Goal: Task Accomplishment & Management: Manage account settings

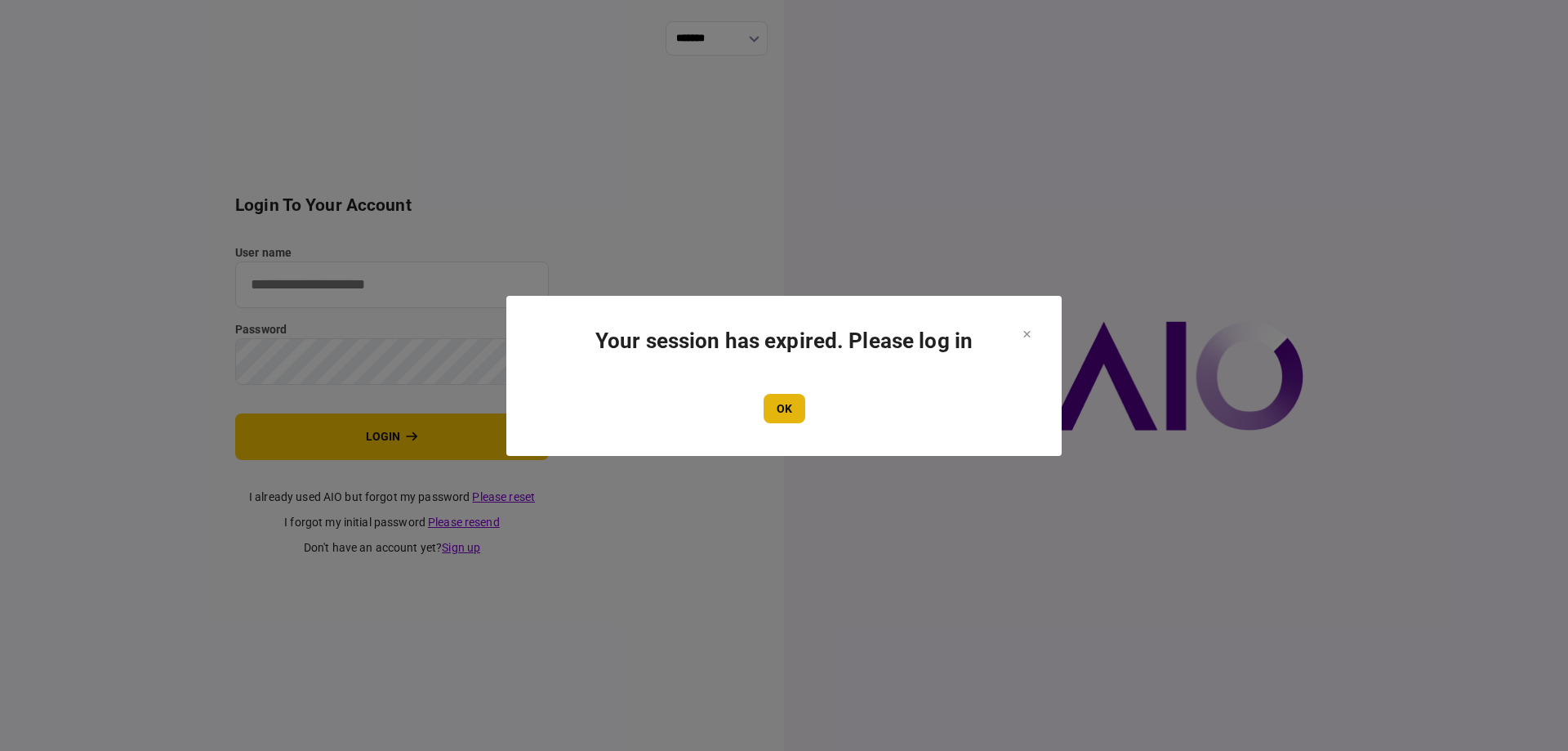
type input "*******"
click at [782, 408] on button "OK" at bounding box center [784, 408] width 42 height 30
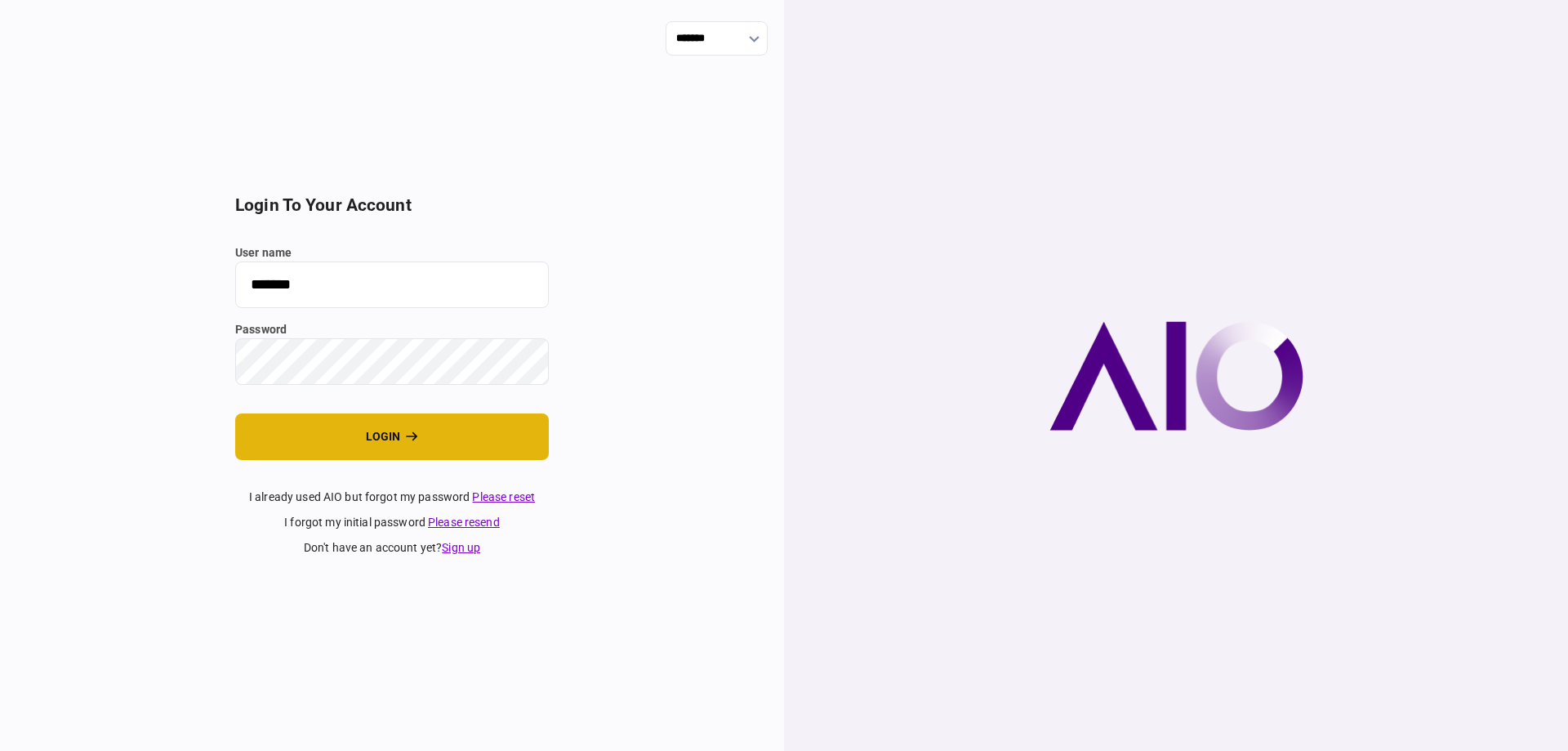
click at [455, 436] on button "login" at bounding box center [391, 436] width 314 height 47
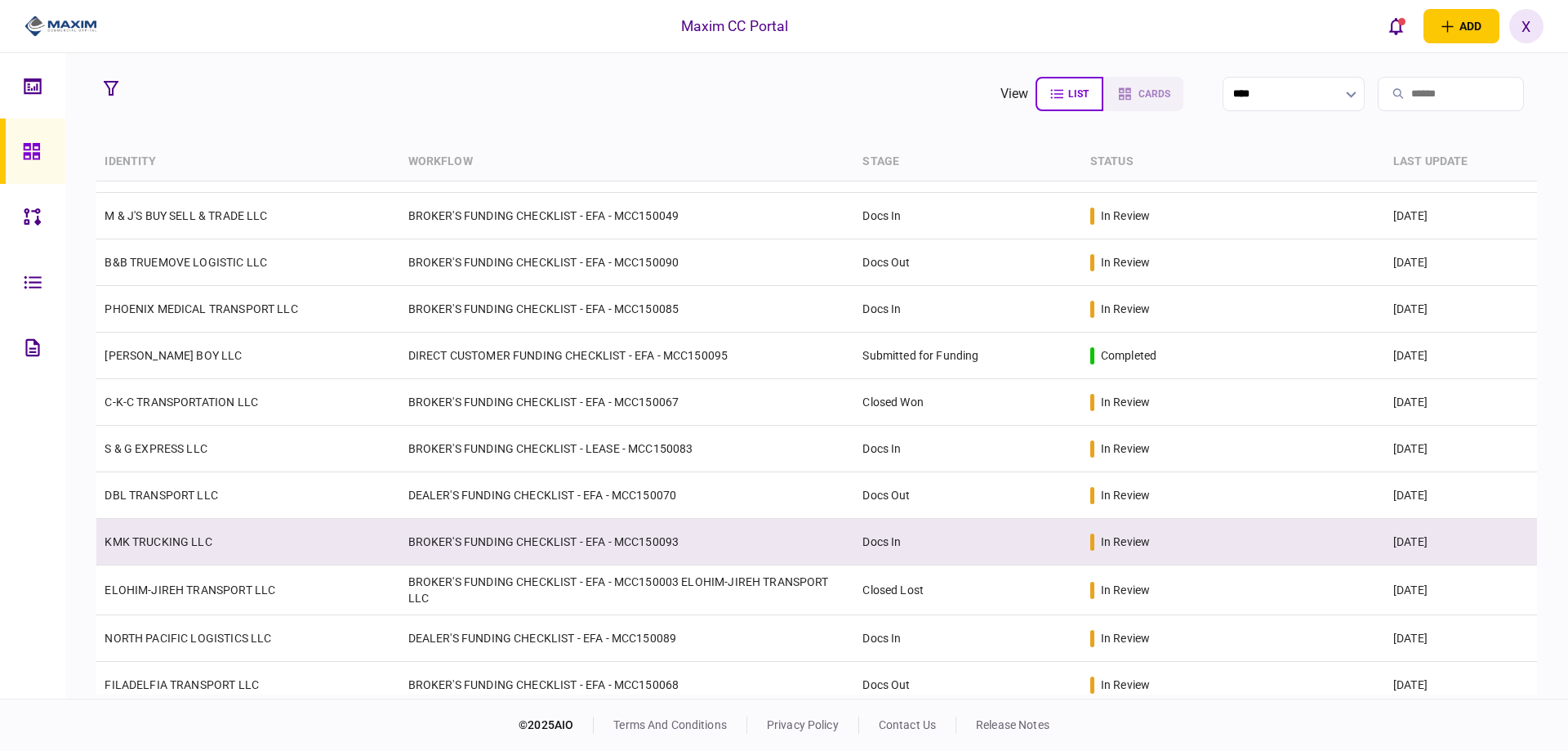
scroll to position [163, 0]
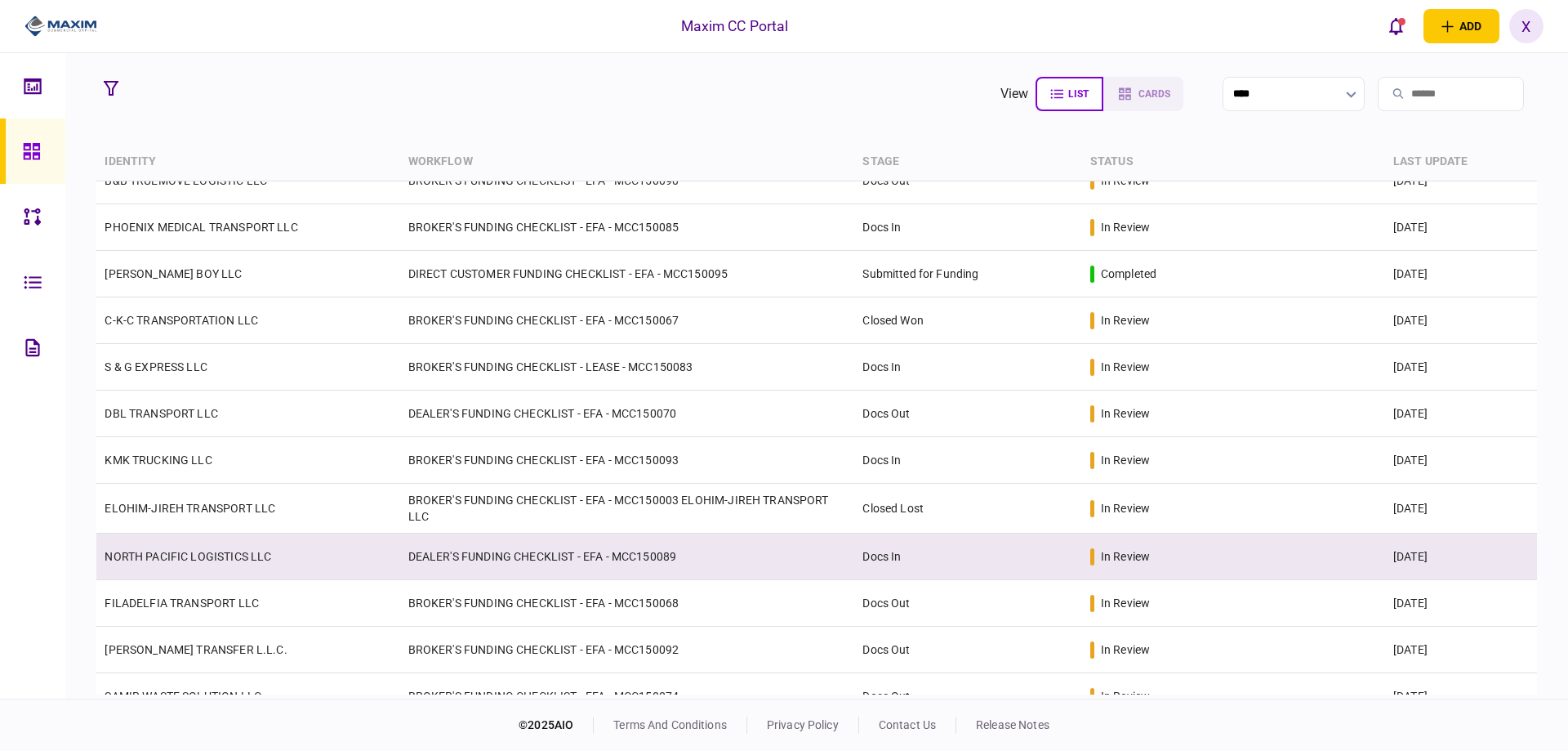
click at [186, 550] on link "NORTH PACIFIC LOGISTICS LLC" at bounding box center [187, 556] width 166 height 13
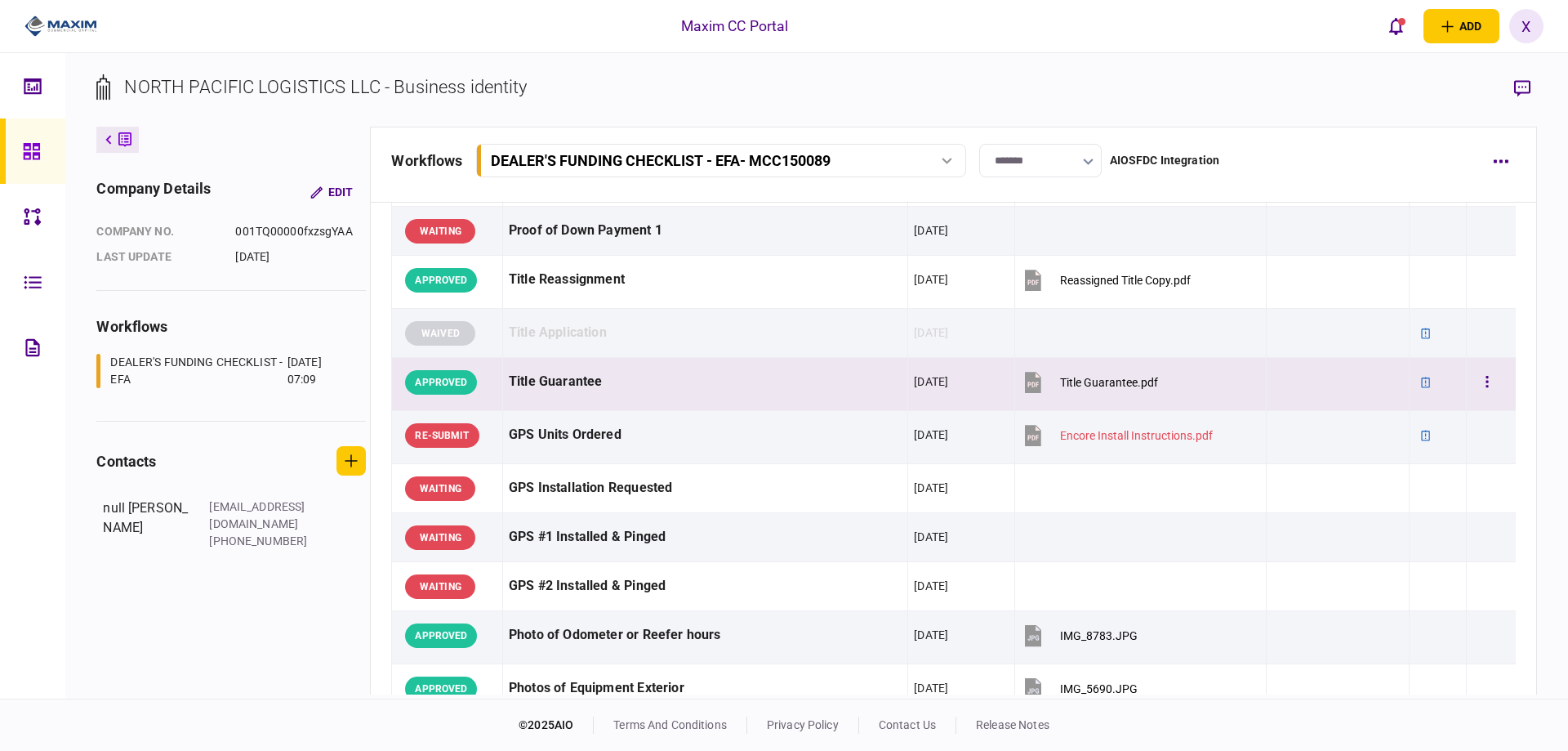
scroll to position [1471, 0]
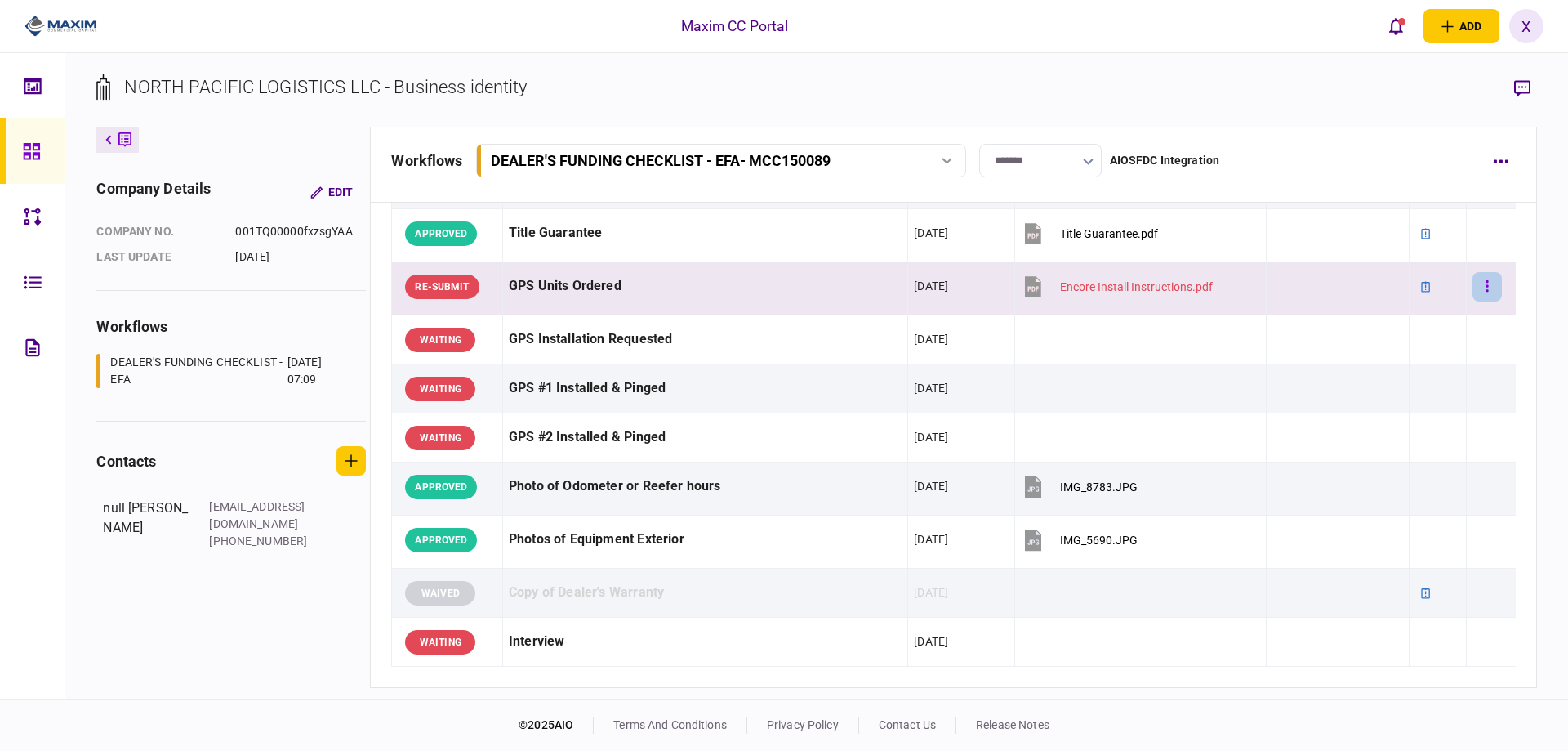
click at [1472, 294] on button "button" at bounding box center [1487, 287] width 30 height 30
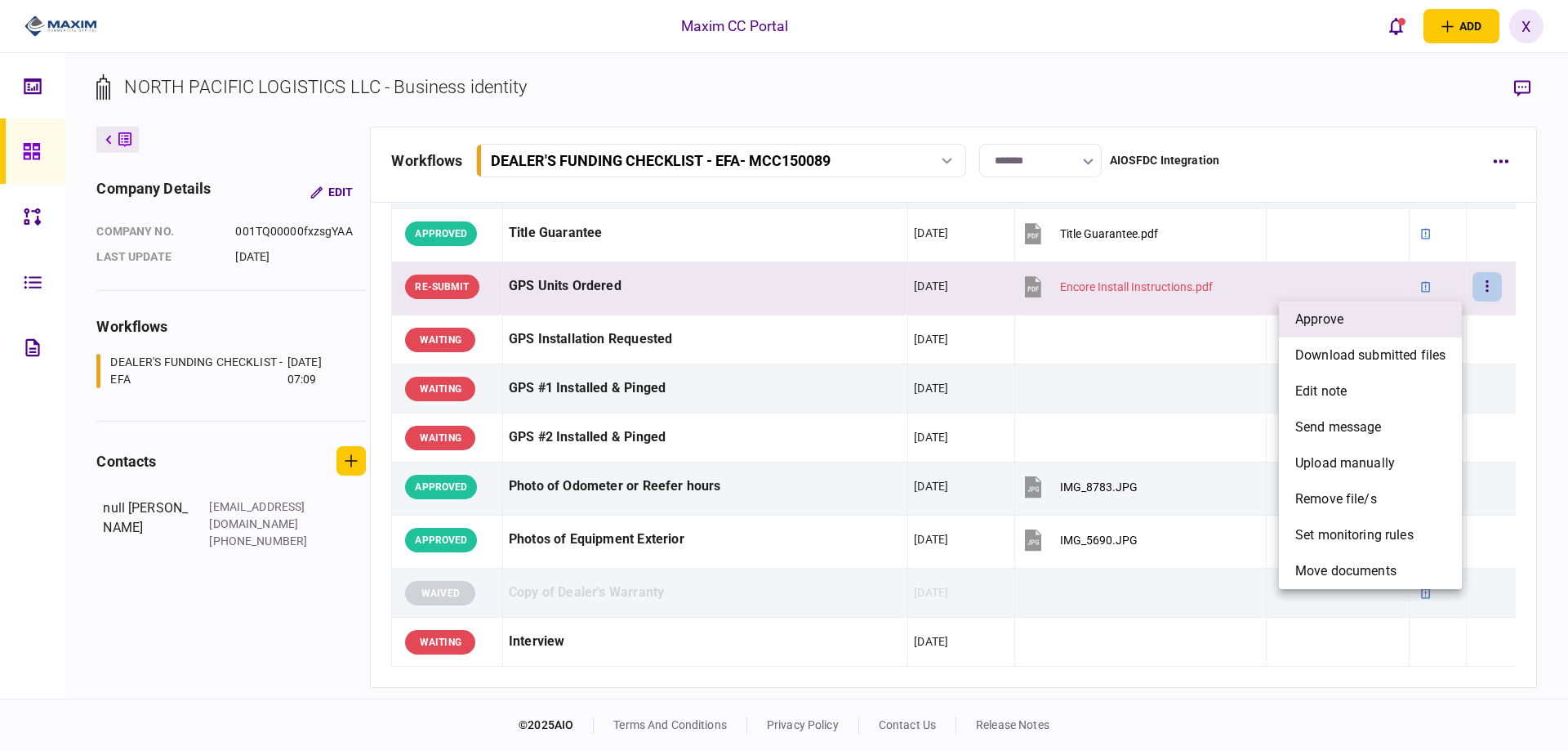
click at [1426, 307] on li "approve" at bounding box center [1371, 320] width 183 height 36
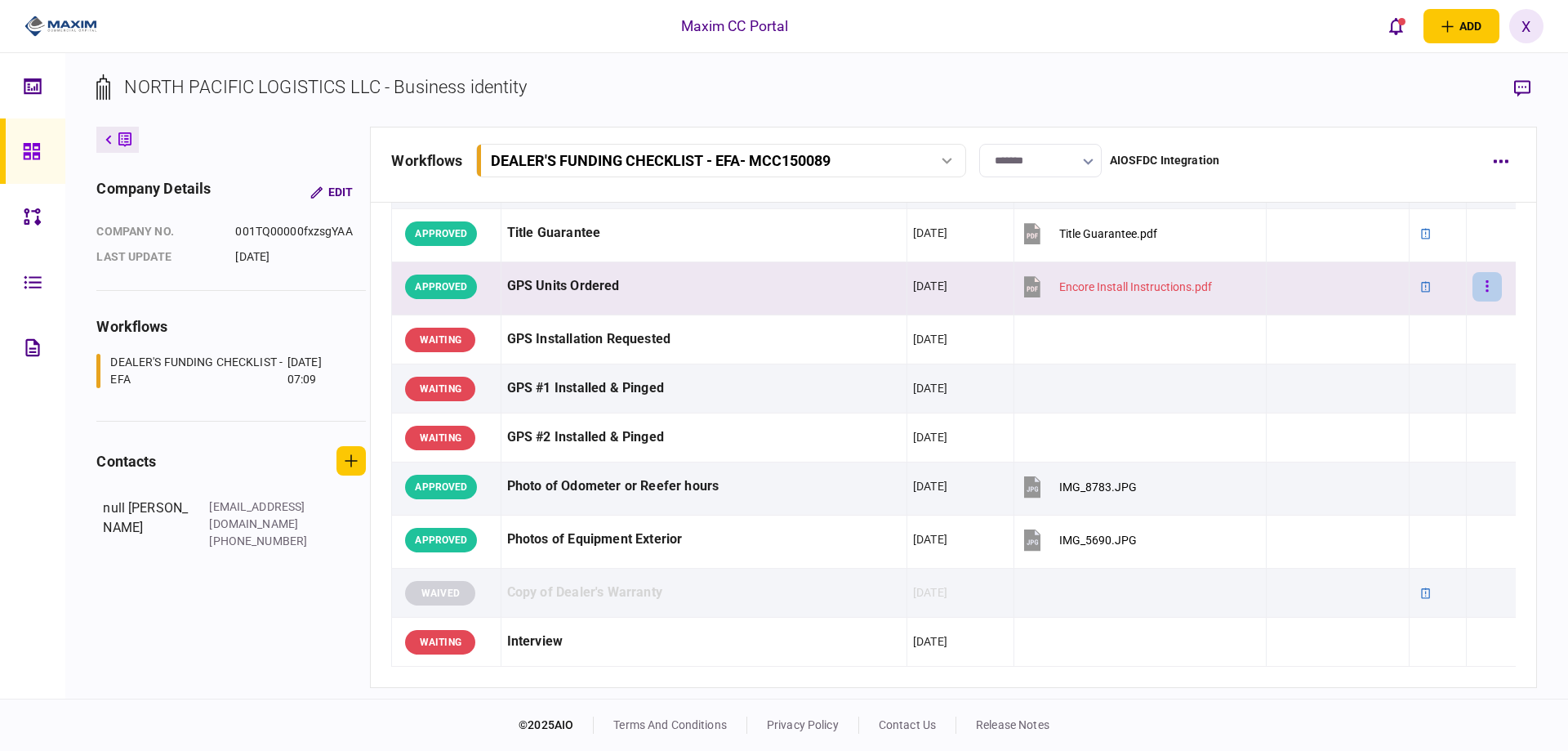
click at [1474, 277] on button "button" at bounding box center [1487, 287] width 30 height 30
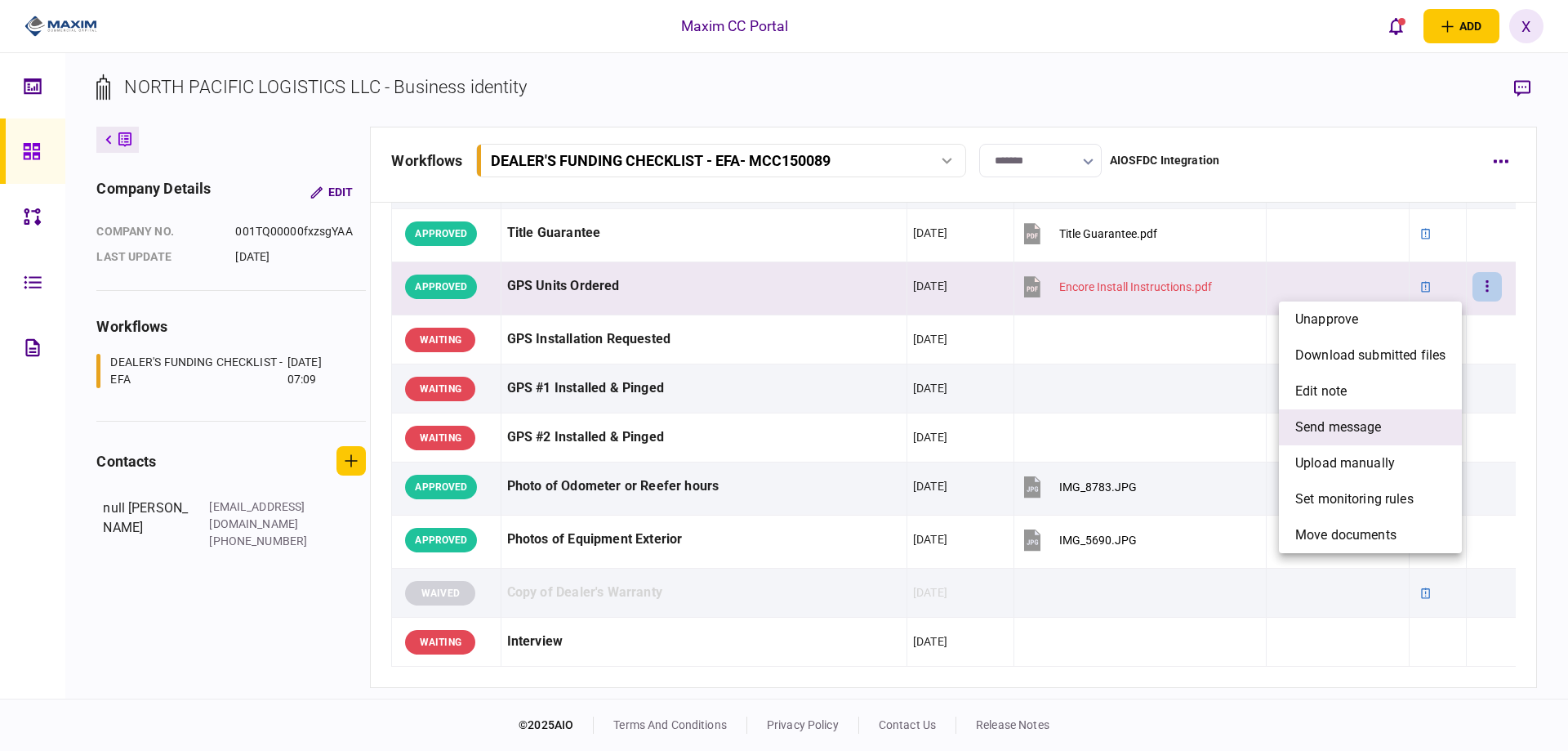
click at [1384, 418] on li "send message" at bounding box center [1371, 427] width 183 height 36
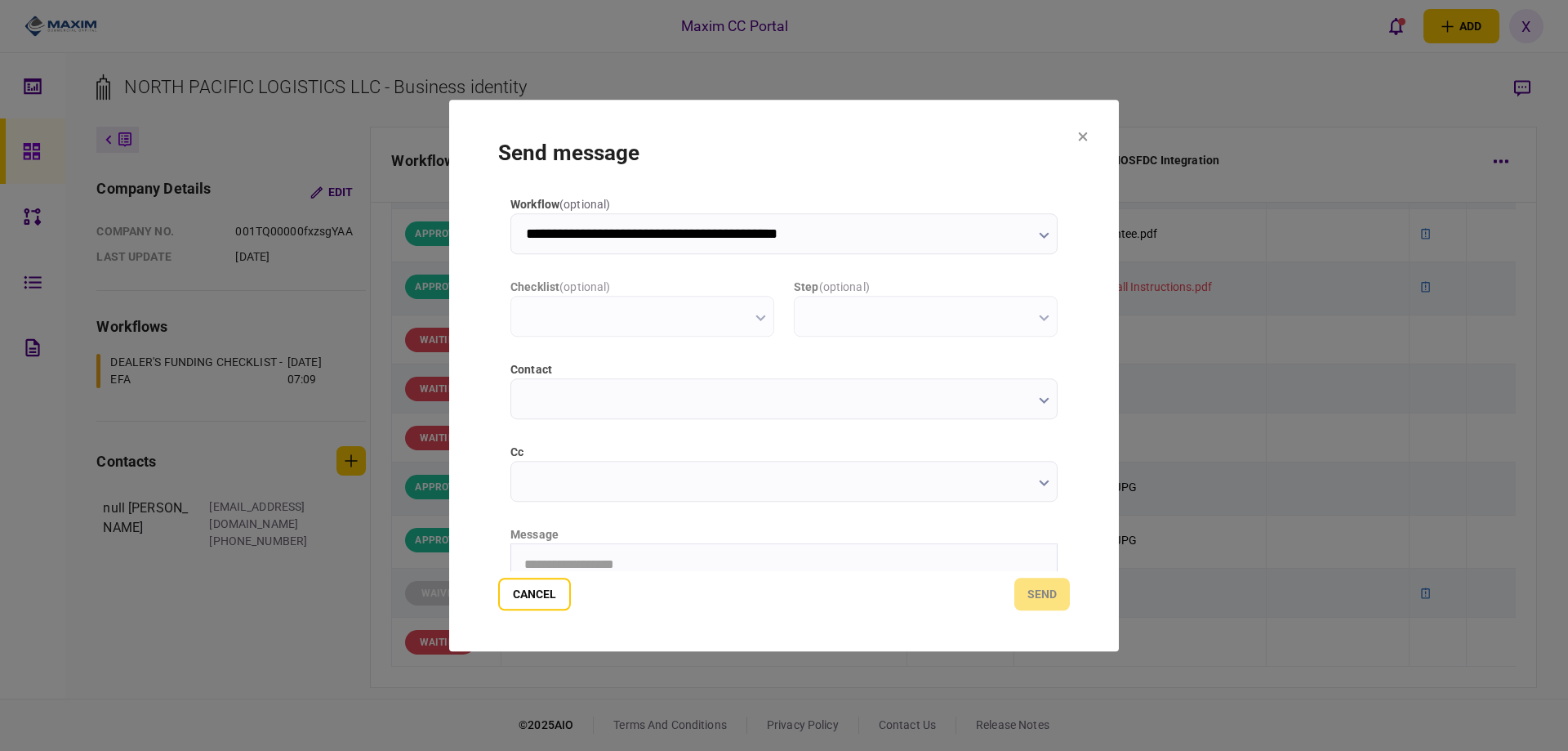
scroll to position [0, 0]
type input "**********"
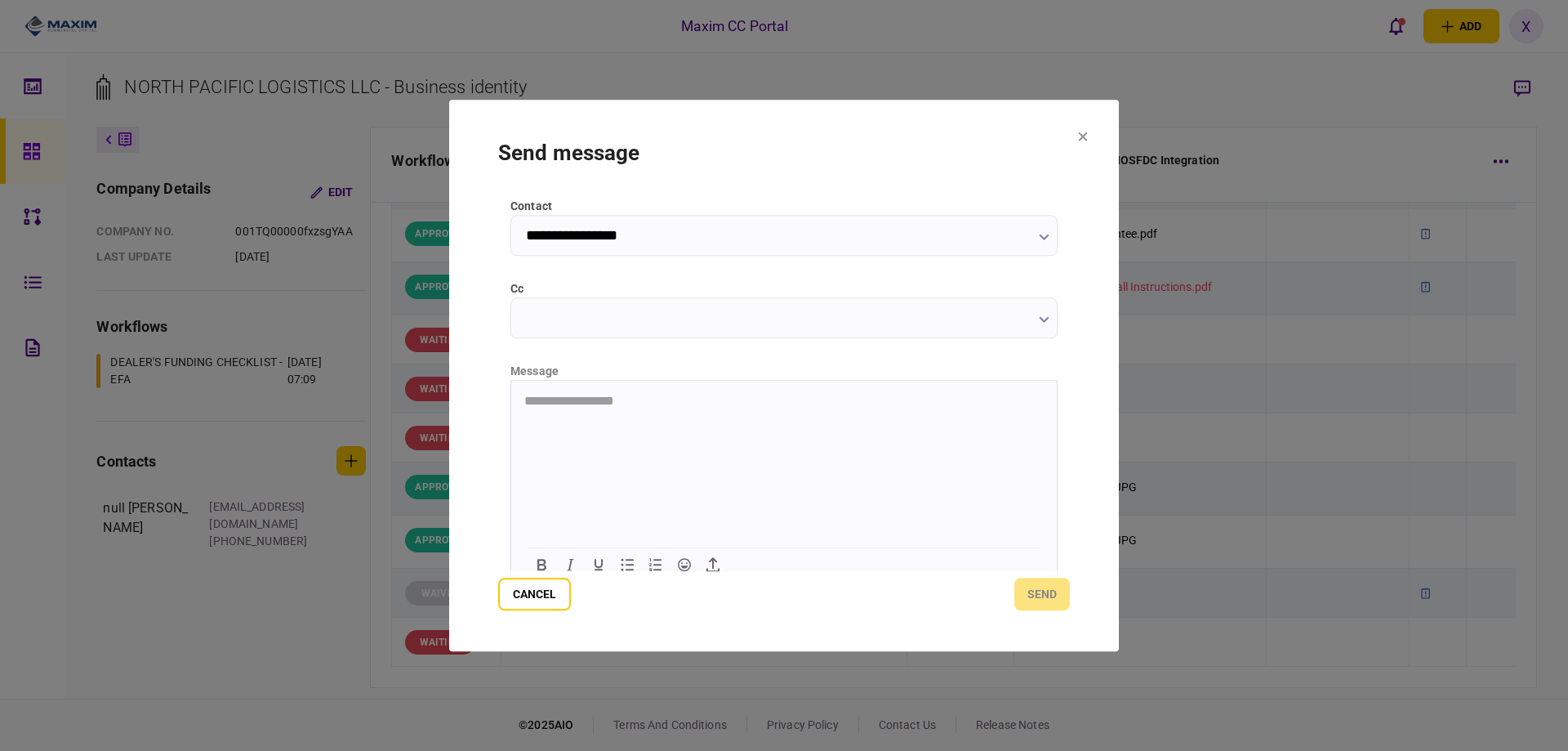
click at [626, 420] on html "**********" at bounding box center [784, 399] width 546 height 41
click at [638, 429] on p "*******" at bounding box center [783, 427] width 516 height 15
click at [1021, 591] on button "send" at bounding box center [1042, 594] width 56 height 33
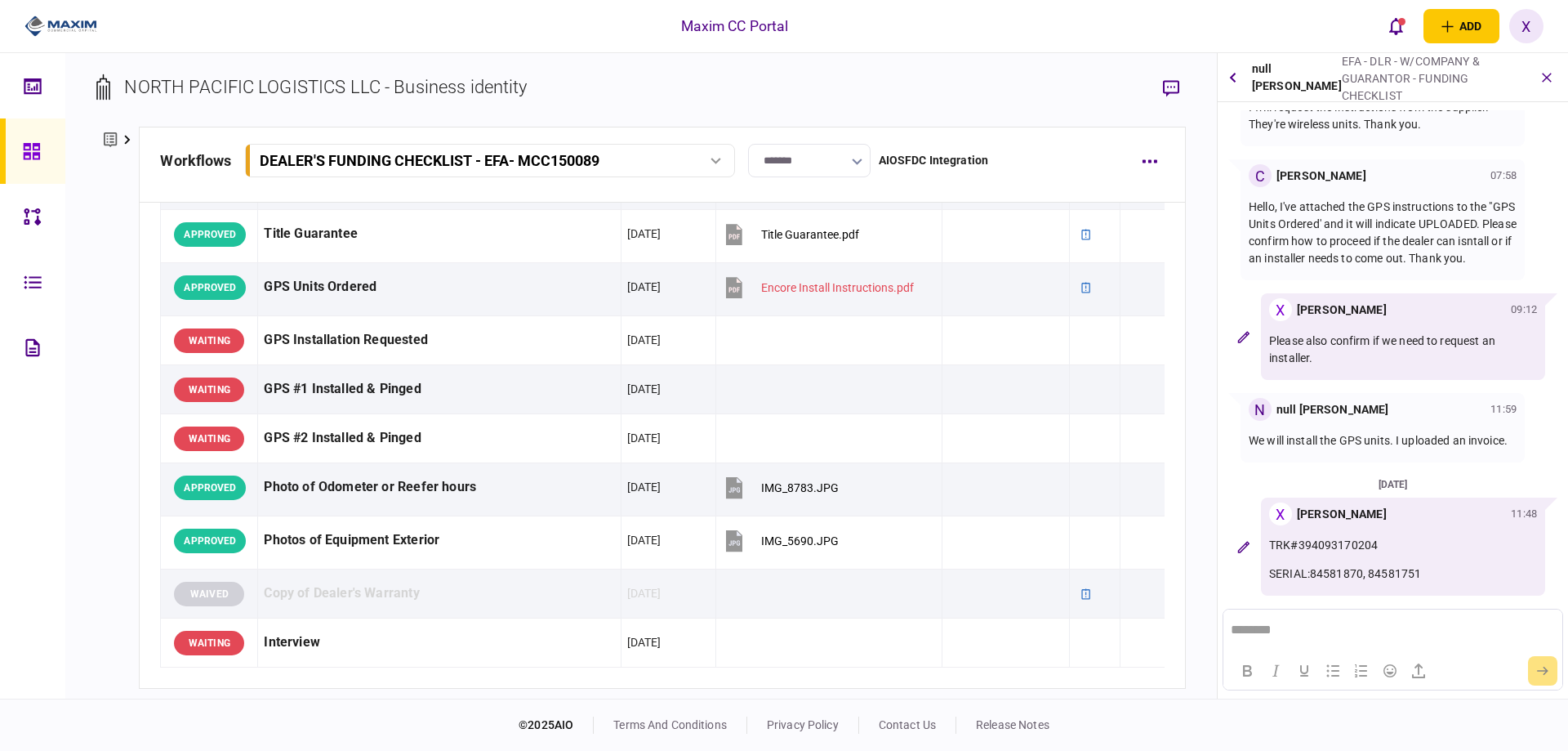
scroll to position [483, 0]
drag, startPoint x: 1427, startPoint y: 574, endPoint x: 1257, endPoint y: 545, distance: 172.5
click at [1257, 545] on div "X [PERSON_NAME] 11:48 TRK#394093170204 SERIAL:84581870, 84581751" at bounding box center [1393, 547] width 337 height 98
click at [1358, 566] on div "TRK#394093170204 SERIAL:84581870, 84581751" at bounding box center [1403, 560] width 268 height 46
click at [1429, 578] on p "SERIAL:84581870, 84581751" at bounding box center [1403, 574] width 268 height 17
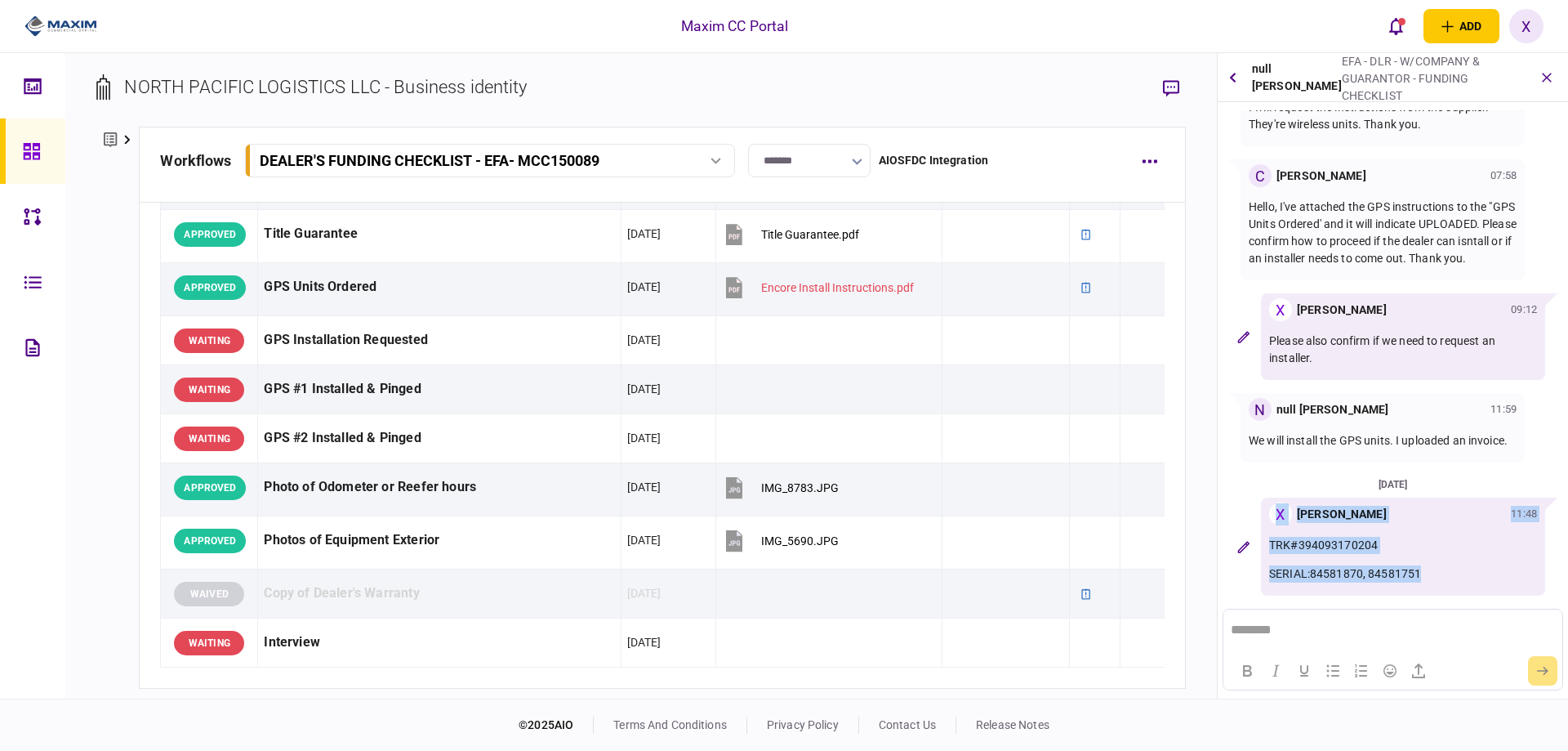
click at [1421, 575] on p "SERIAL:84581870, 84581751" at bounding box center [1403, 574] width 268 height 17
drag, startPoint x: 1270, startPoint y: 547, endPoint x: 1423, endPoint y: 574, distance: 155.4
click at [1423, 574] on div "TRK#394093170204 SERIAL:84581870, 84581751" at bounding box center [1403, 560] width 268 height 46
copy div "TRK#394093170204 SERIAL:84581870, 84581751"
click at [1223, 401] on section "[DATE] C [PERSON_NAME] 07:29 Please provide the shipping address, contact perso…" at bounding box center [1393, 360] width 350 height 498
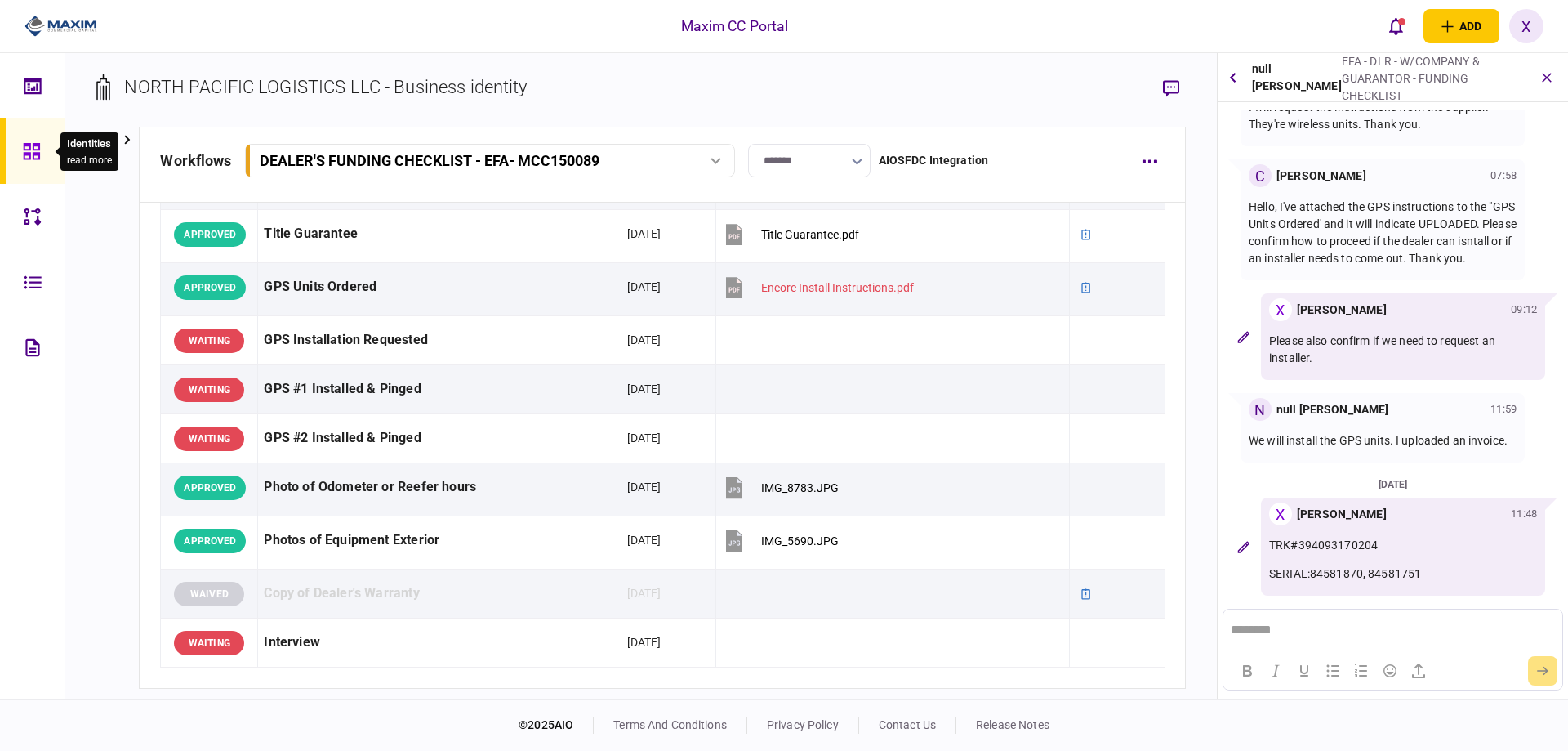
click at [37, 132] on div at bounding box center [36, 151] width 26 height 66
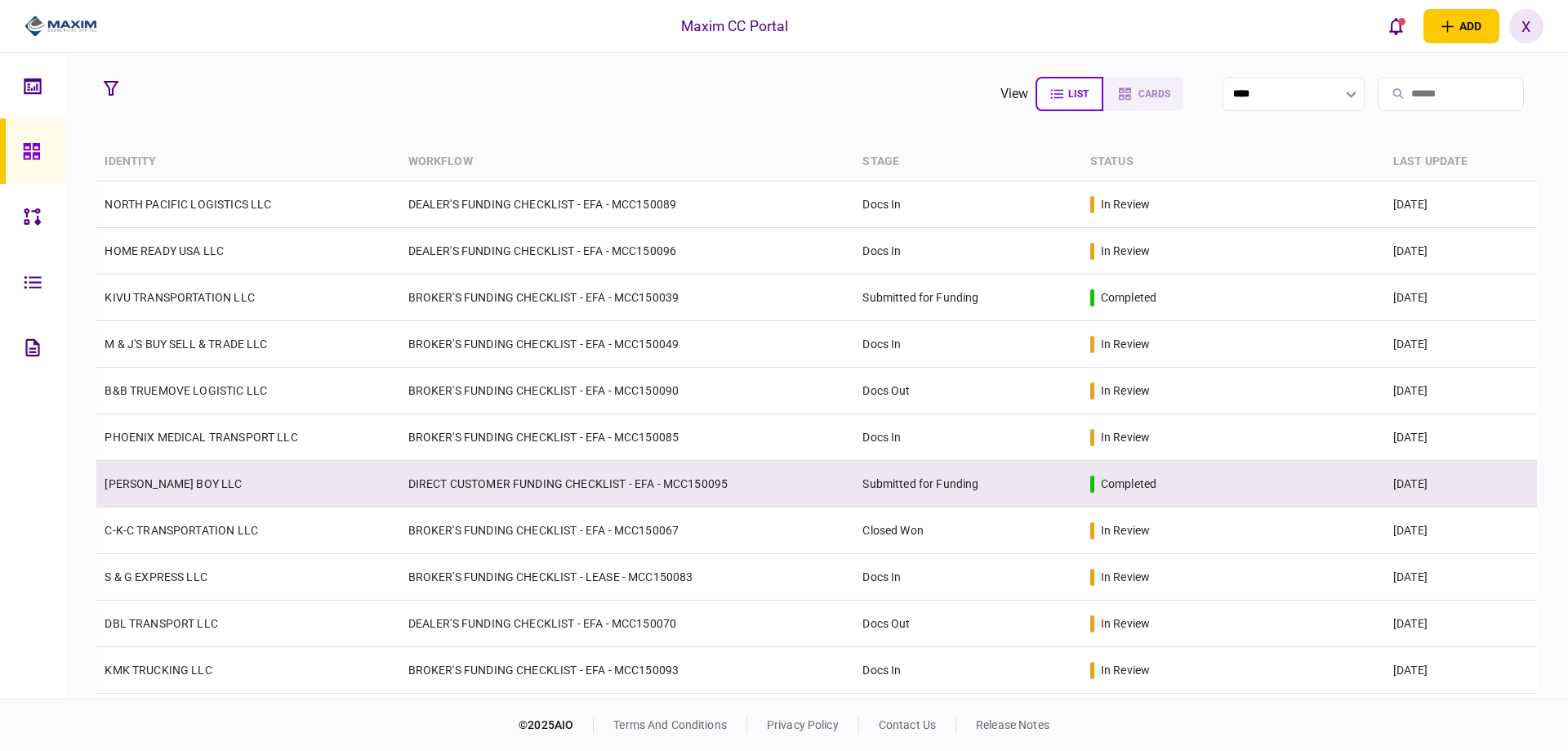
click at [180, 497] on td "[PERSON_NAME] BOY LLC" at bounding box center [248, 484] width 303 height 47
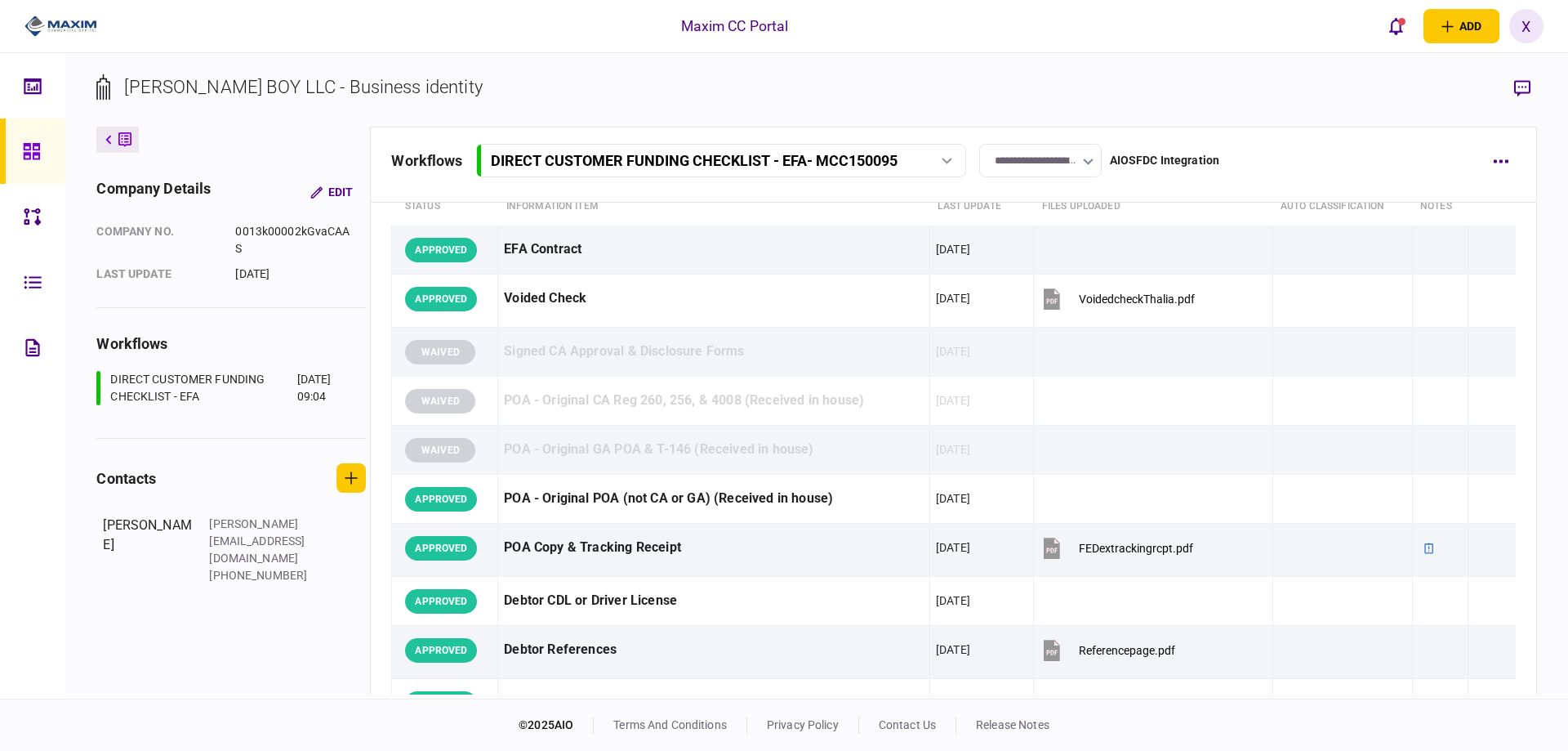
scroll to position [45, 0]
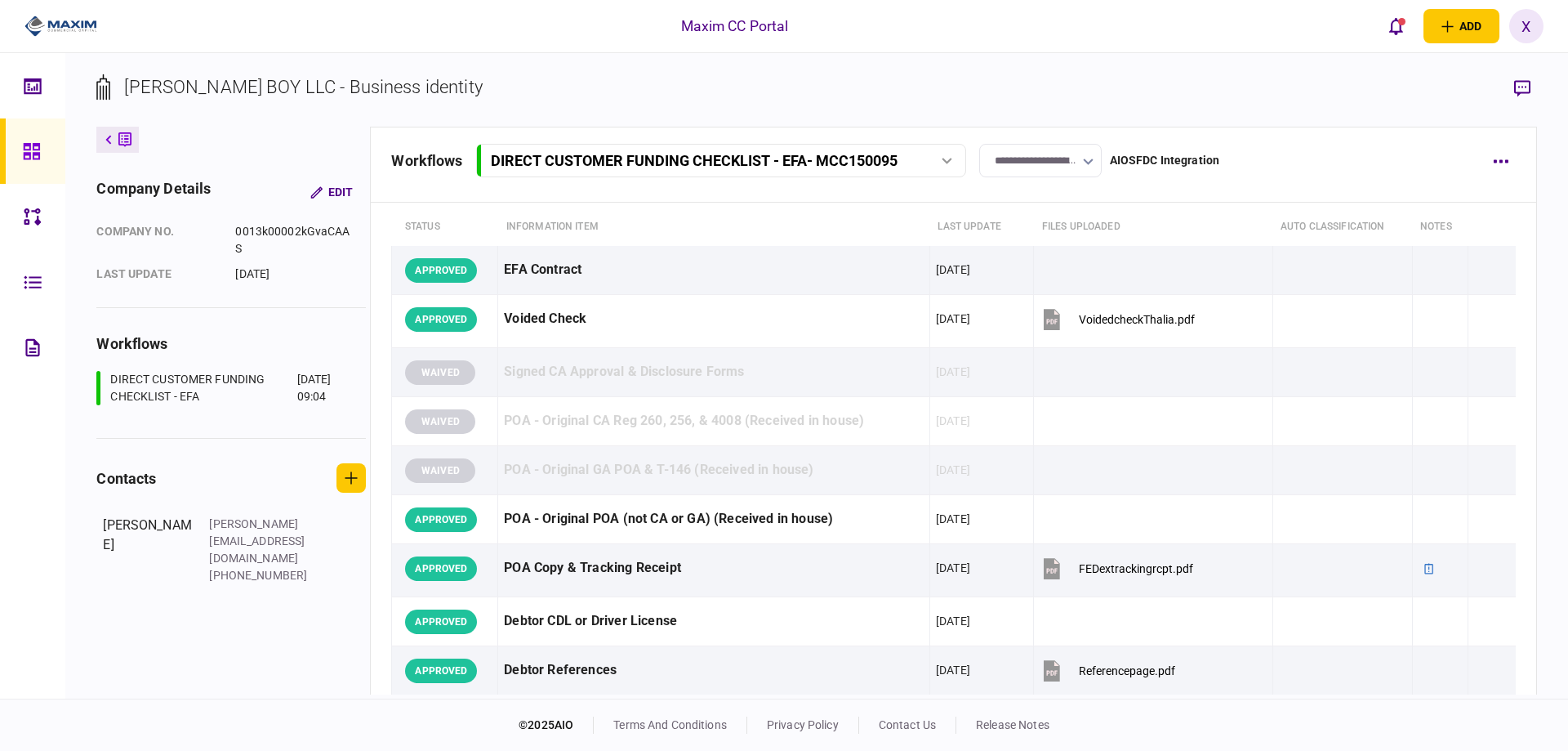
click at [30, 133] on div at bounding box center [36, 151] width 26 height 66
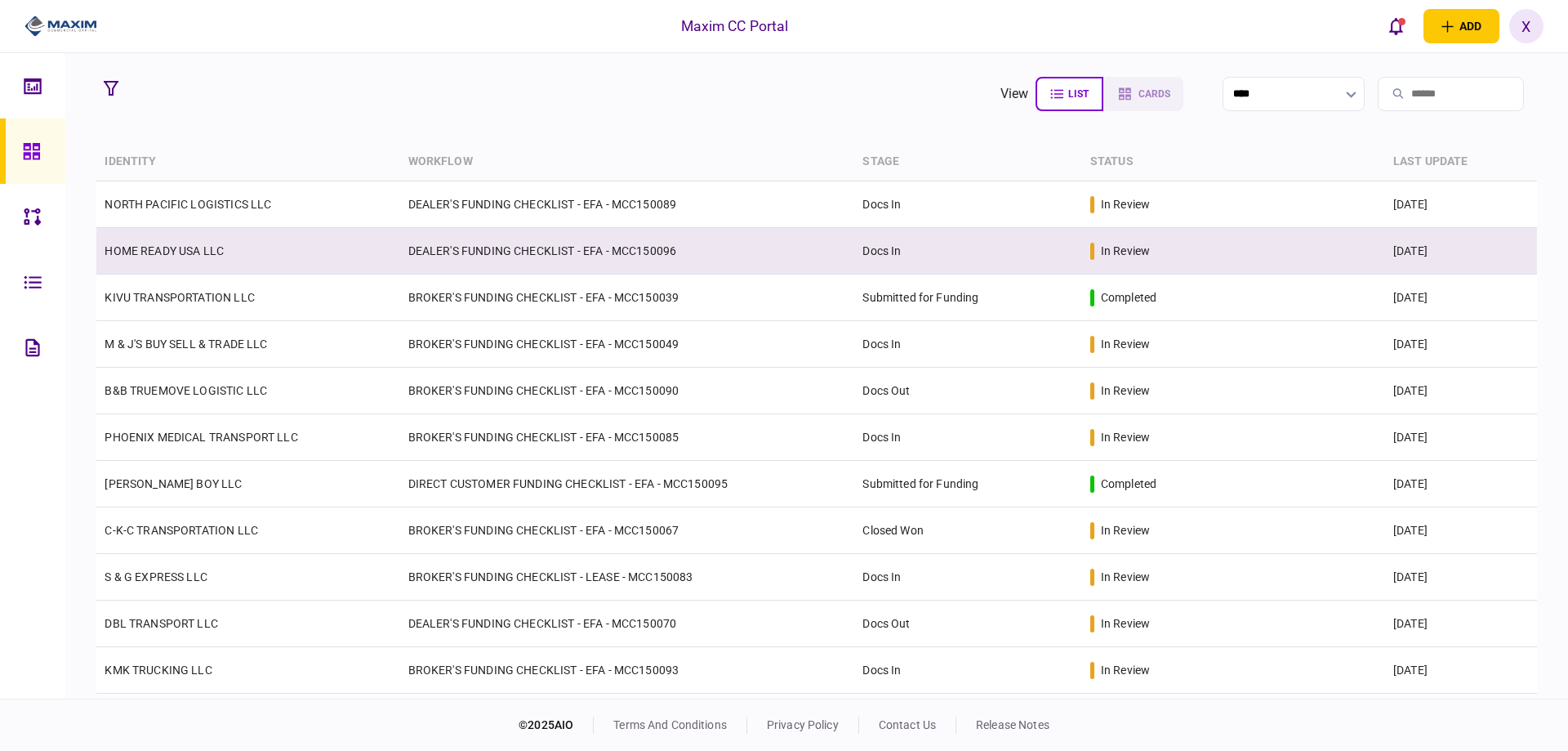
click at [167, 244] on link "HOME READY USA LLC" at bounding box center [164, 250] width 119 height 13
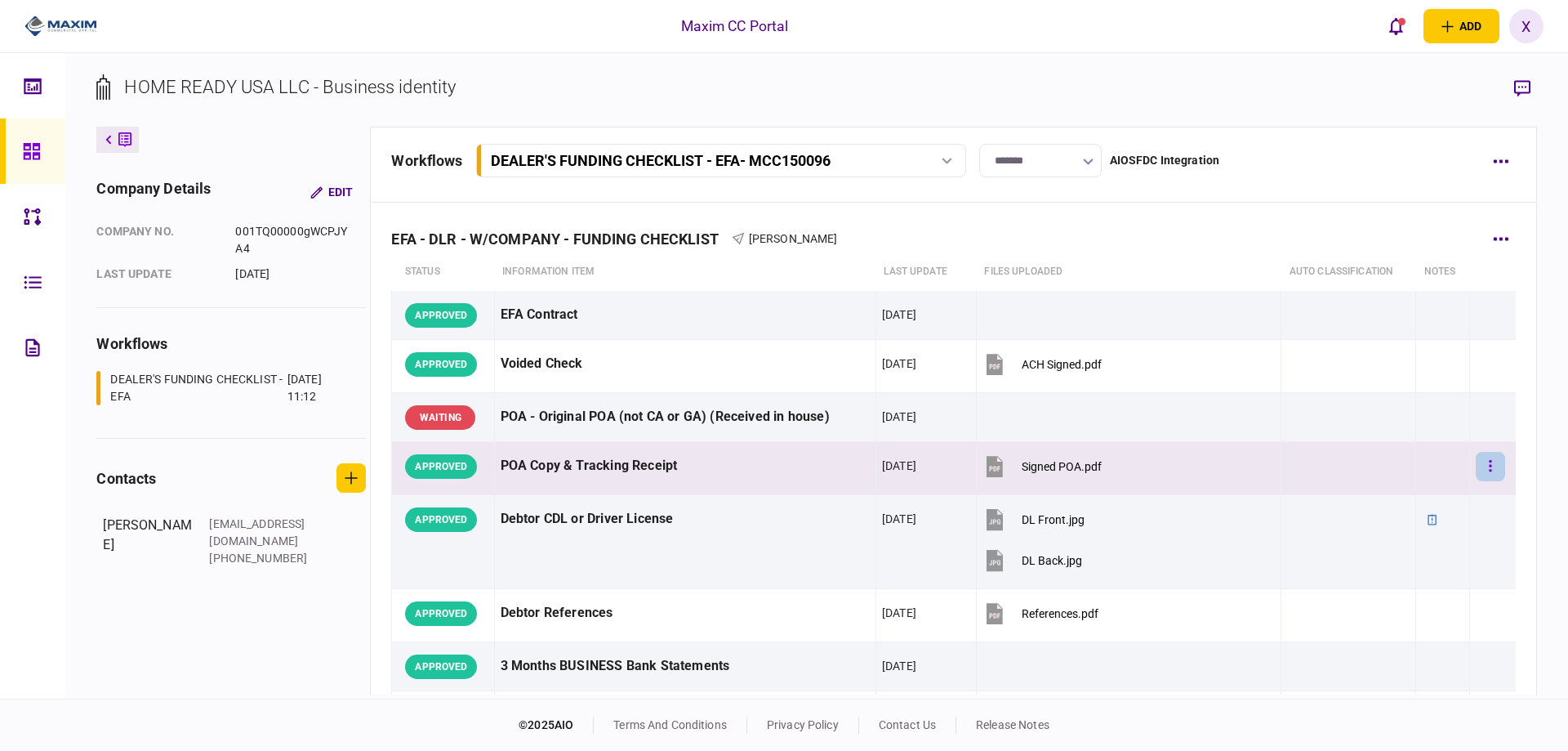
click at [1475, 478] on button "button" at bounding box center [1490, 467] width 30 height 30
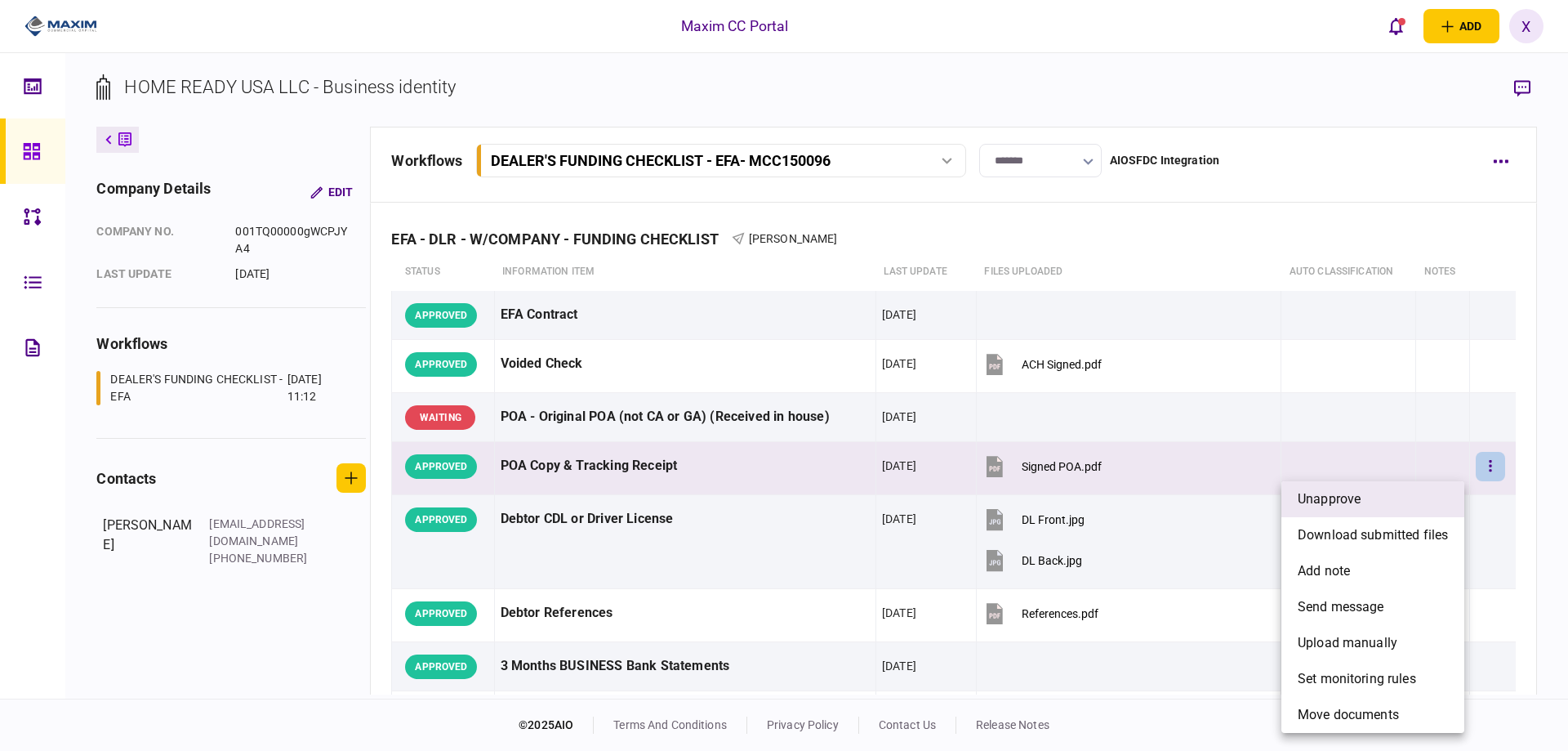
click at [1424, 497] on li "unapprove" at bounding box center [1373, 499] width 183 height 36
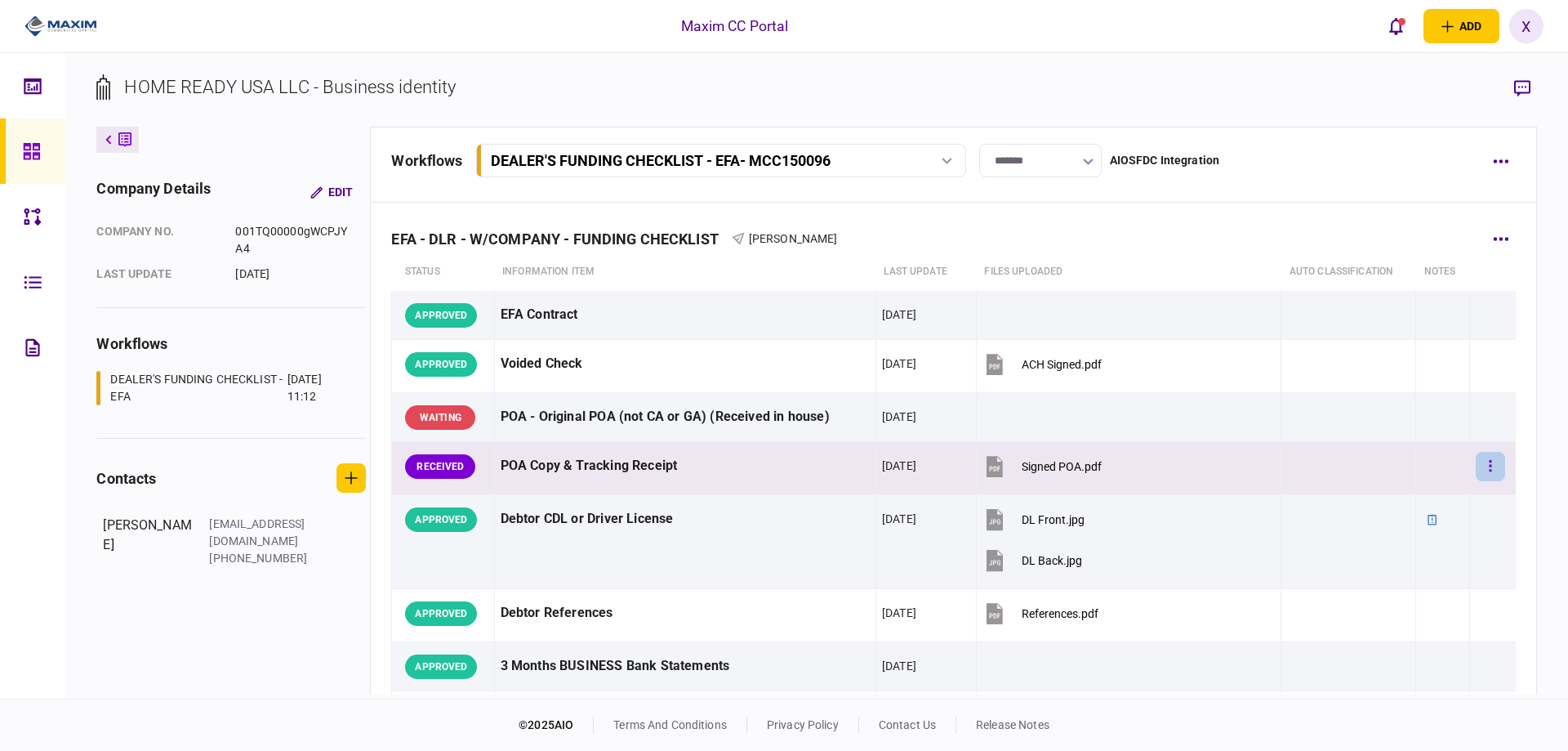
click at [1483, 468] on button "button" at bounding box center [1490, 467] width 30 height 30
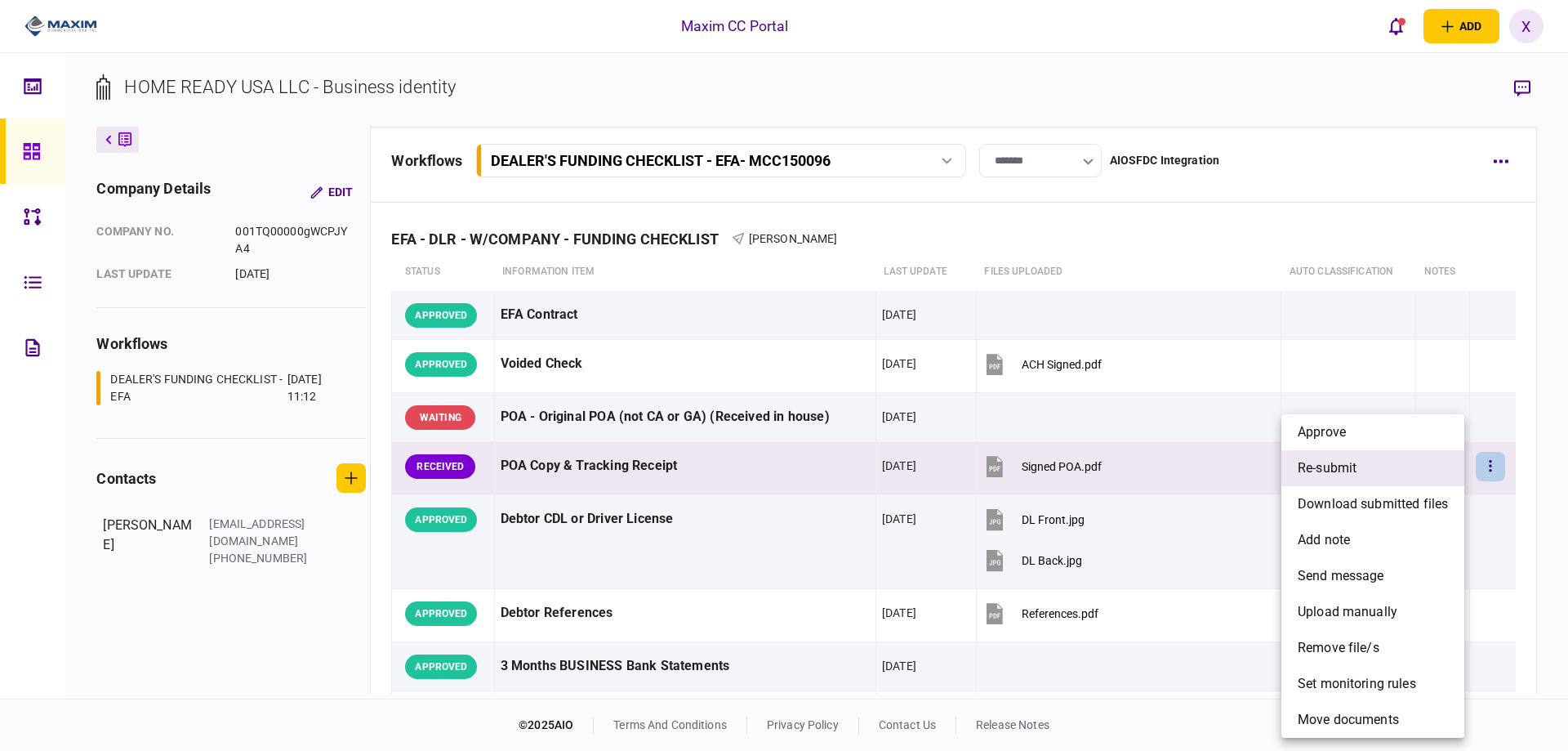
click at [1398, 474] on li "re-submit" at bounding box center [1373, 468] width 183 height 36
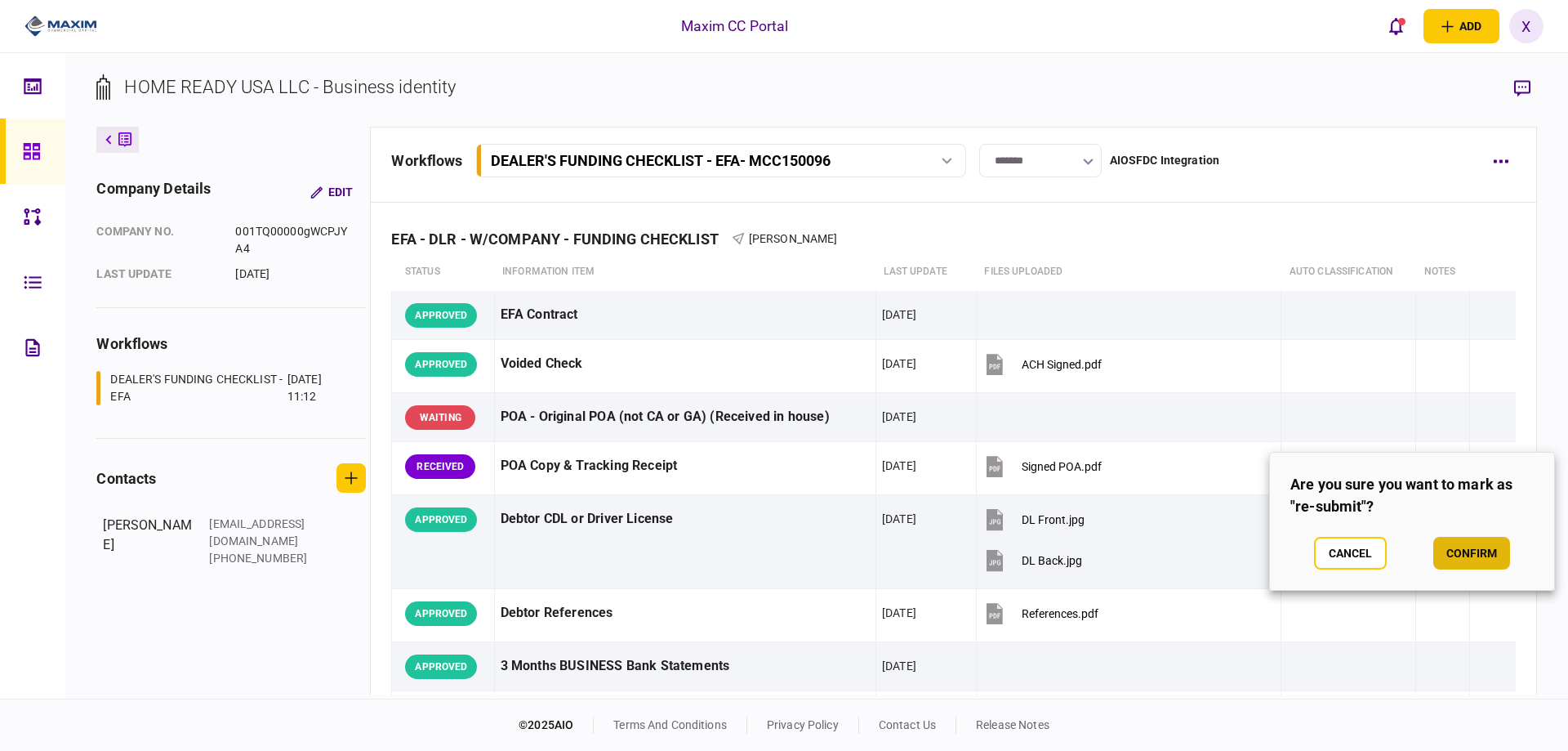
click at [1488, 558] on button "confirm" at bounding box center [1471, 553] width 77 height 33
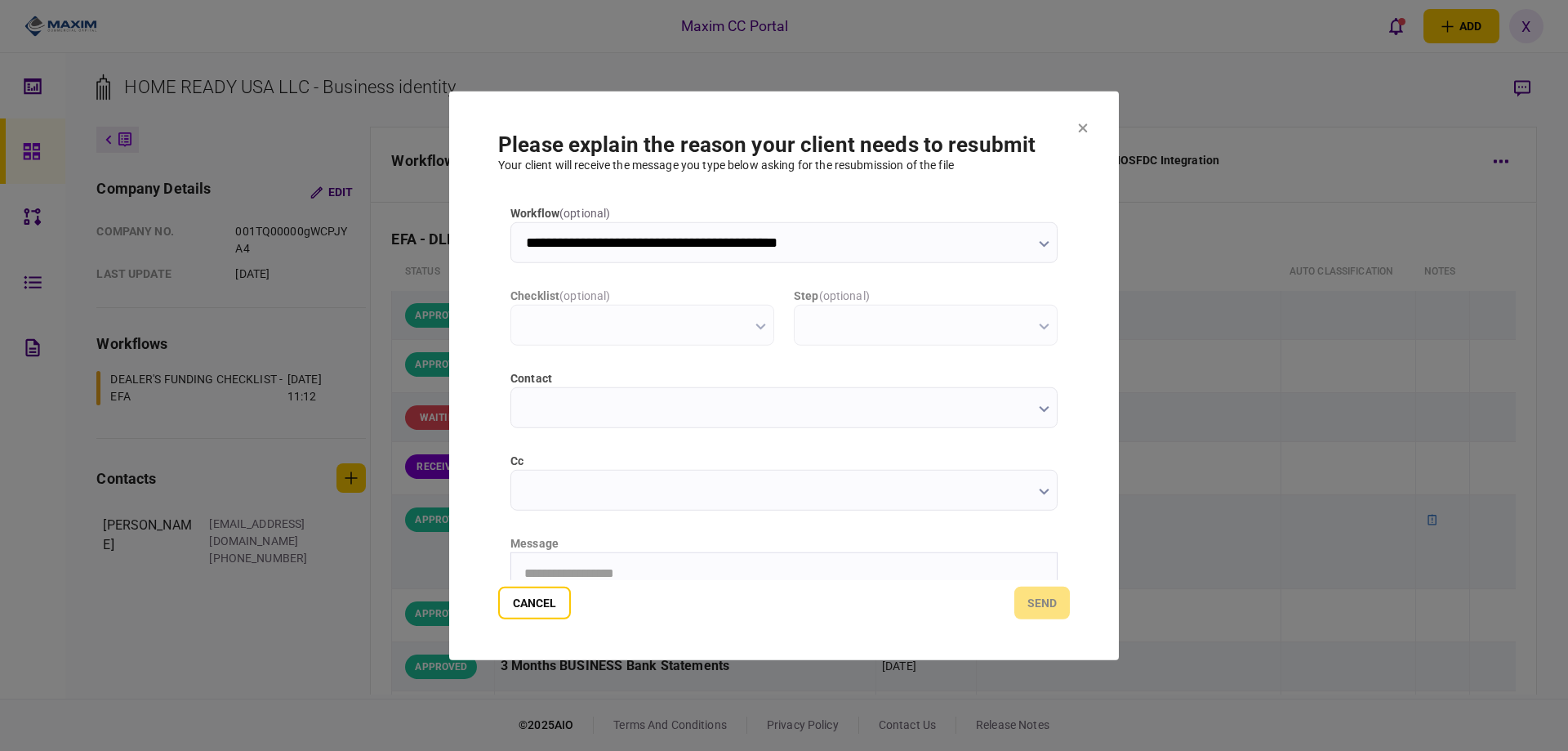
type input "**********"
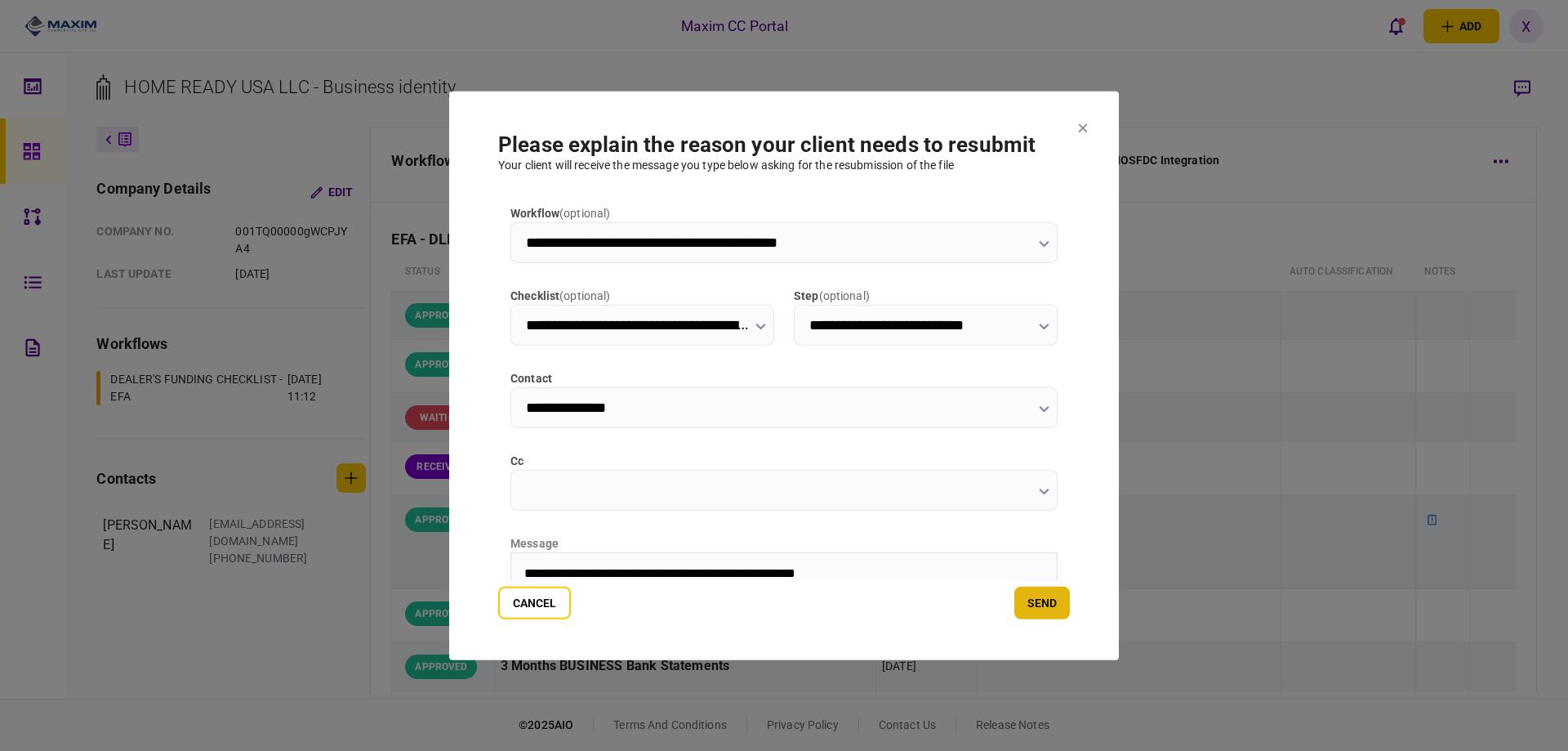
click at [1053, 607] on button "send" at bounding box center [1042, 603] width 56 height 33
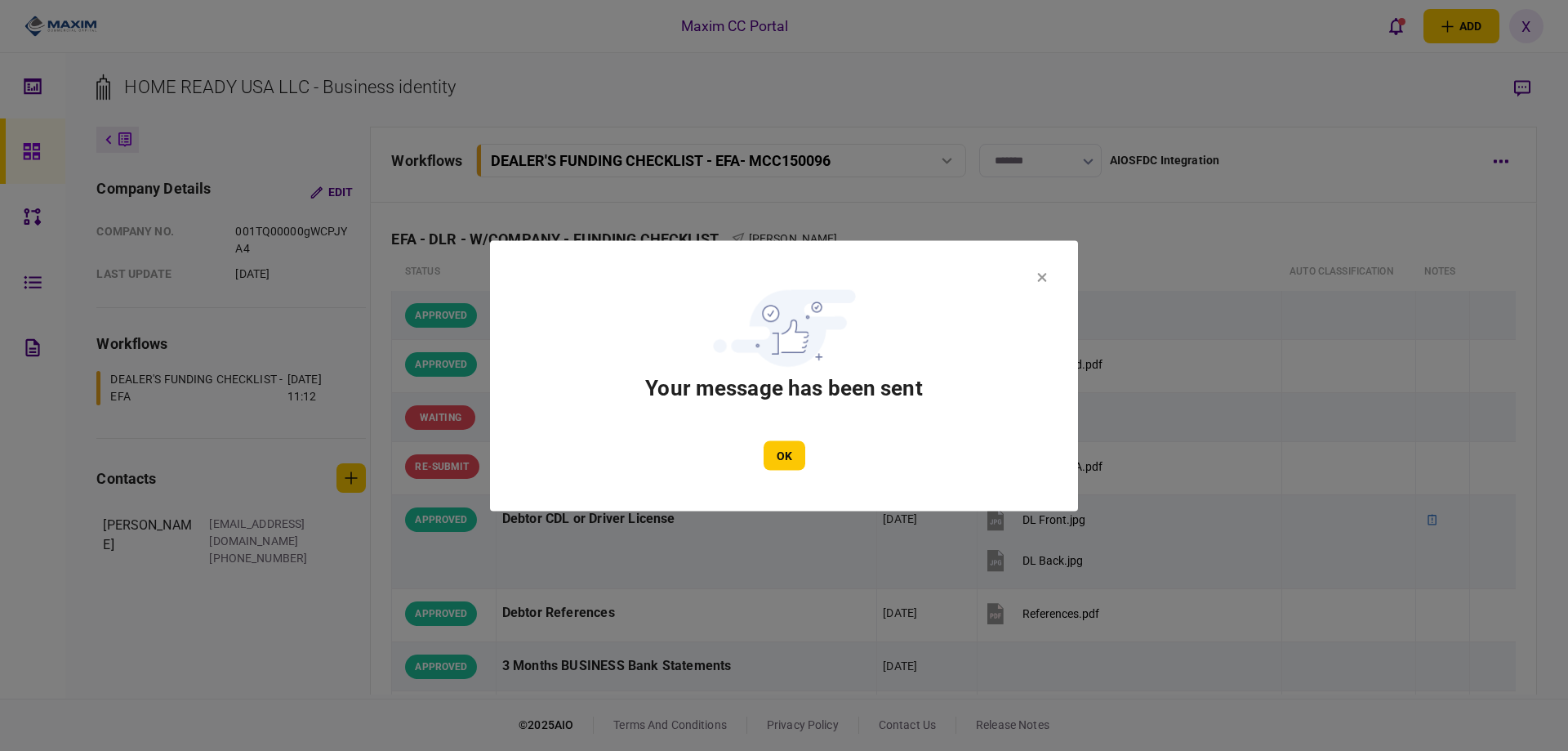
click at [759, 450] on div "OK" at bounding box center [784, 455] width 490 height 30
click at [796, 452] on button "OK" at bounding box center [784, 455] width 42 height 30
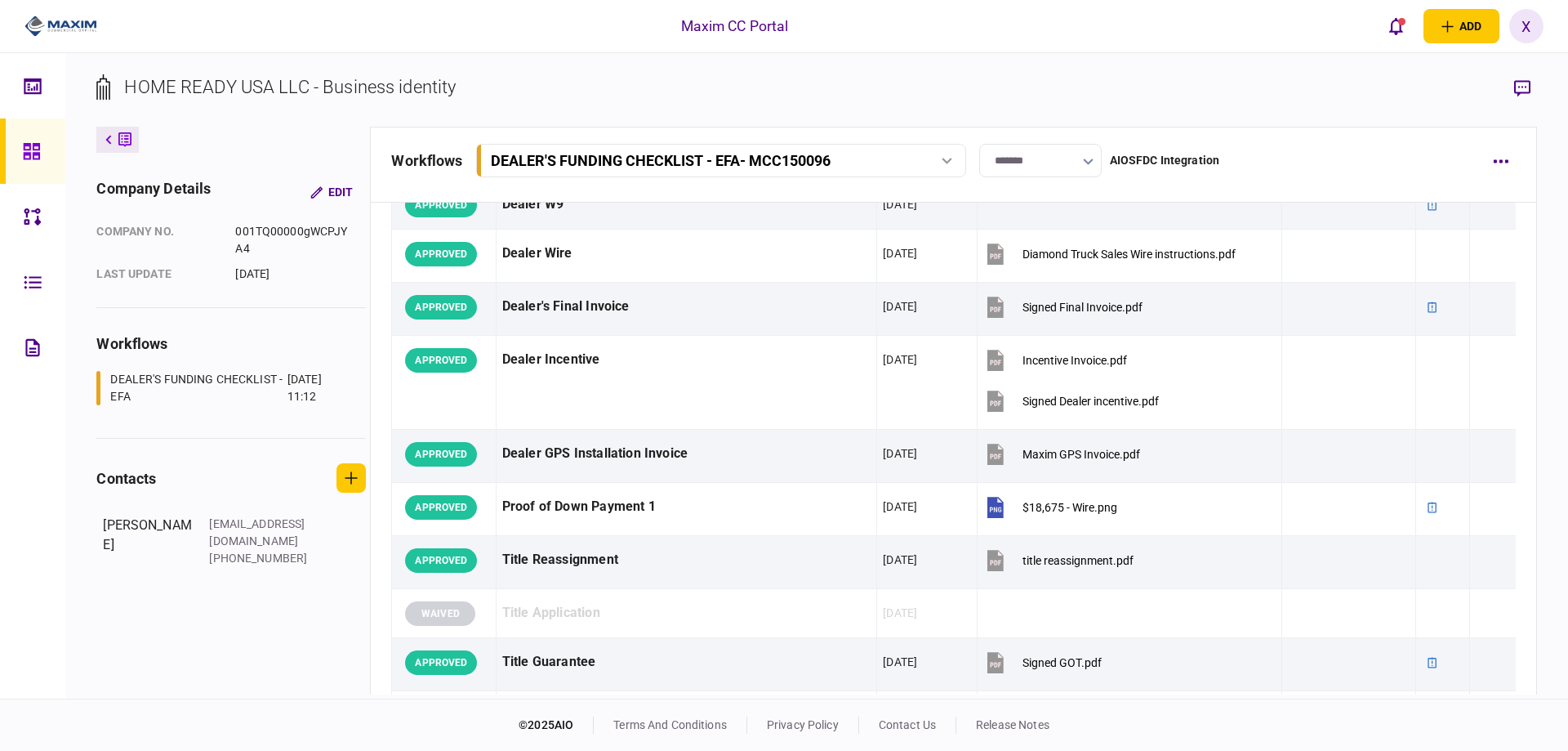
scroll to position [1389, 0]
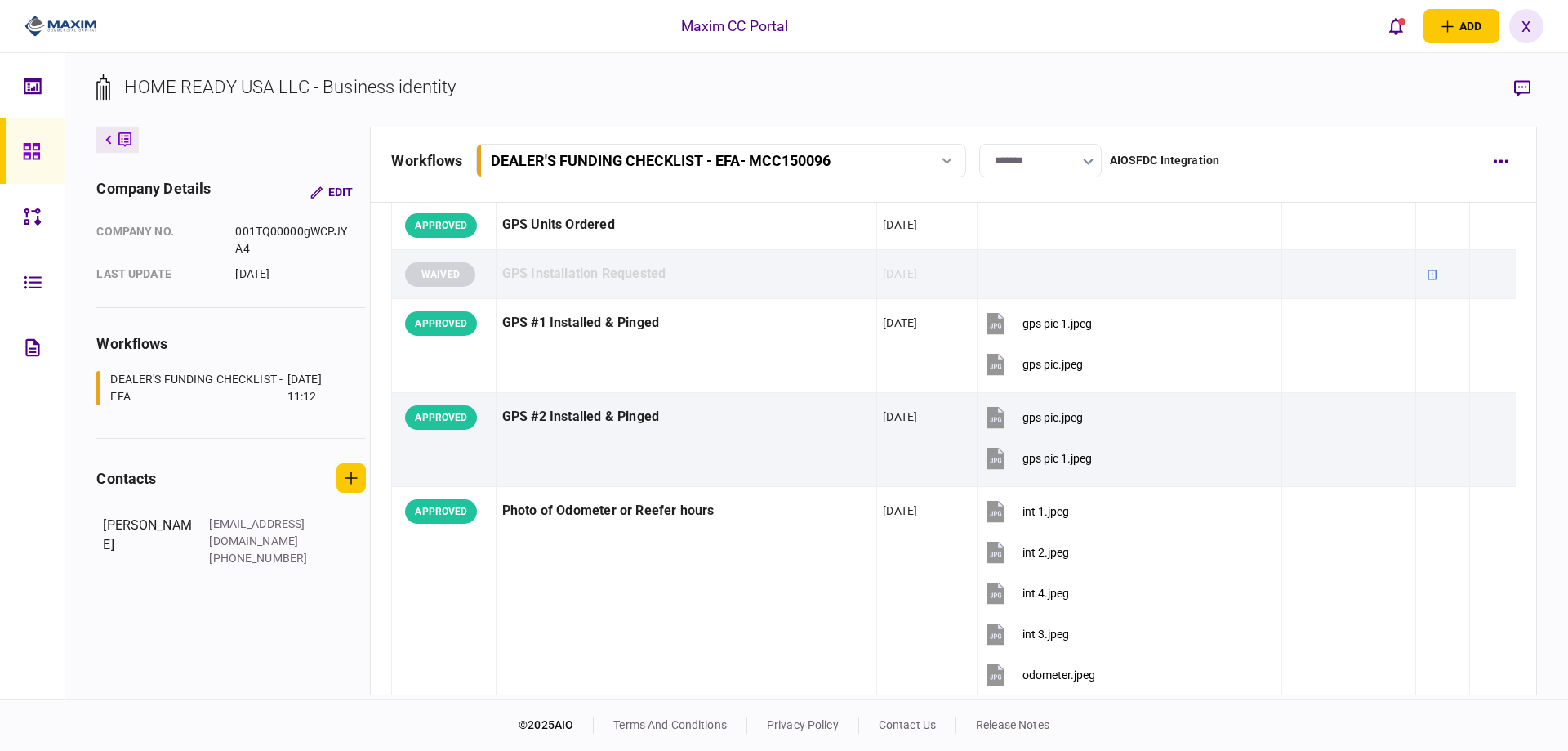
click at [10, 160] on link at bounding box center [33, 151] width 66 height 66
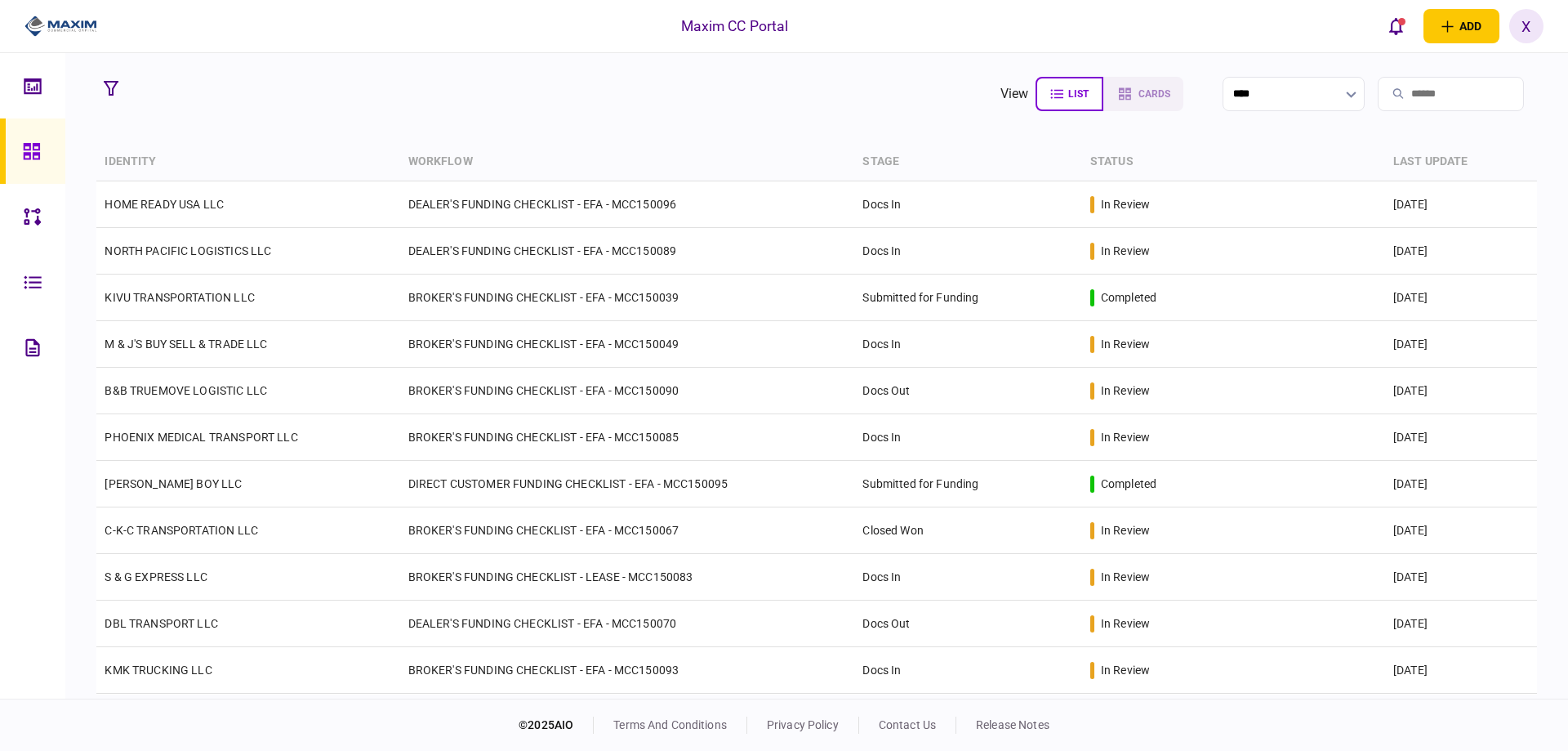
click at [52, 29] on img at bounding box center [61, 26] width 73 height 25
click at [38, 158] on icon at bounding box center [31, 151] width 16 height 16
click at [32, 147] on icon at bounding box center [32, 151] width 18 height 19
click at [14, 137] on link at bounding box center [33, 151] width 66 height 66
click at [89, 21] on img at bounding box center [61, 26] width 73 height 25
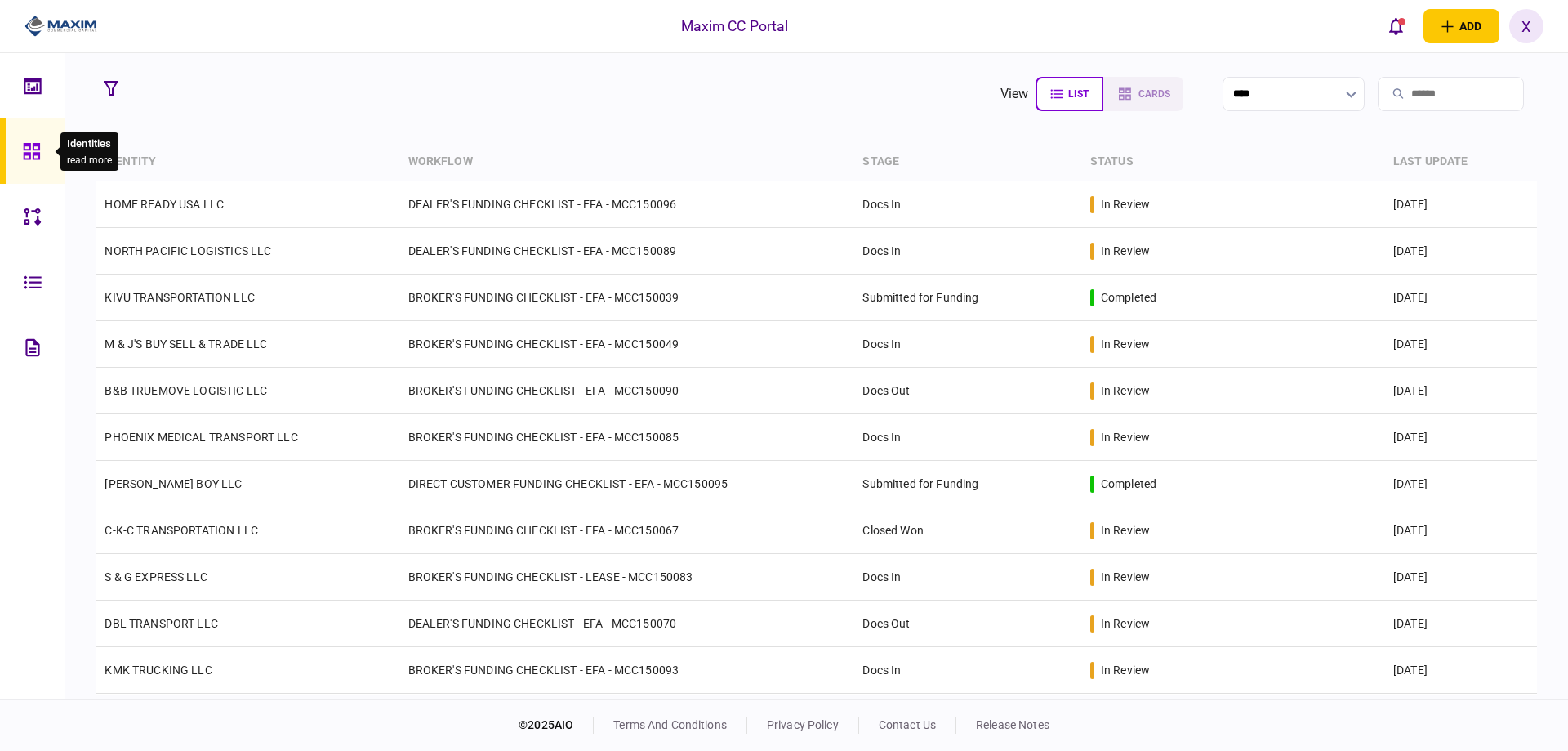
click at [25, 146] on icon at bounding box center [32, 151] width 18 height 19
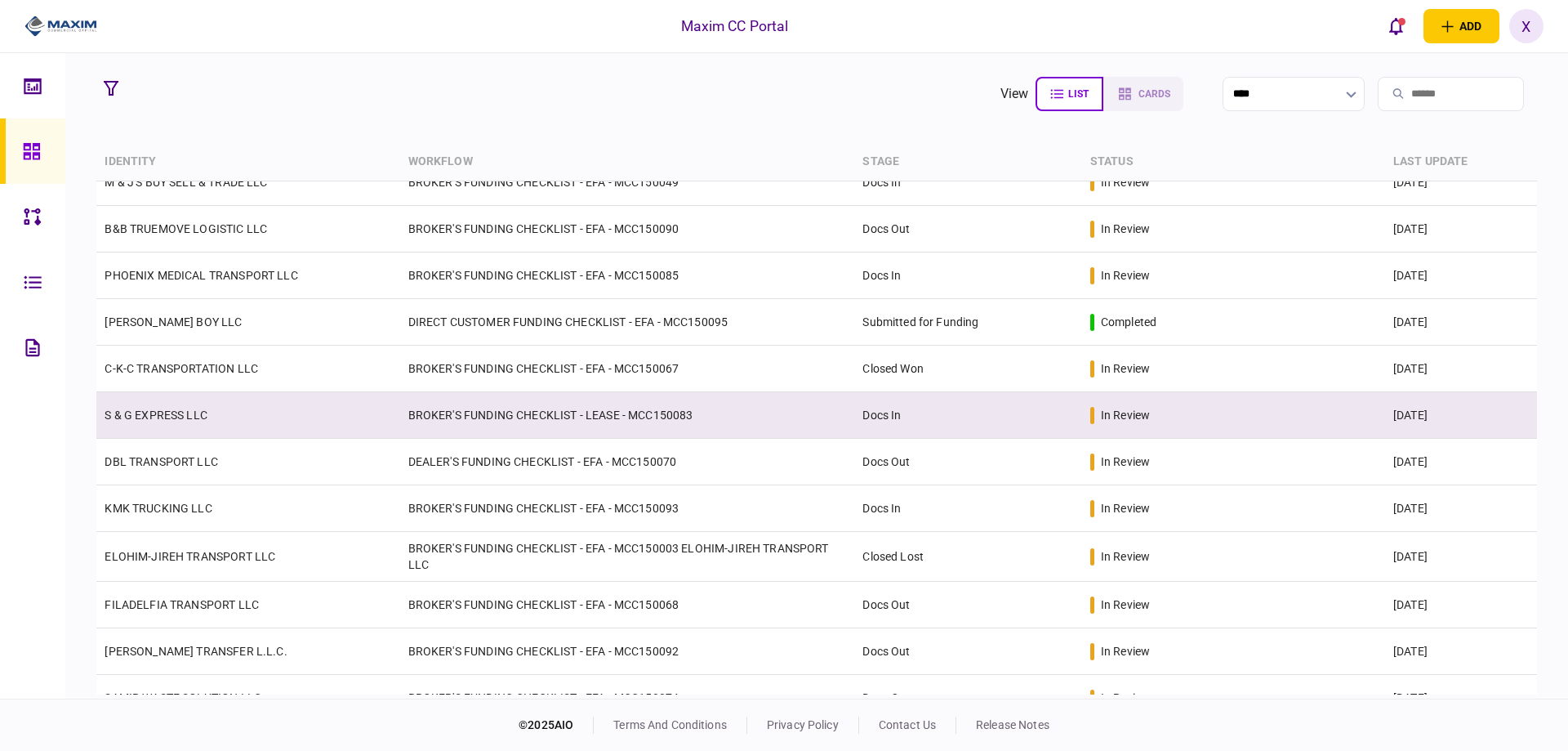
scroll to position [163, 0]
click at [179, 417] on link "S & G EXPRESS LLC" at bounding box center [155, 413] width 103 height 13
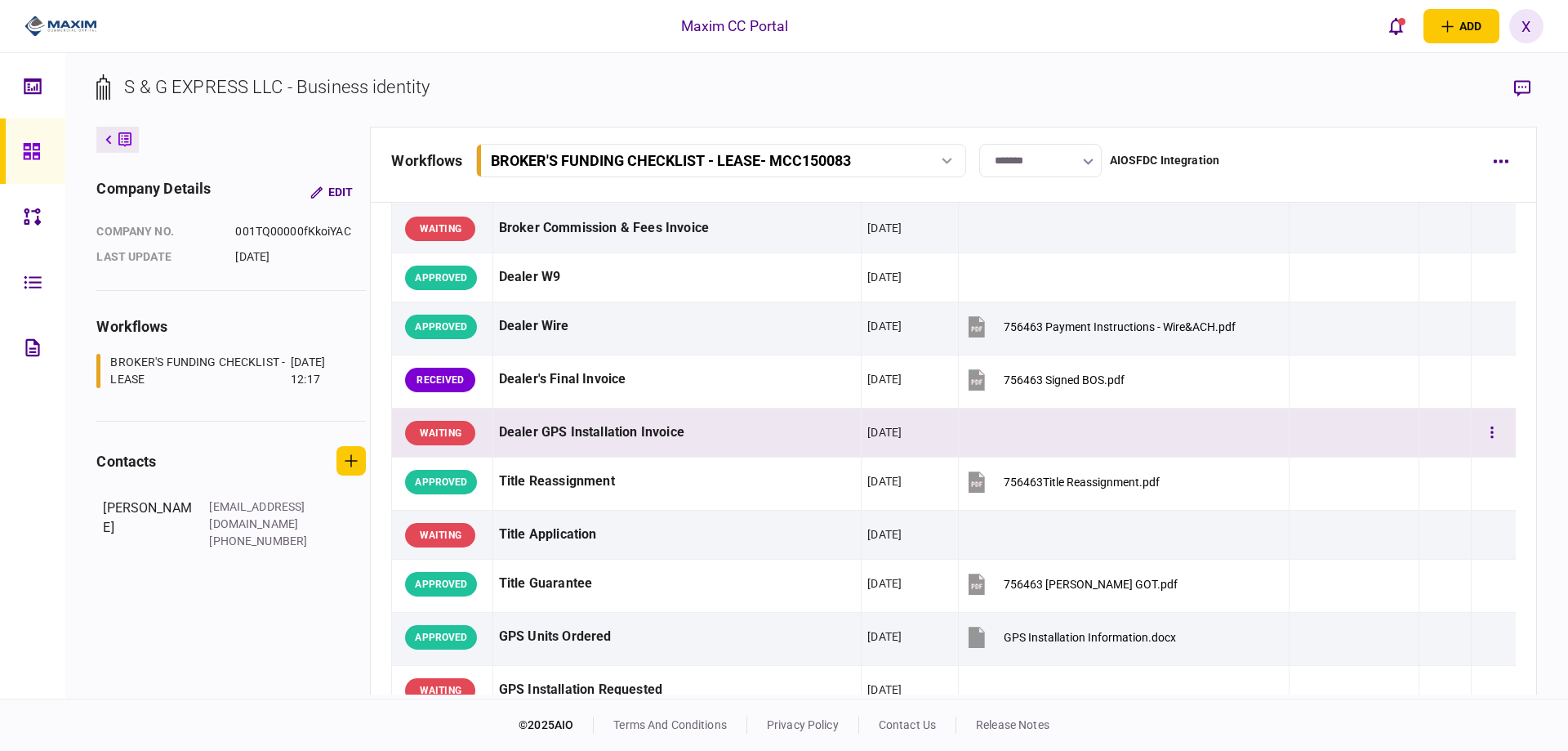
scroll to position [1143, 0]
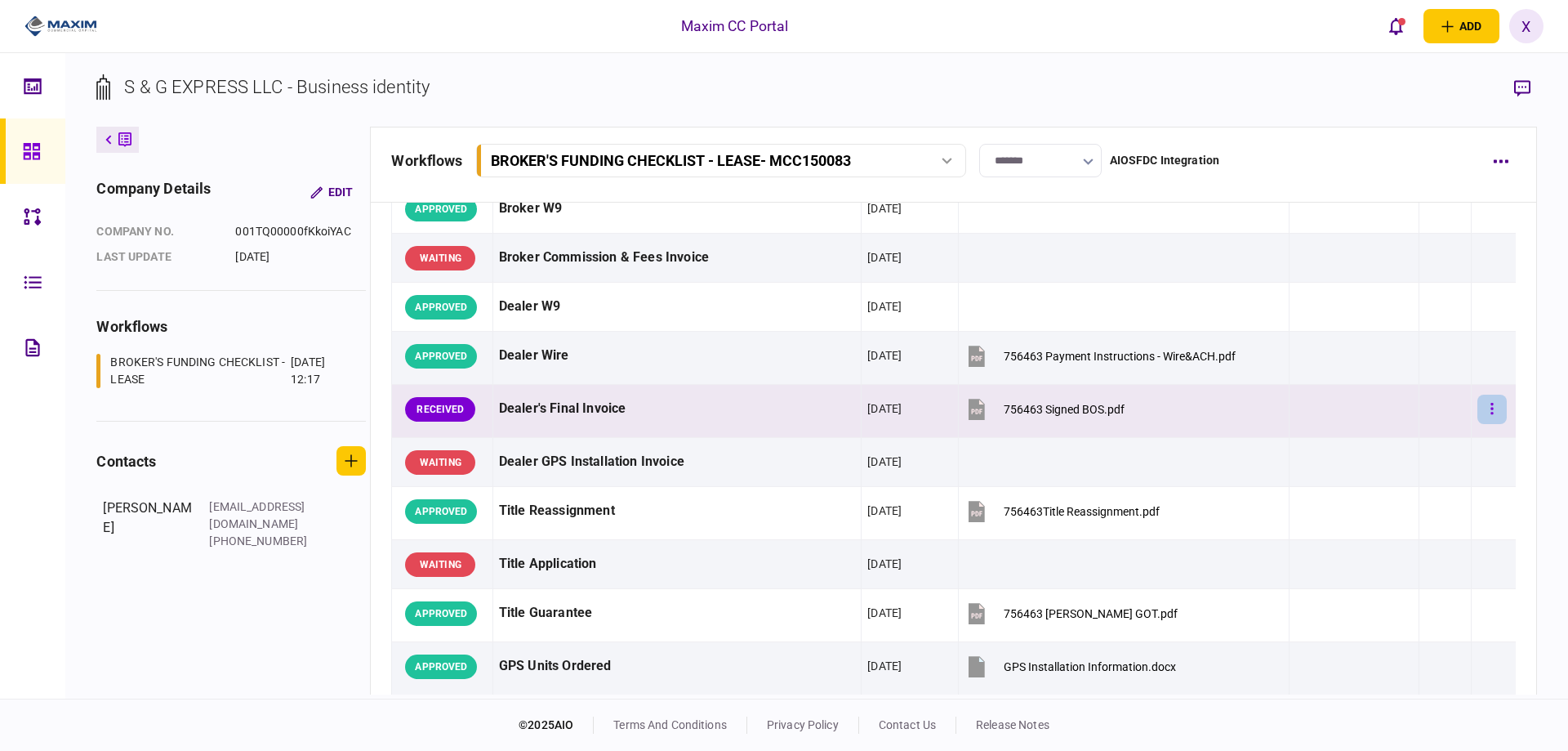
click at [1483, 411] on button "button" at bounding box center [1492, 409] width 30 height 30
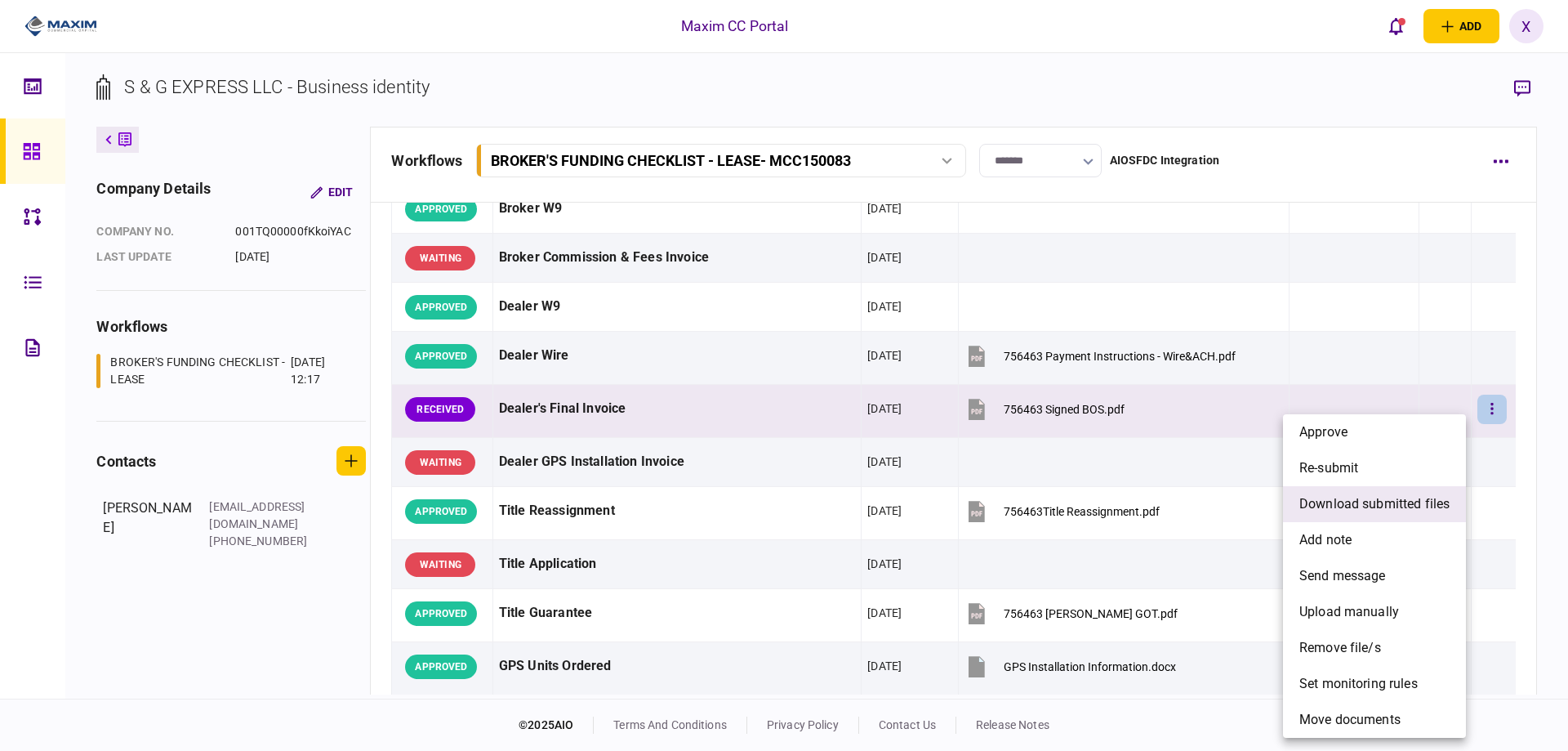
click at [1384, 498] on span "download submitted files" at bounding box center [1374, 504] width 150 height 20
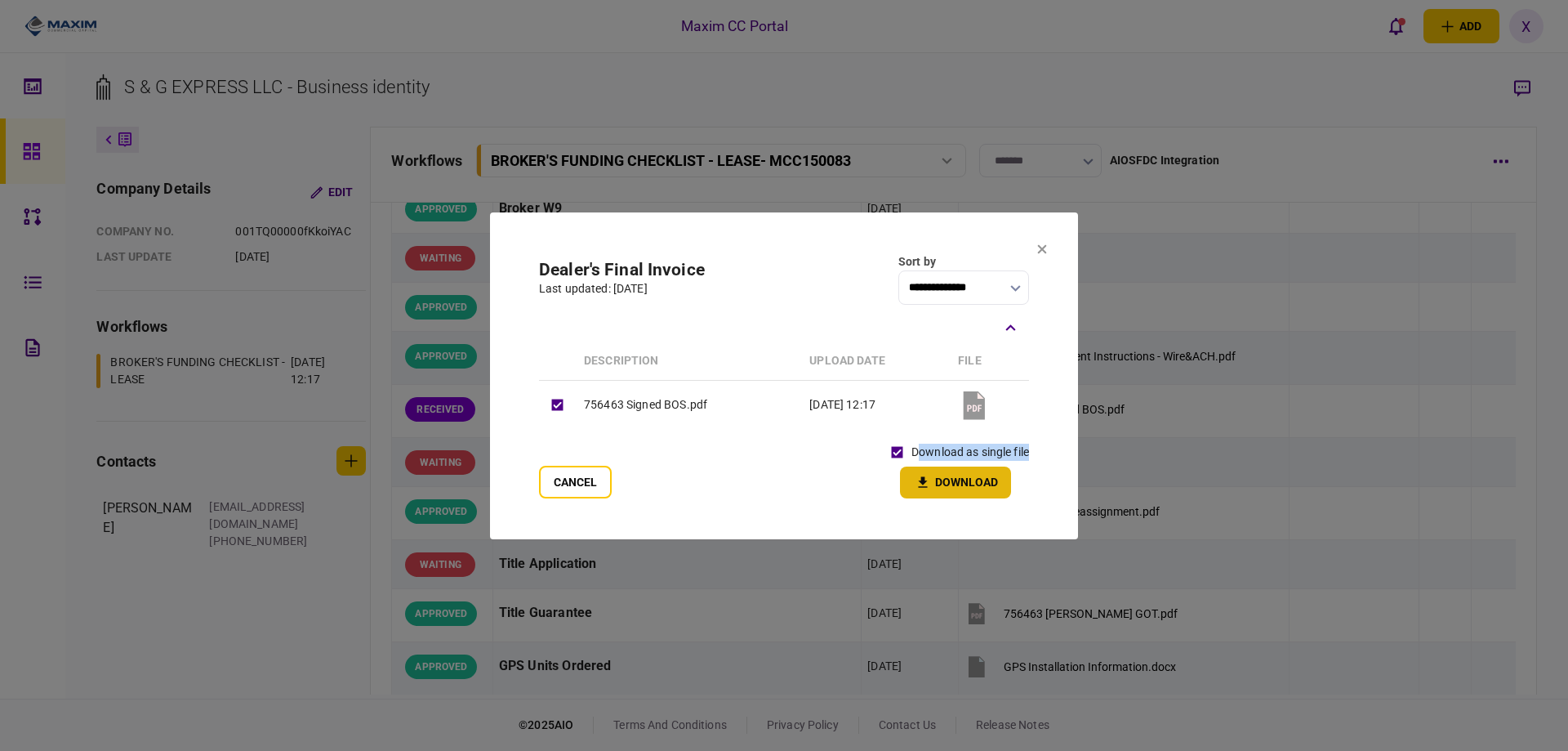
click at [917, 466] on div "download as single file Download" at bounding box center [956, 468] width 146 height 61
click at [920, 482] on icon "button" at bounding box center [923, 481] width 9 height 11
click at [1046, 244] on icon at bounding box center [1042, 249] width 10 height 10
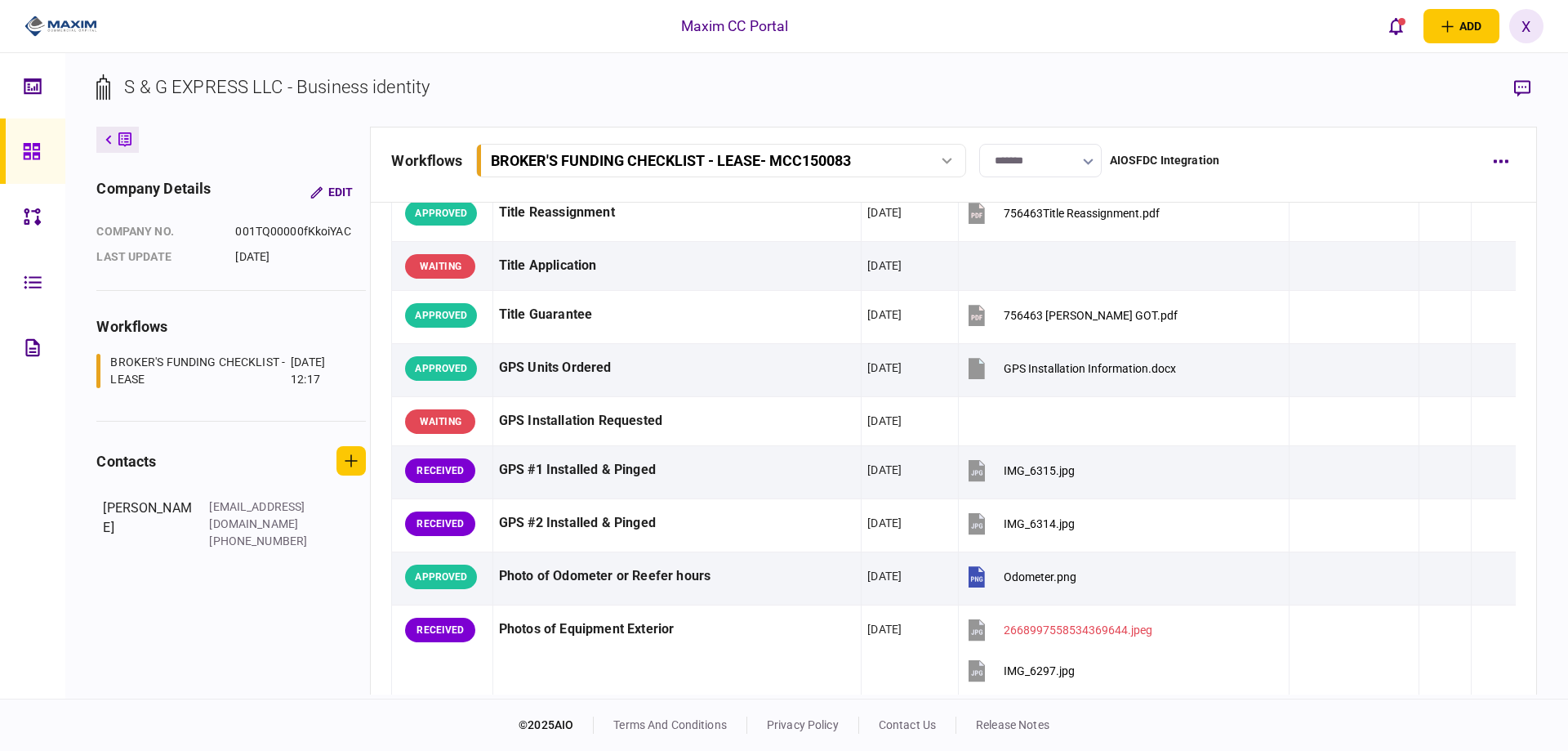
scroll to position [1471, 0]
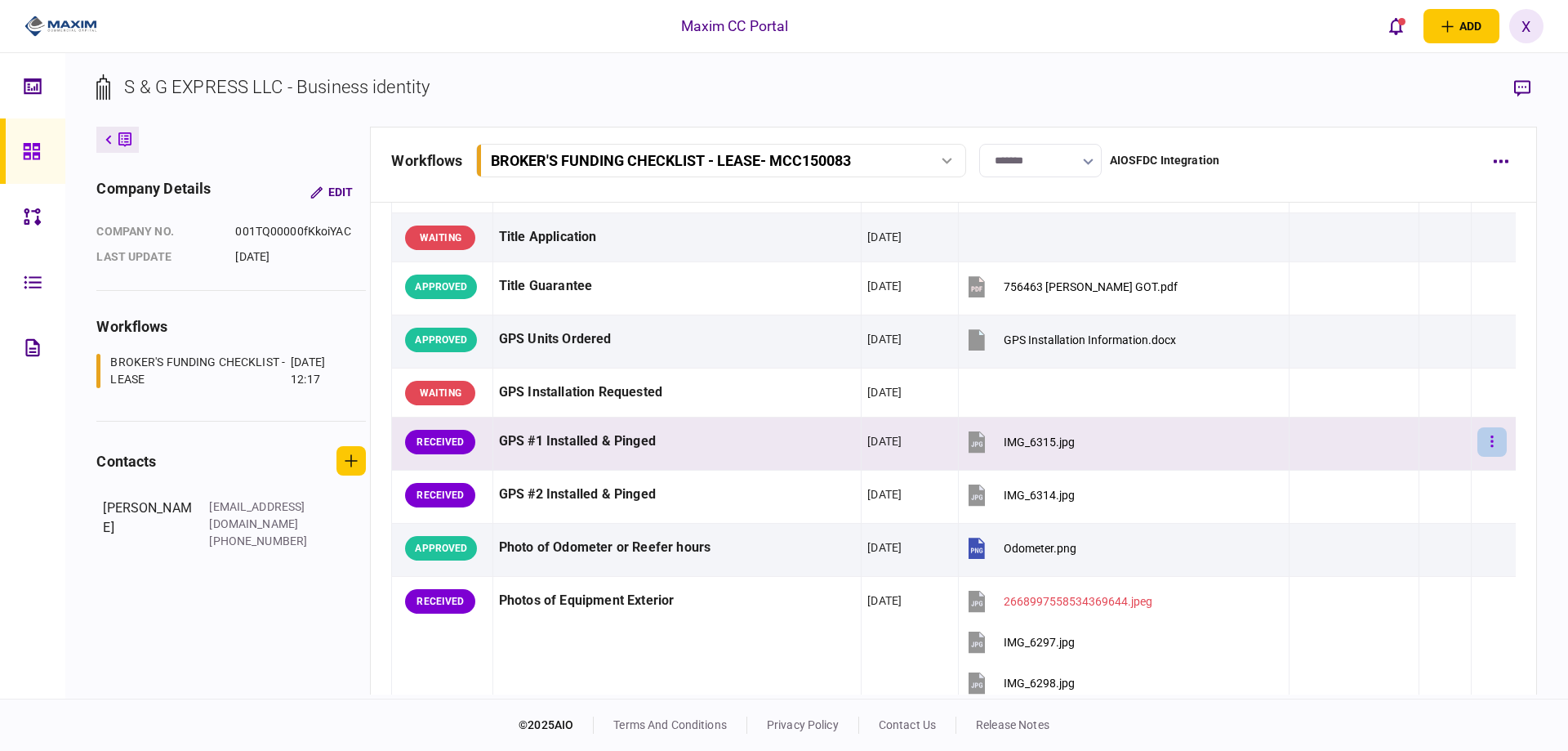
click at [1492, 444] on button "button" at bounding box center [1492, 442] width 30 height 30
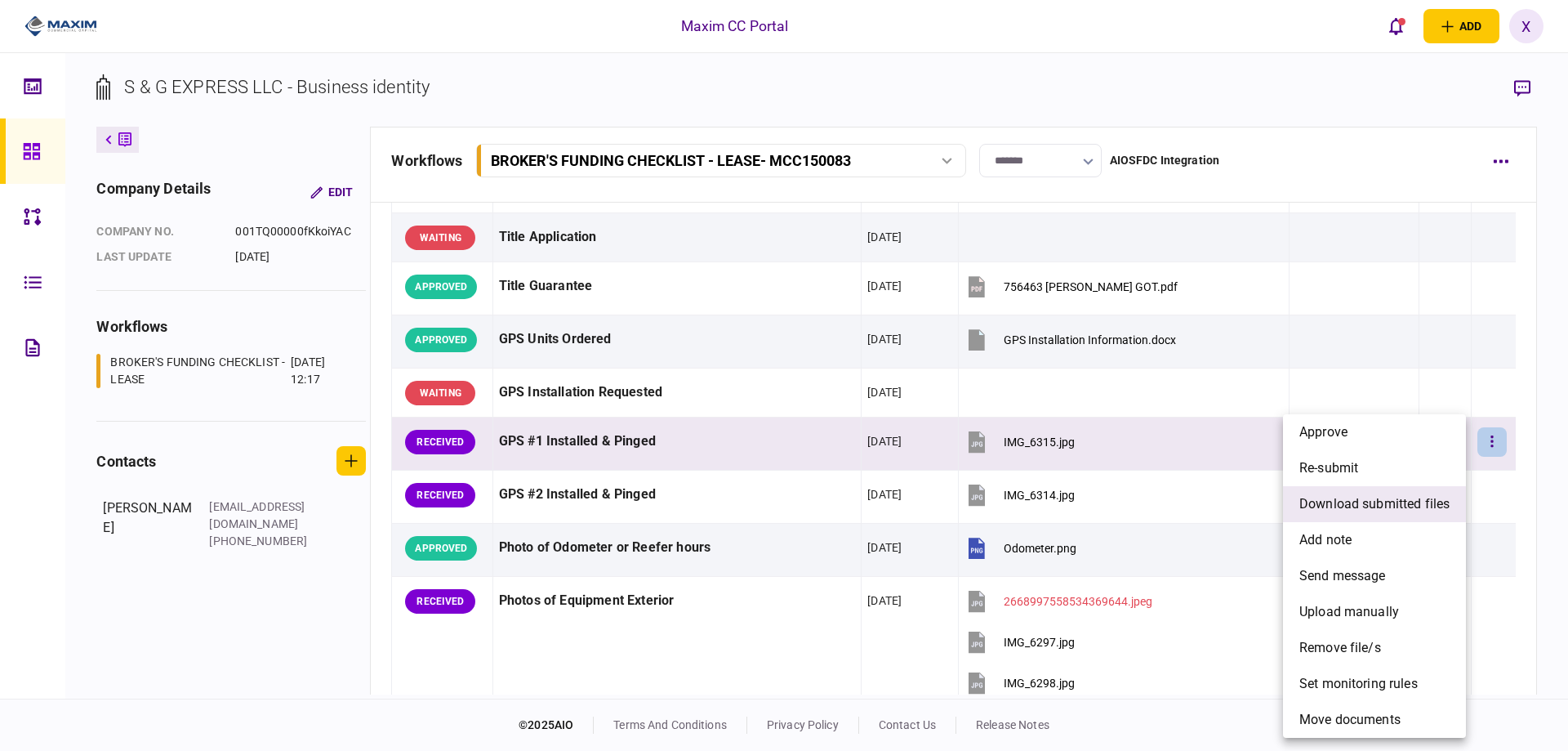
click at [1399, 503] on span "download submitted files" at bounding box center [1374, 504] width 150 height 20
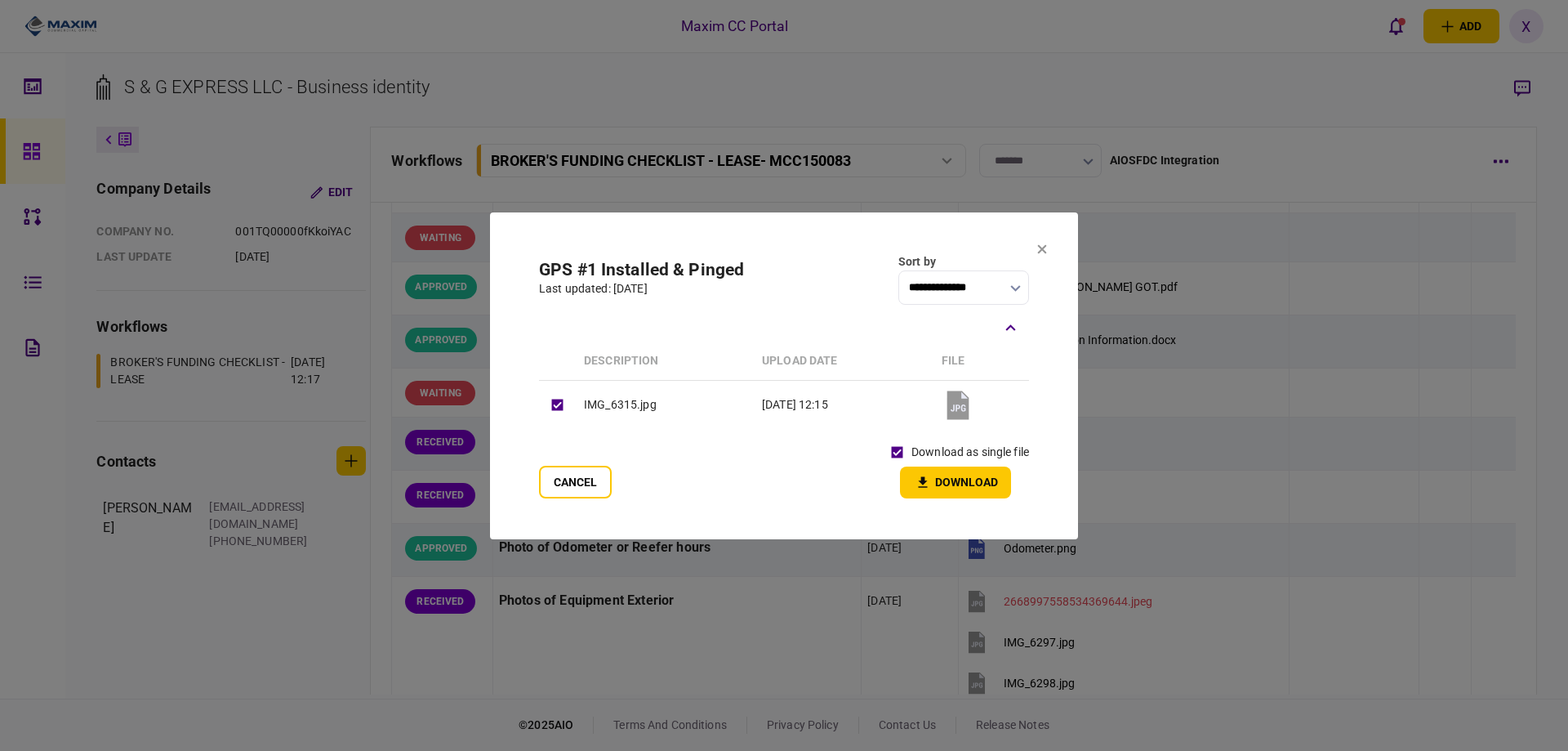
click at [920, 475] on icon "button" at bounding box center [923, 483] width 20 height 16
click at [1037, 256] on button at bounding box center [1042, 249] width 10 height 13
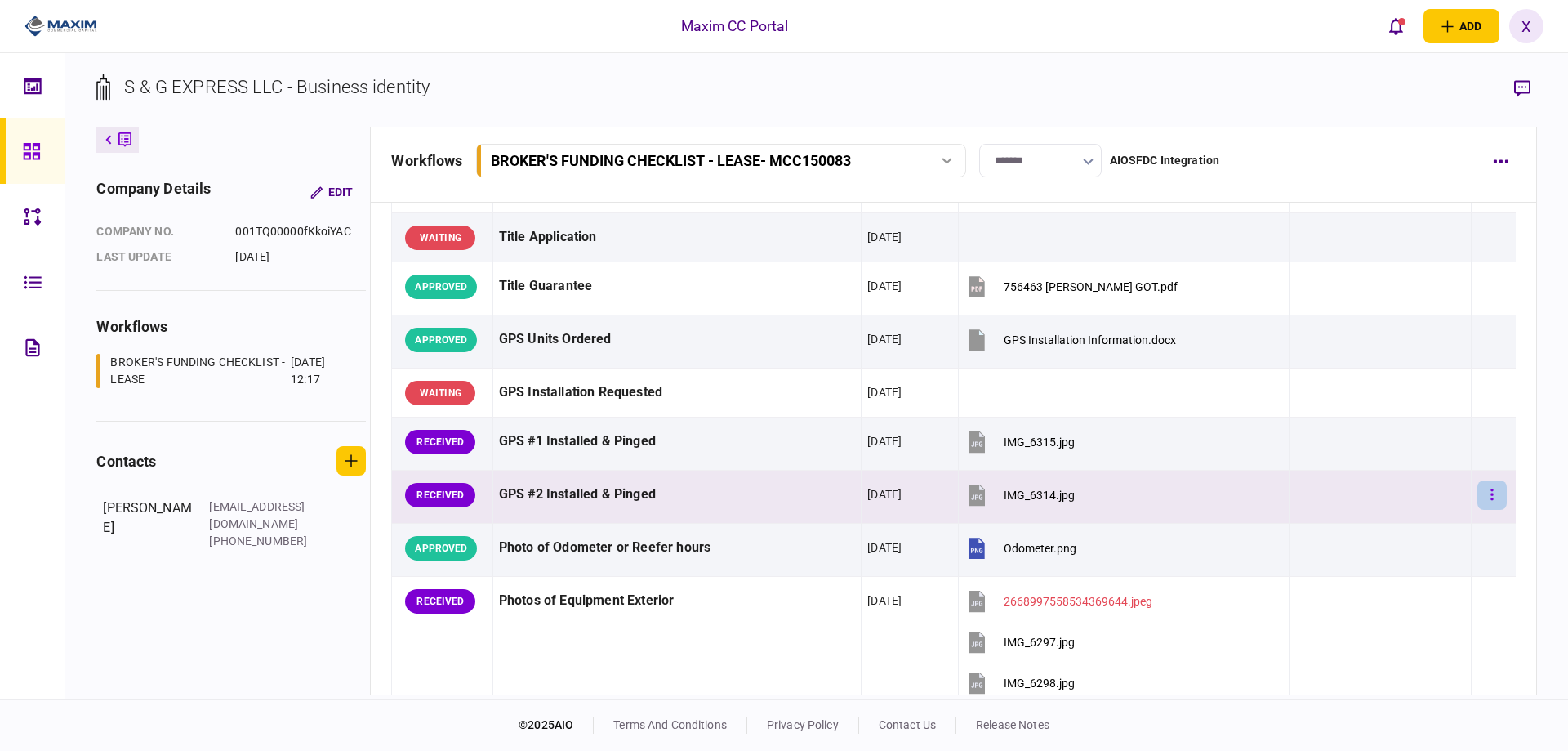
click at [1490, 499] on icon "button" at bounding box center [1491, 494] width 2 height 11
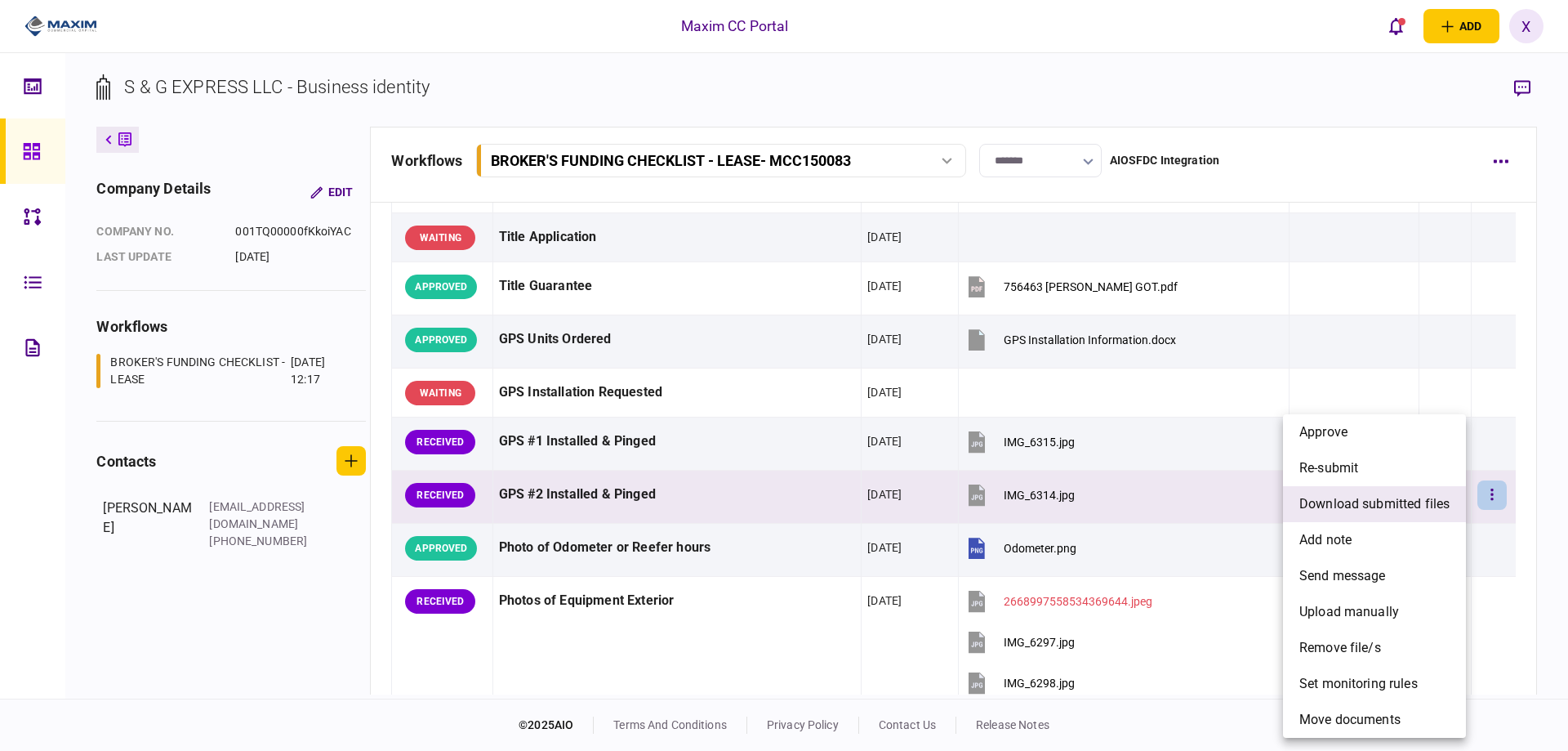
click at [1408, 515] on li "download submitted files" at bounding box center [1375, 504] width 183 height 36
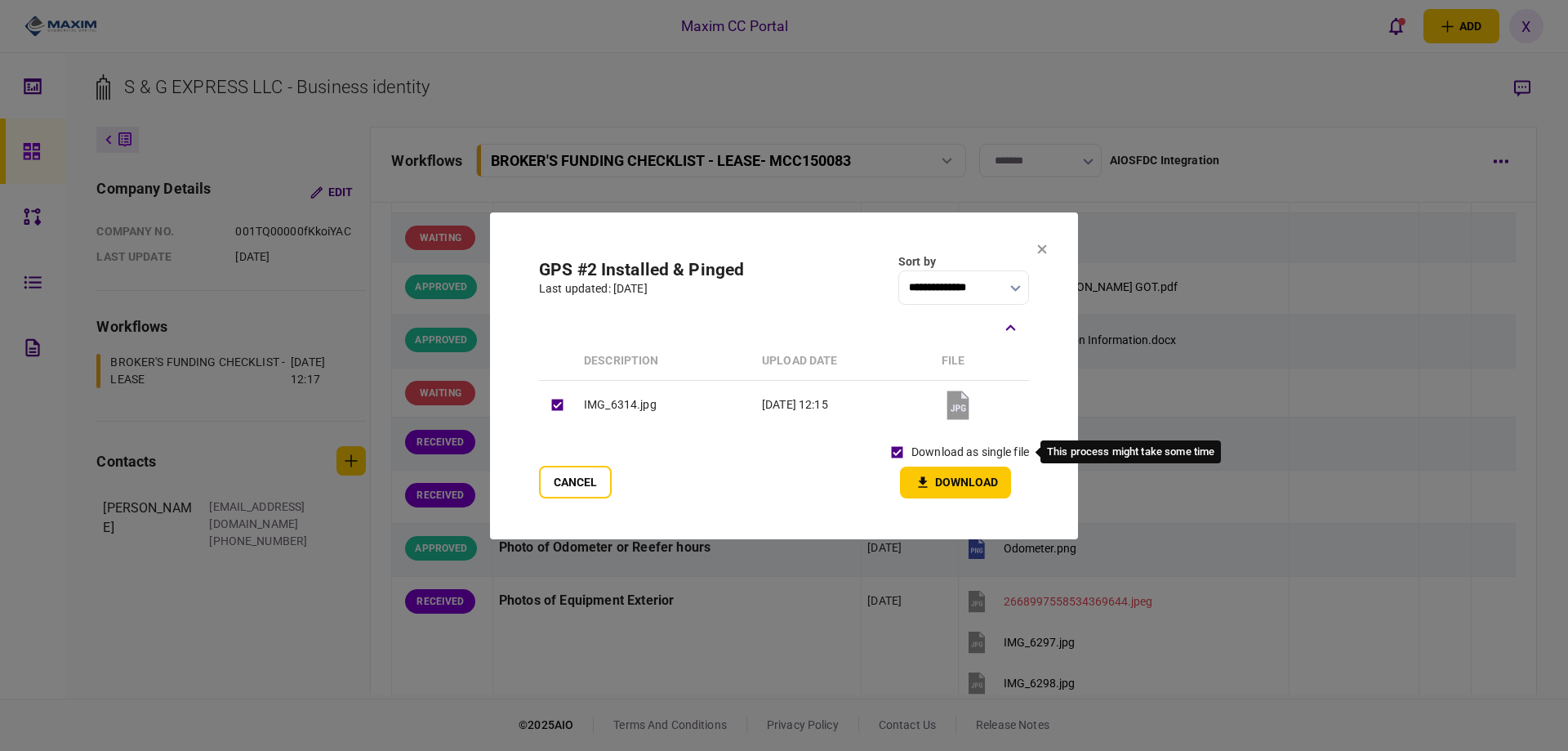
click at [937, 489] on button "Download" at bounding box center [956, 482] width 112 height 32
click at [1041, 248] on icon at bounding box center [1042, 248] width 9 height 9
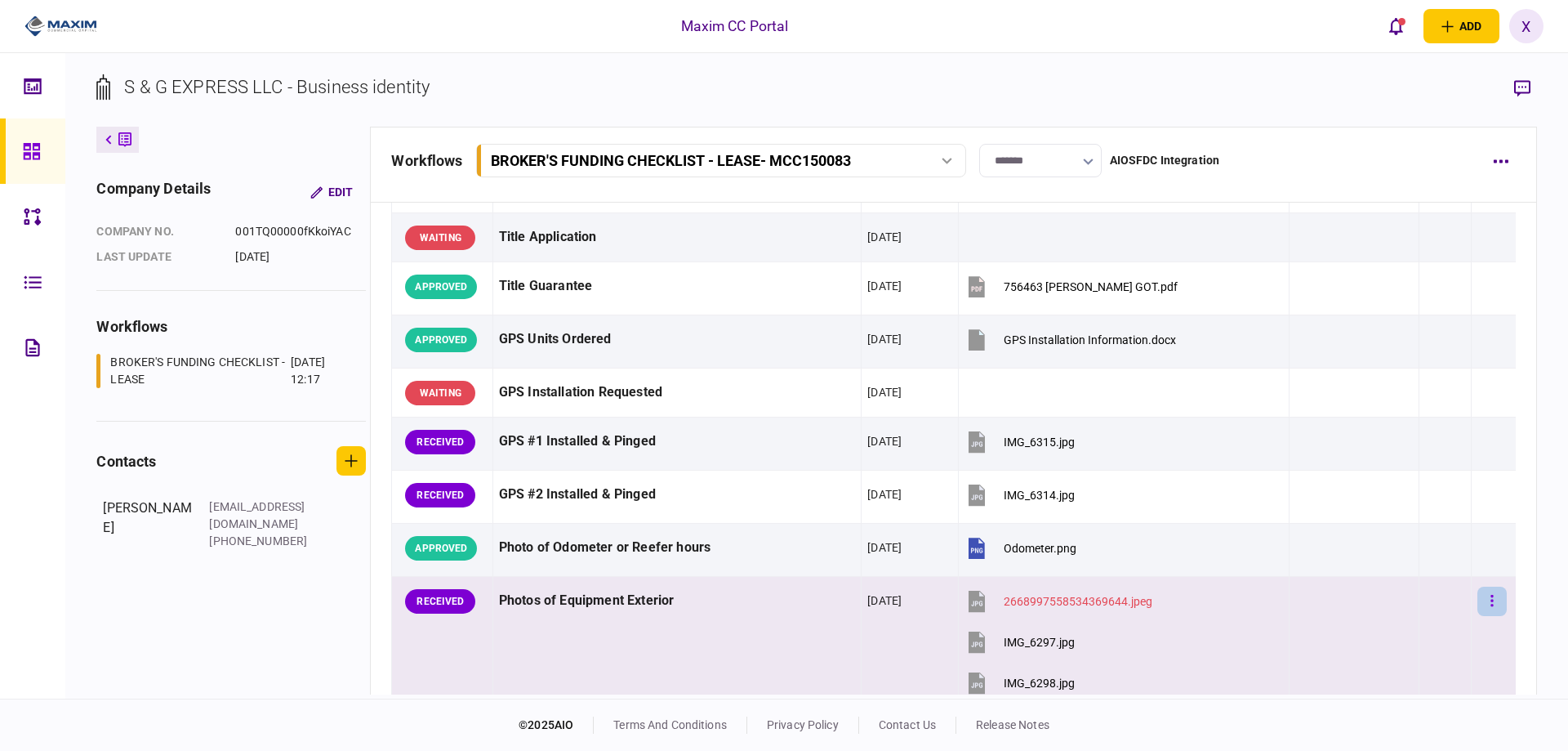
click at [1494, 603] on button "button" at bounding box center [1492, 602] width 30 height 30
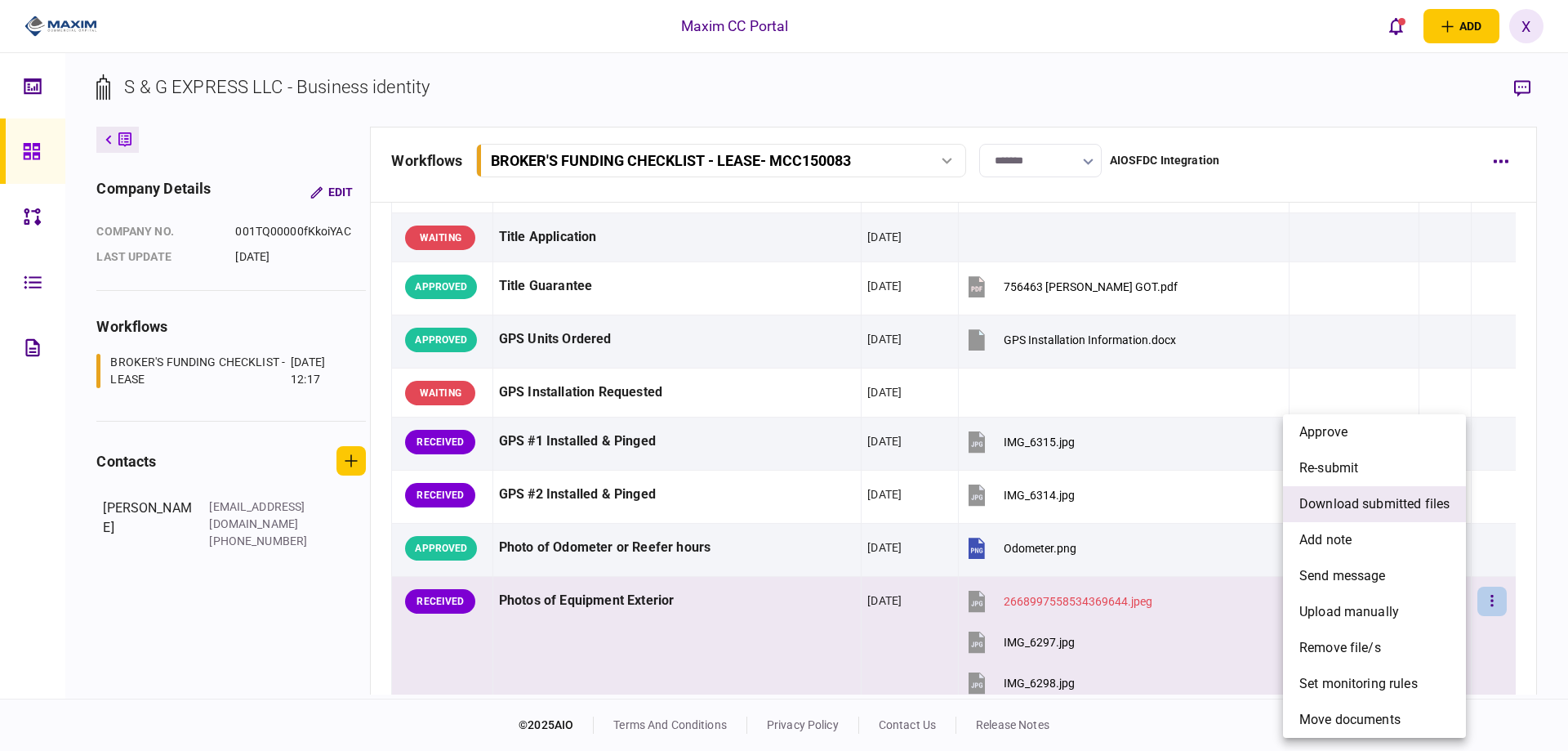
click at [1394, 508] on span "download submitted files" at bounding box center [1374, 504] width 150 height 20
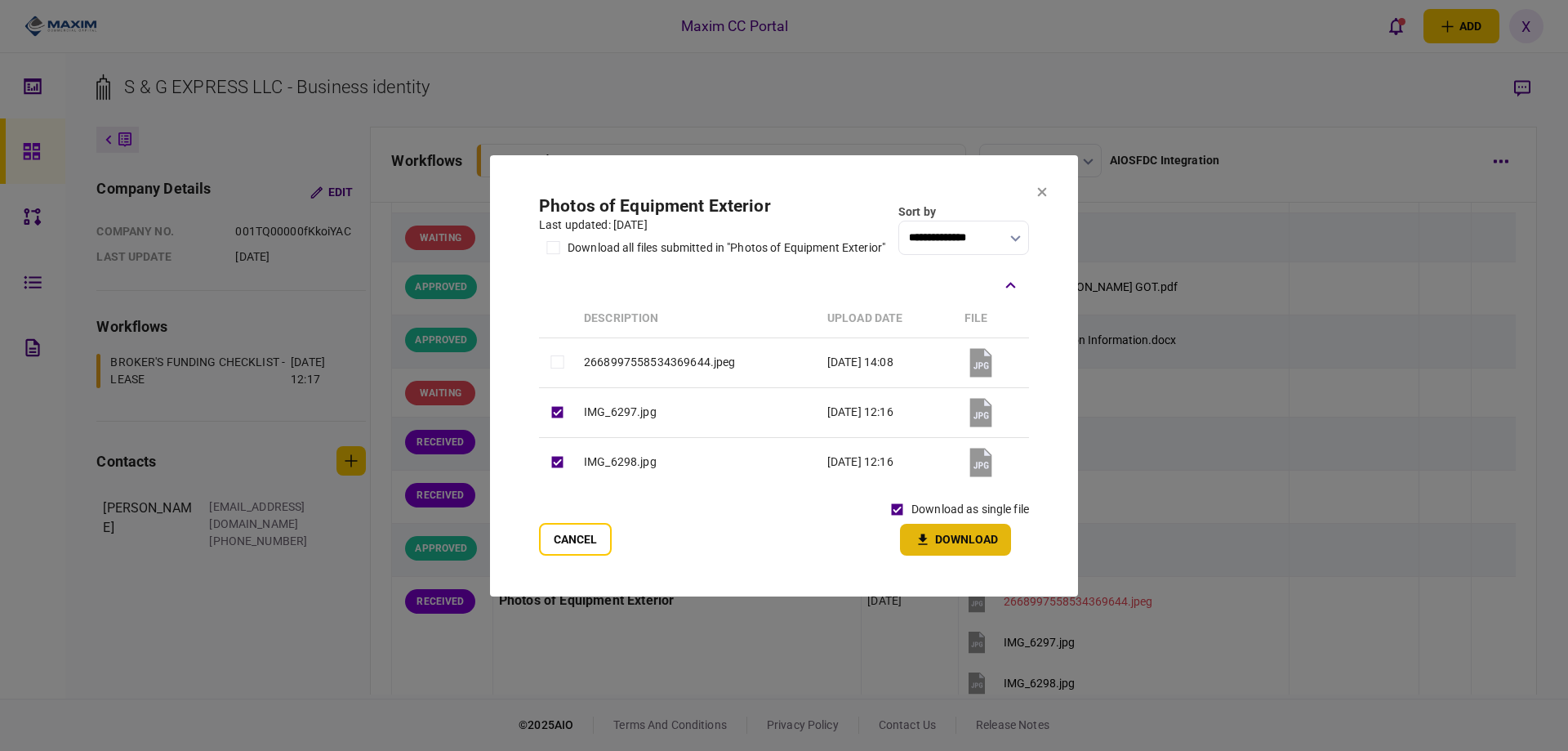
click at [921, 534] on icon "button" at bounding box center [923, 540] width 20 height 16
click at [575, 537] on button "Cancel" at bounding box center [574, 539] width 73 height 33
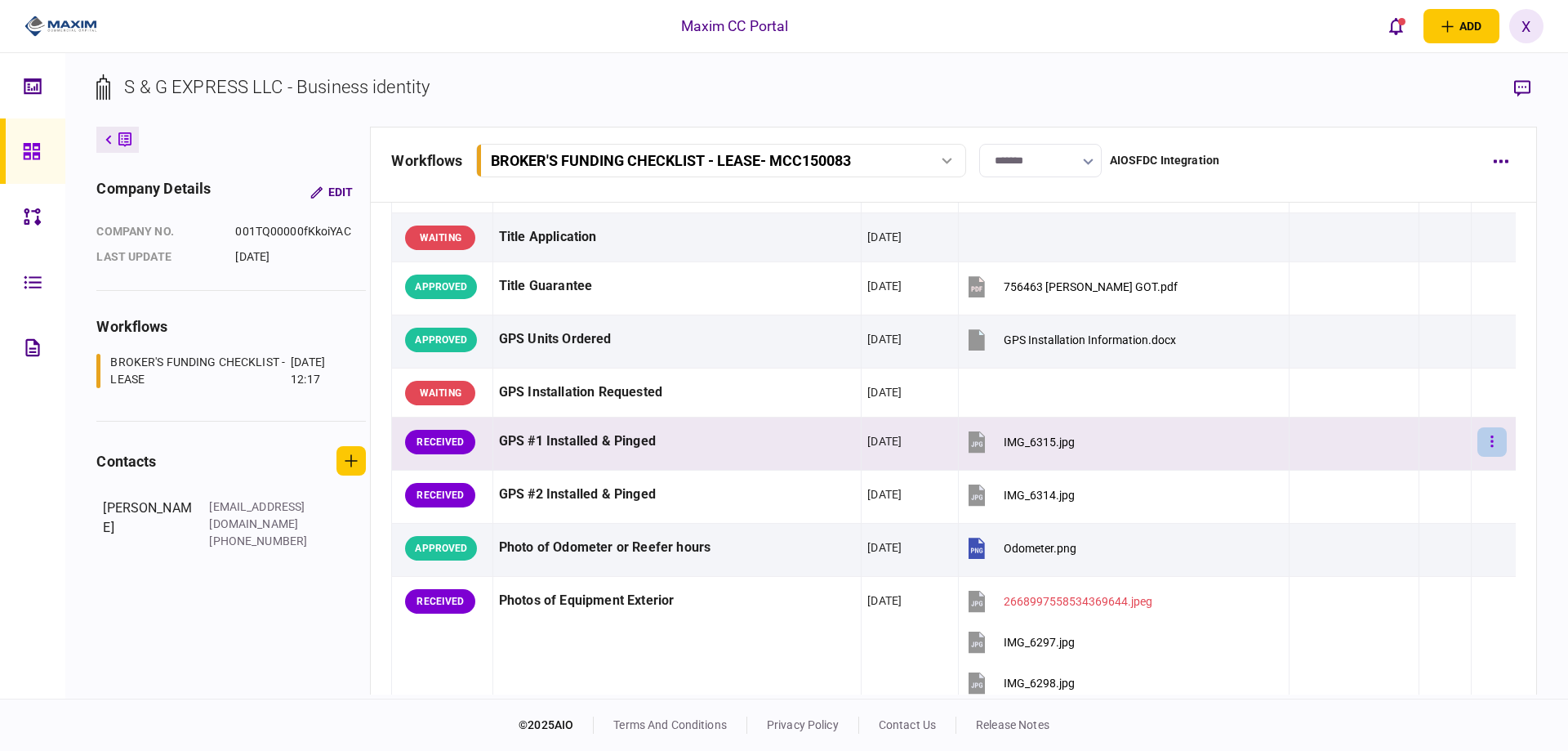
click at [1492, 438] on button "button" at bounding box center [1492, 442] width 30 height 30
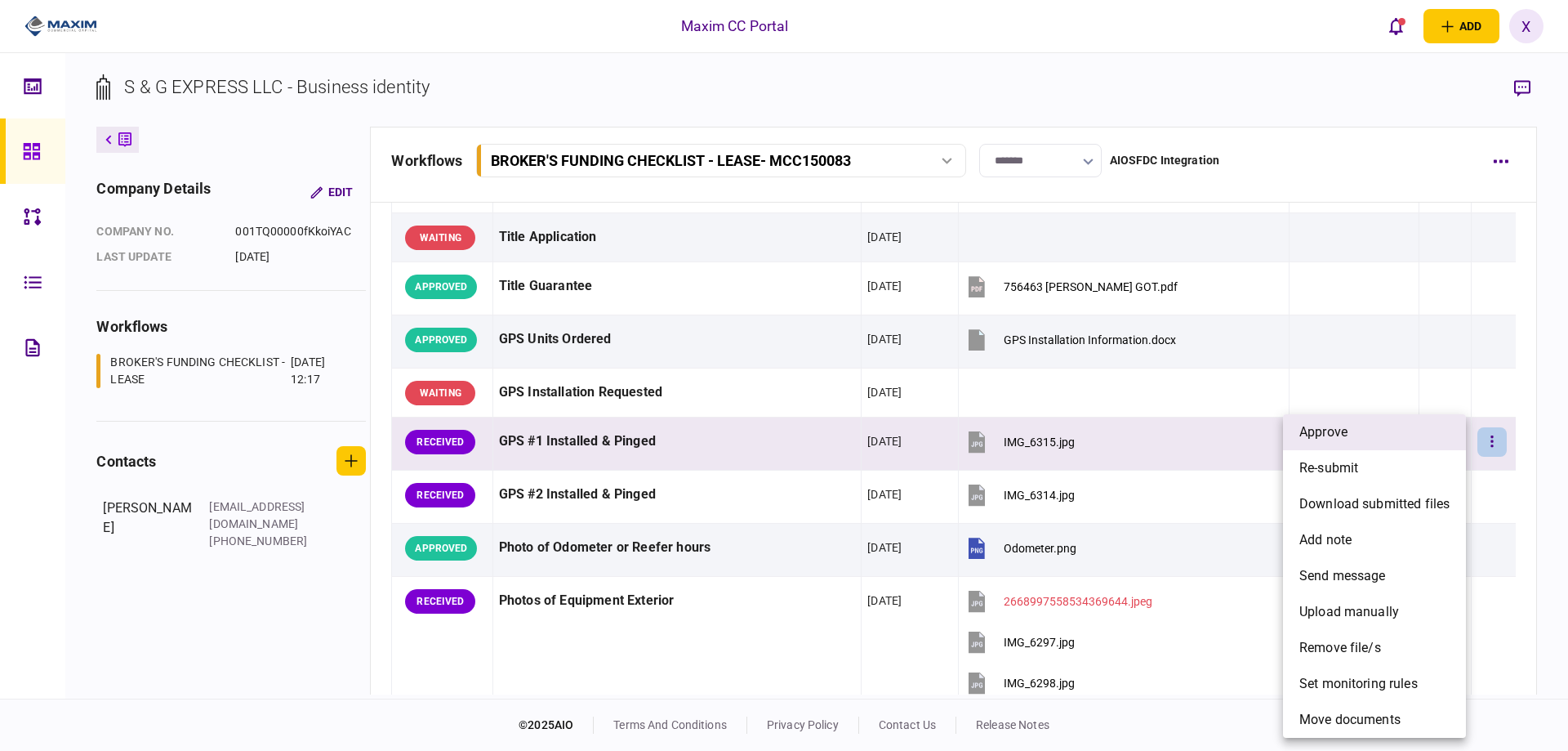
click at [1443, 444] on li "approve" at bounding box center [1375, 432] width 183 height 36
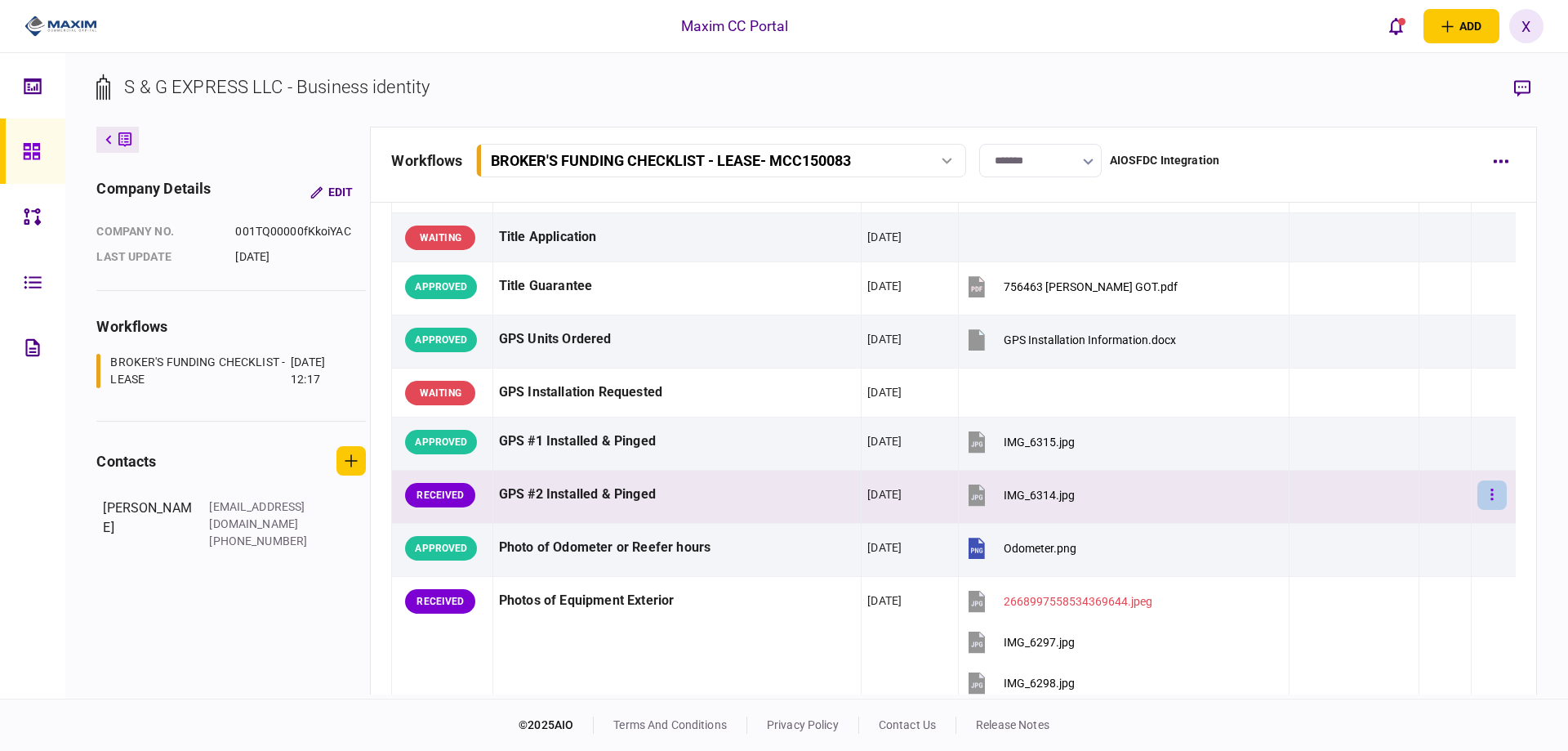
click at [1485, 487] on button "button" at bounding box center [1492, 495] width 30 height 30
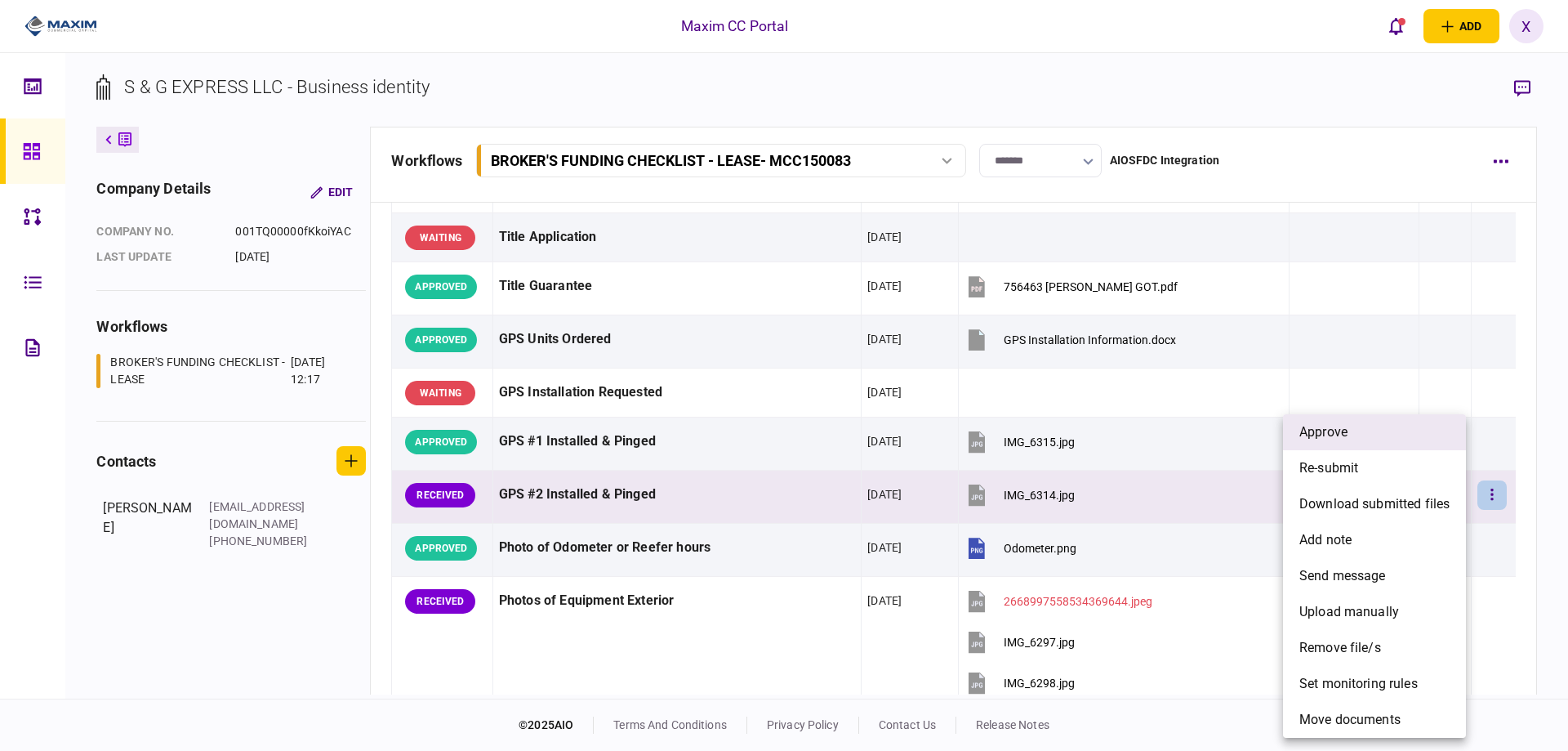
click at [1389, 435] on li "approve" at bounding box center [1375, 432] width 183 height 36
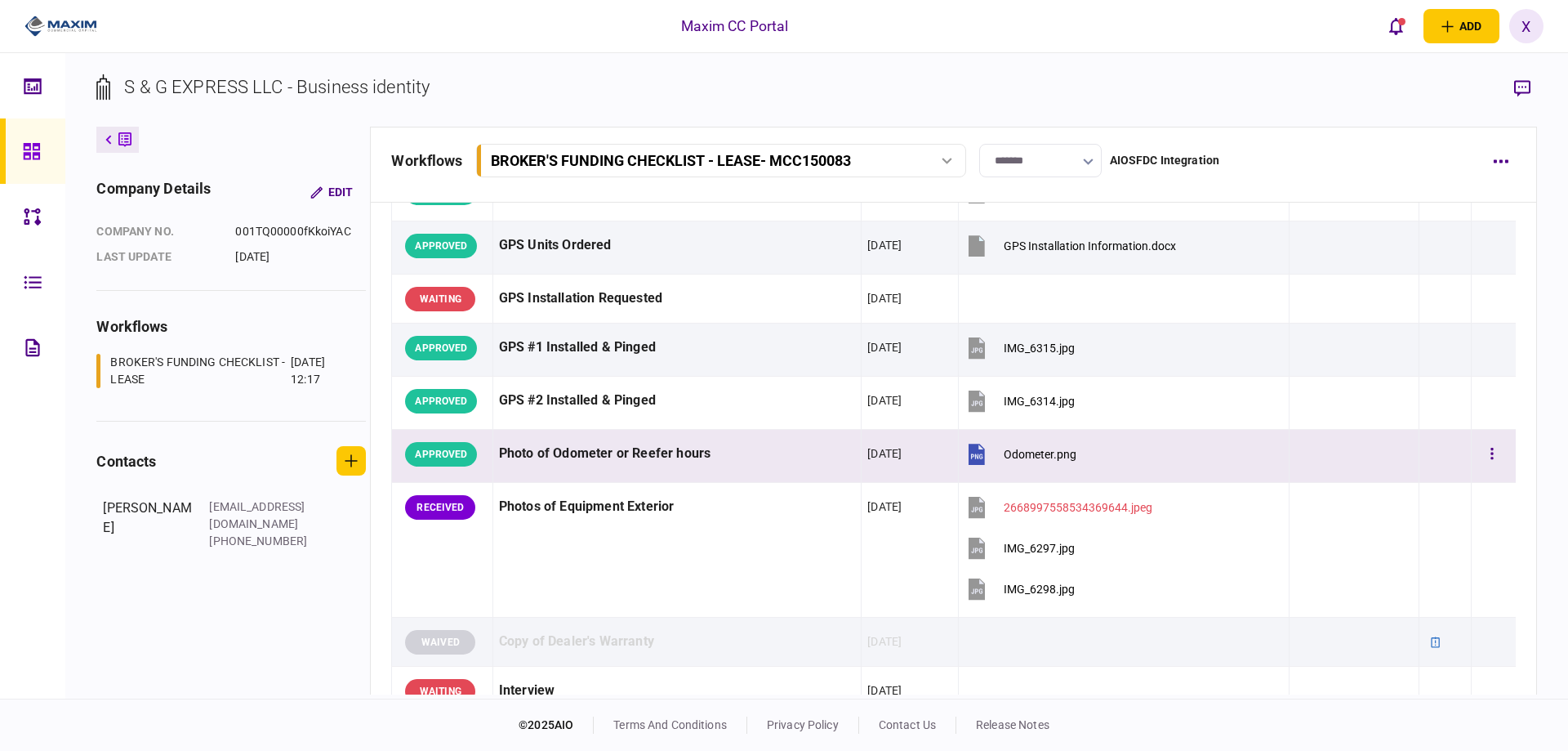
scroll to position [1716, 0]
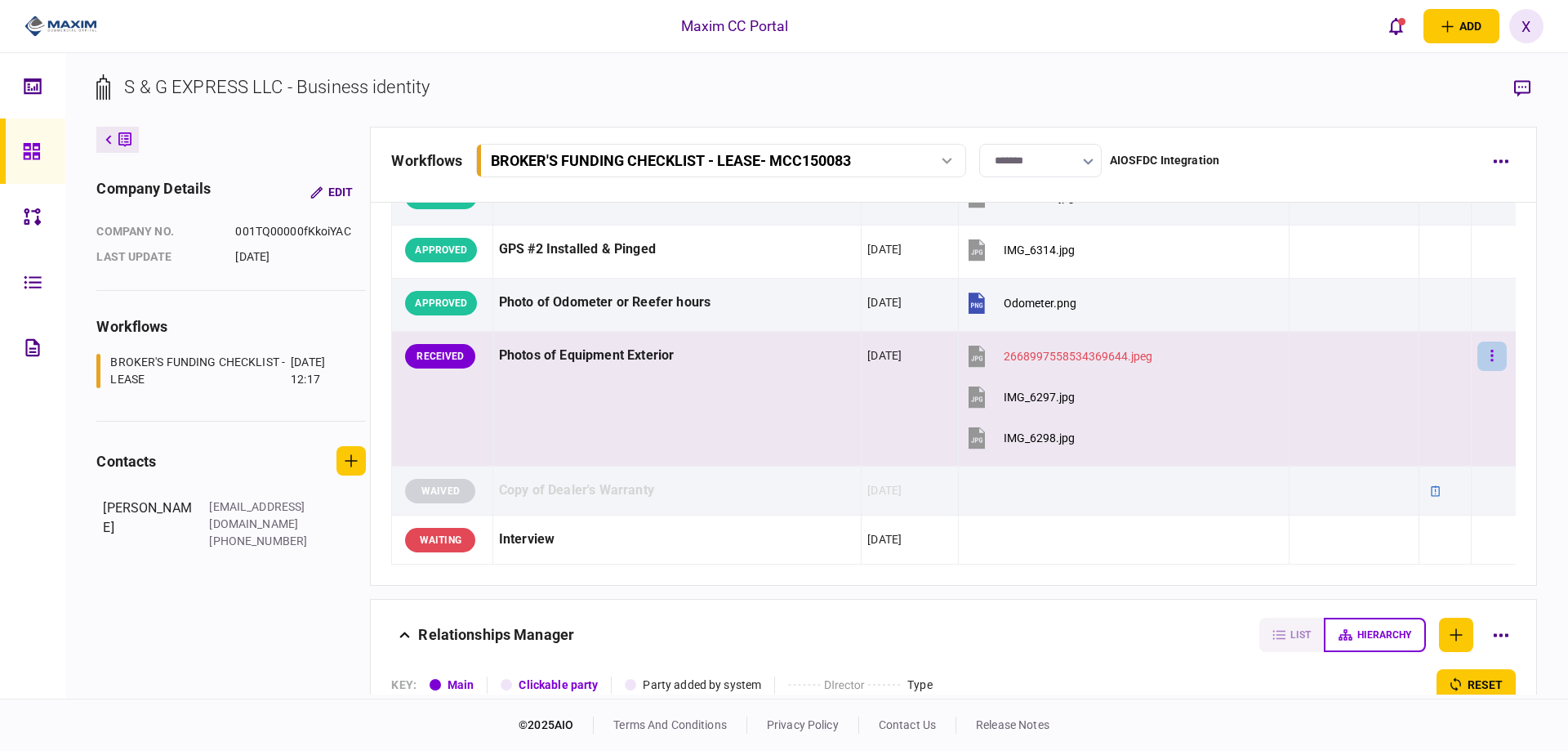
click at [1477, 359] on button "button" at bounding box center [1492, 357] width 30 height 30
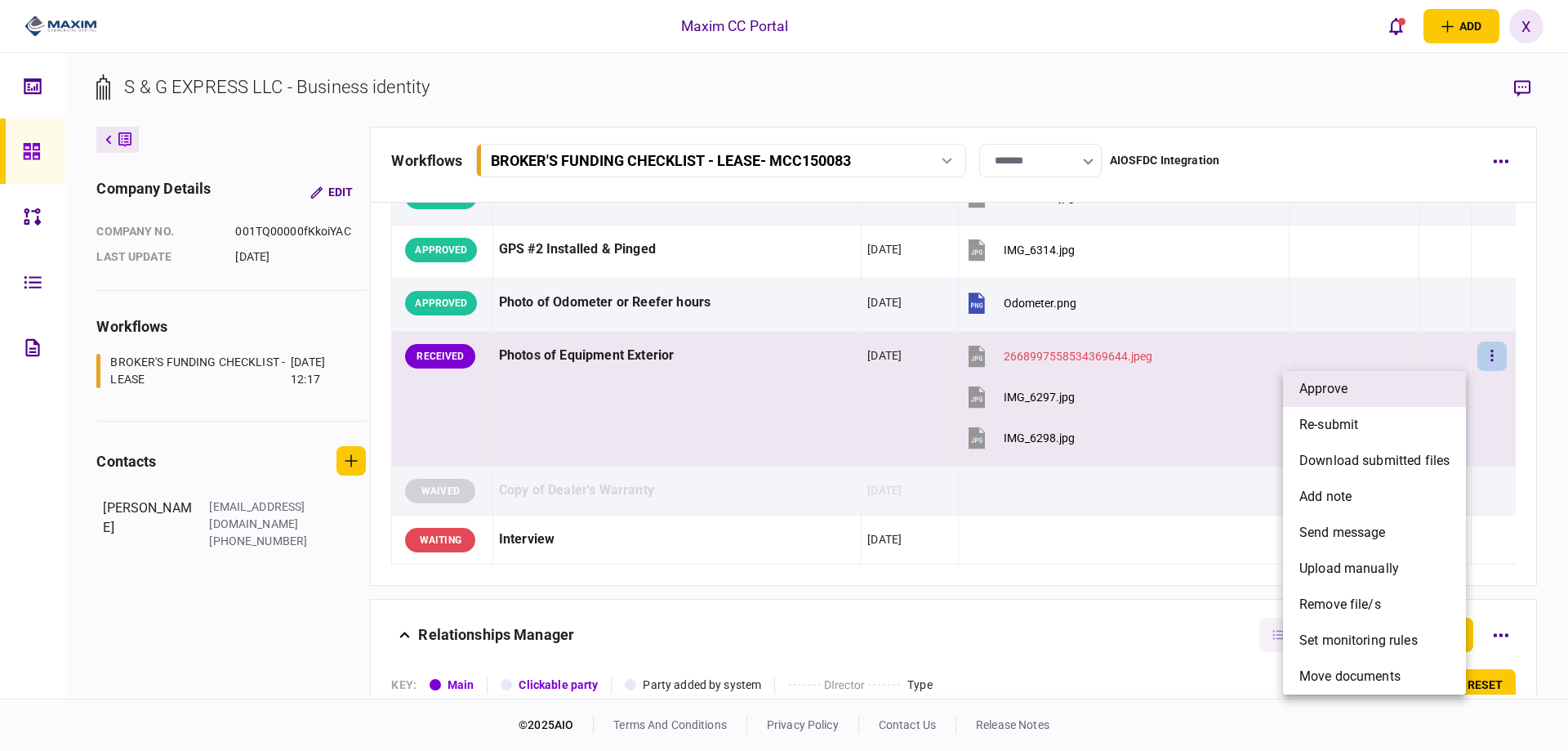
click at [1357, 384] on li "approve" at bounding box center [1375, 388] width 183 height 36
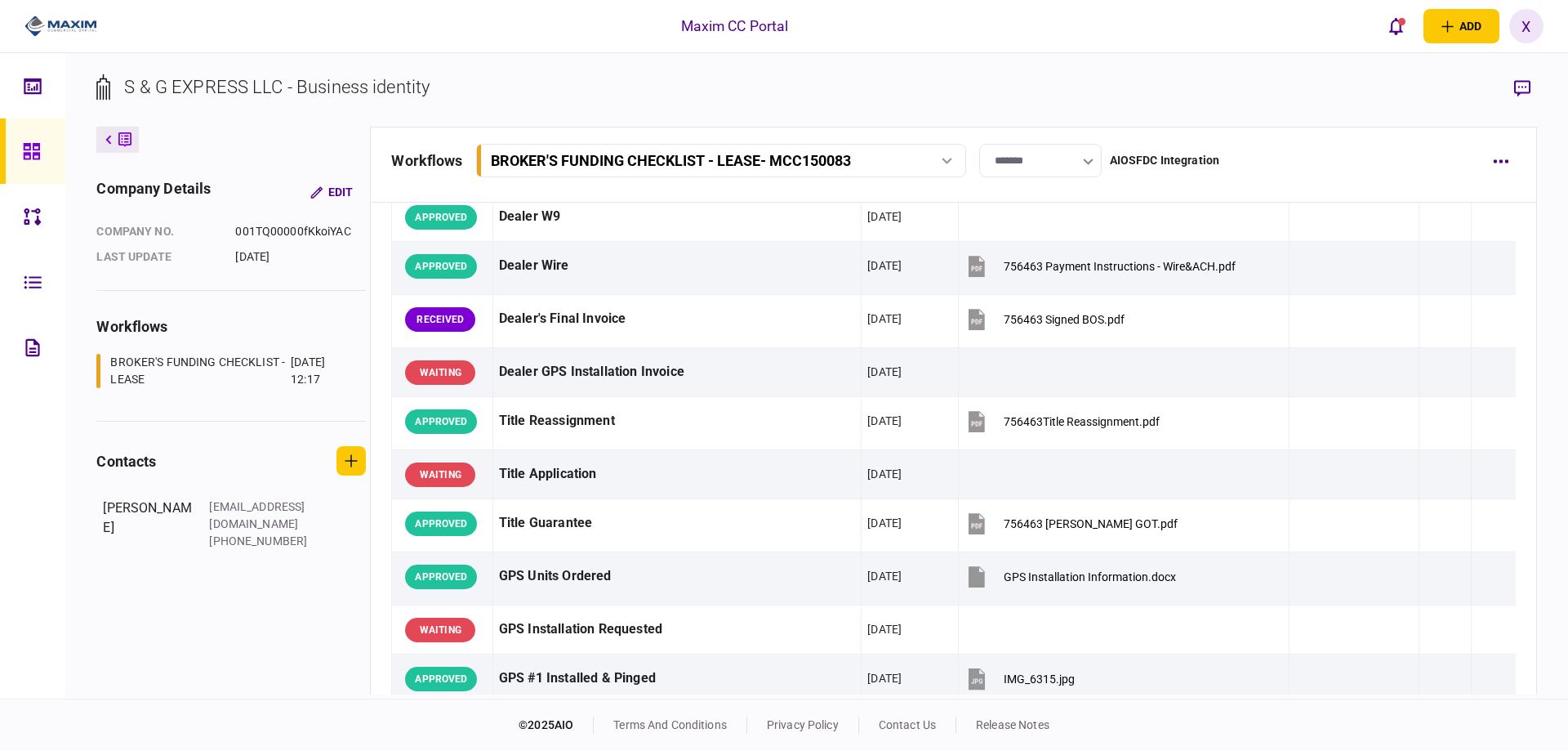
scroll to position [1225, 0]
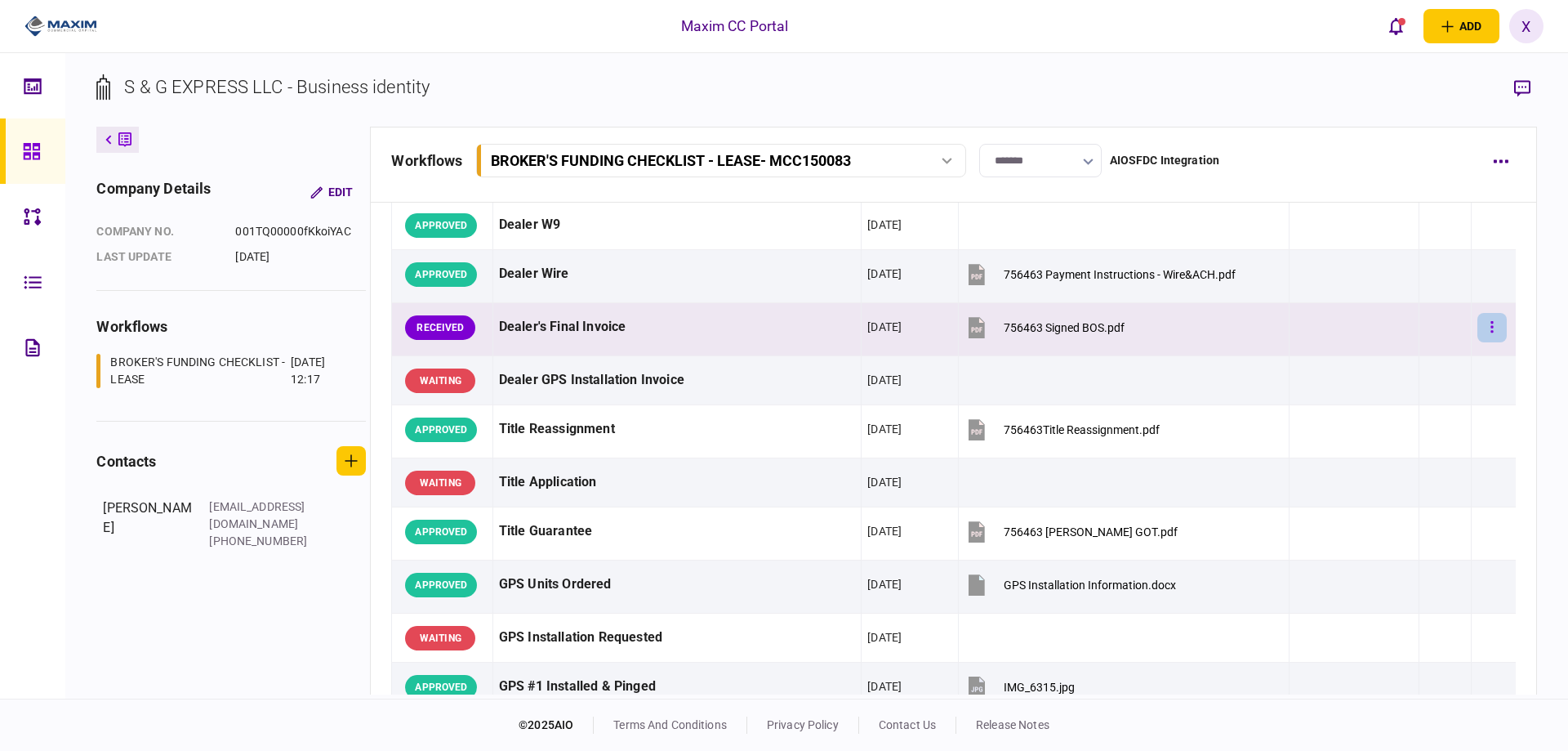
click at [1477, 333] on button "button" at bounding box center [1492, 328] width 30 height 30
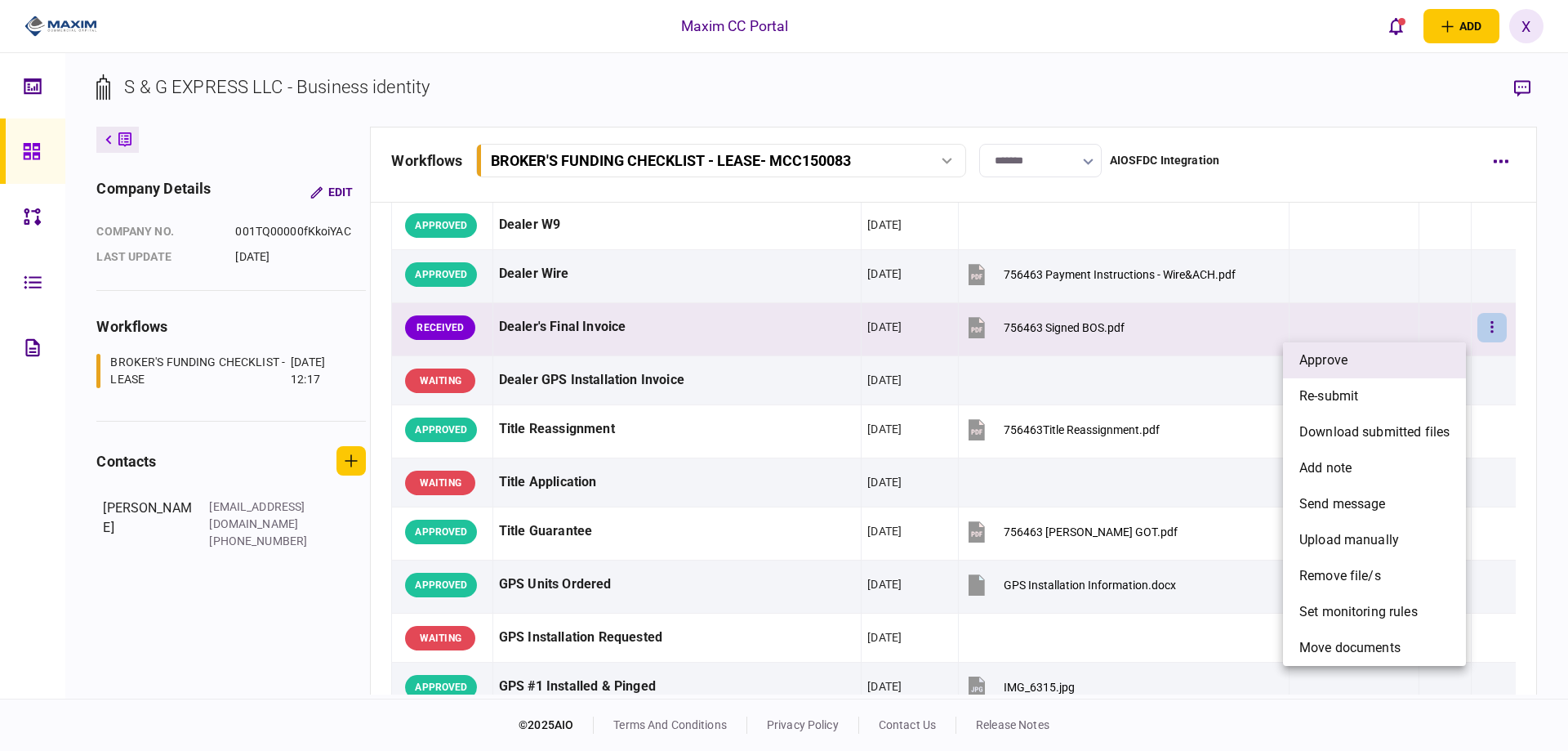
click at [1428, 353] on li "approve" at bounding box center [1375, 361] width 183 height 36
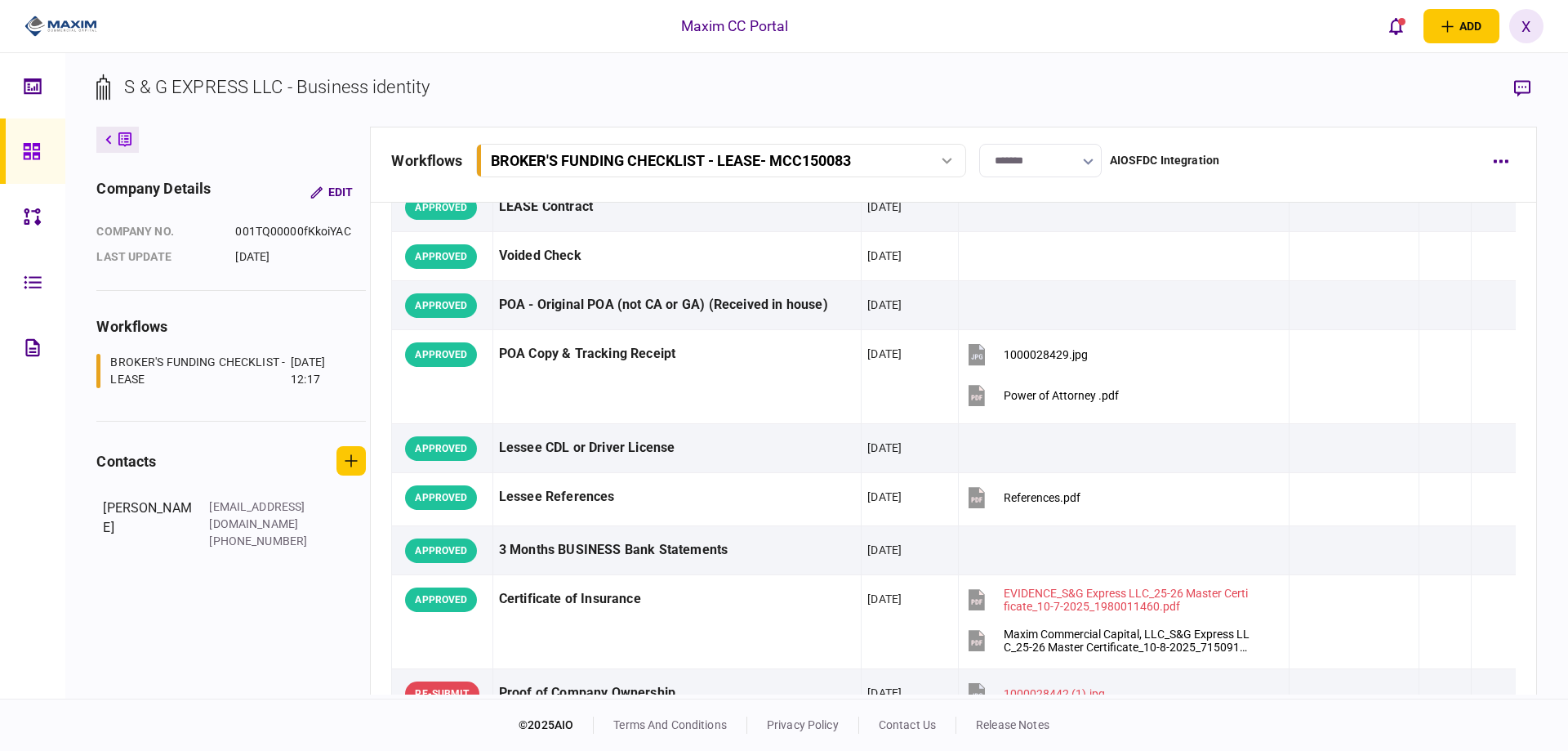
scroll to position [0, 0]
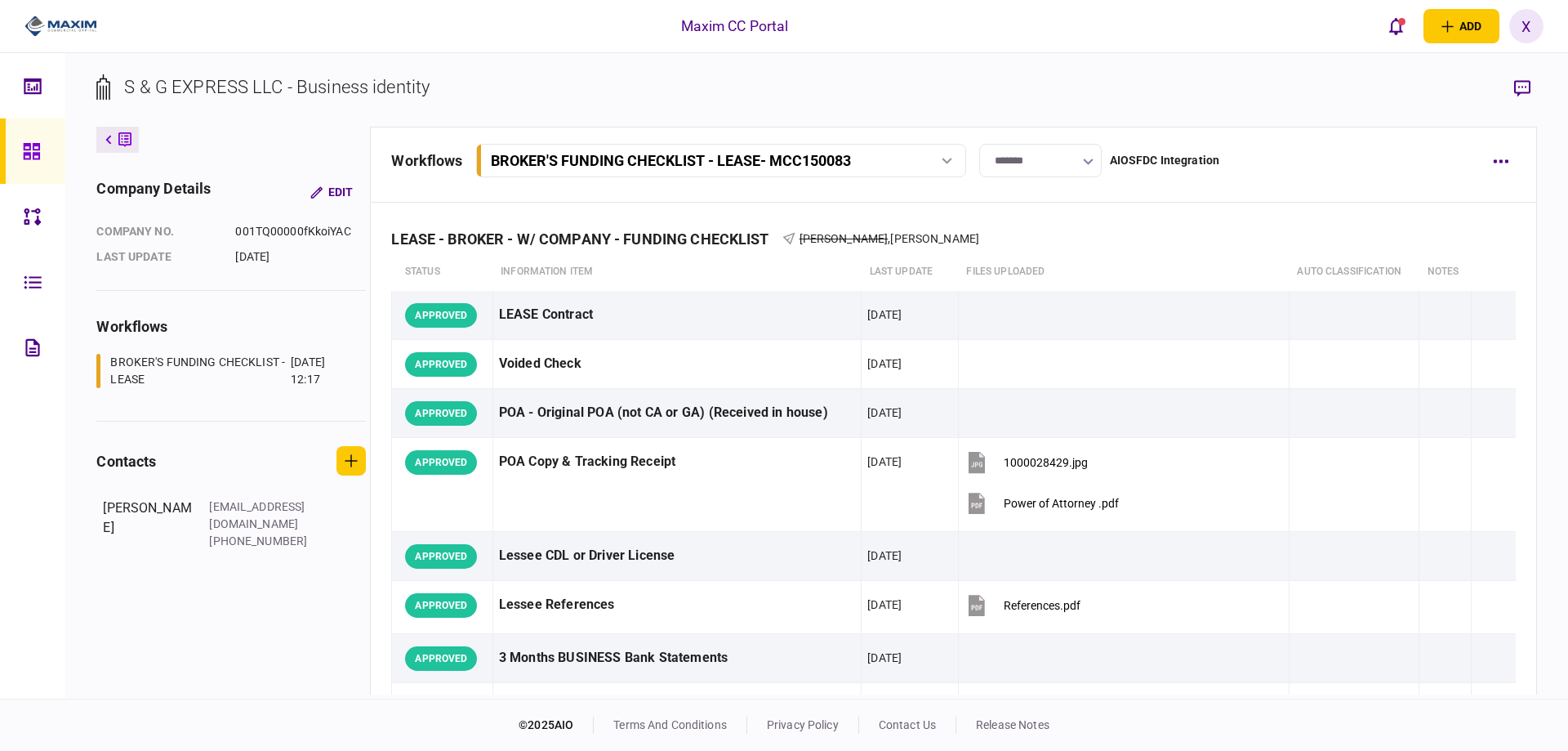
click at [43, 152] on div at bounding box center [36, 151] width 26 height 66
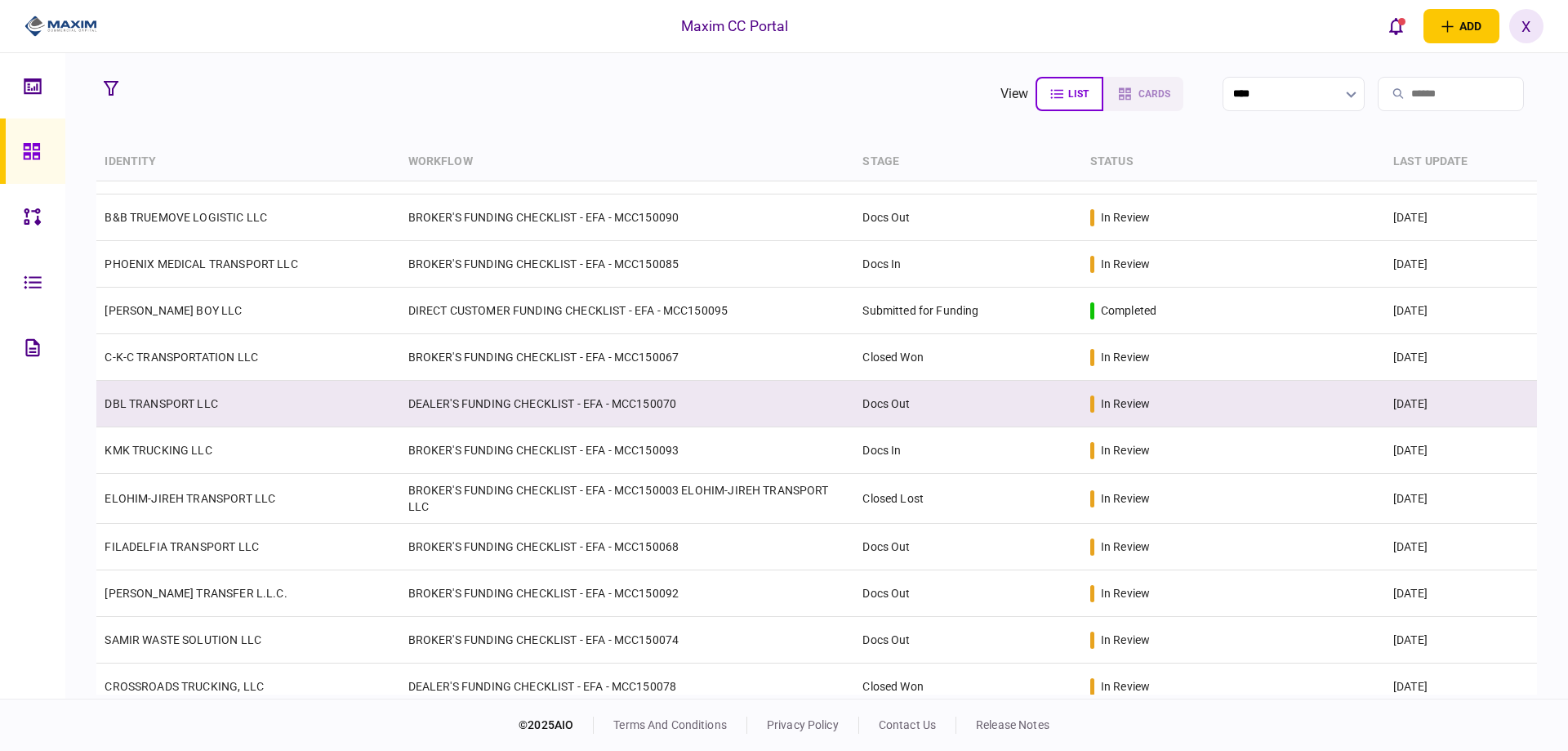
scroll to position [327, 0]
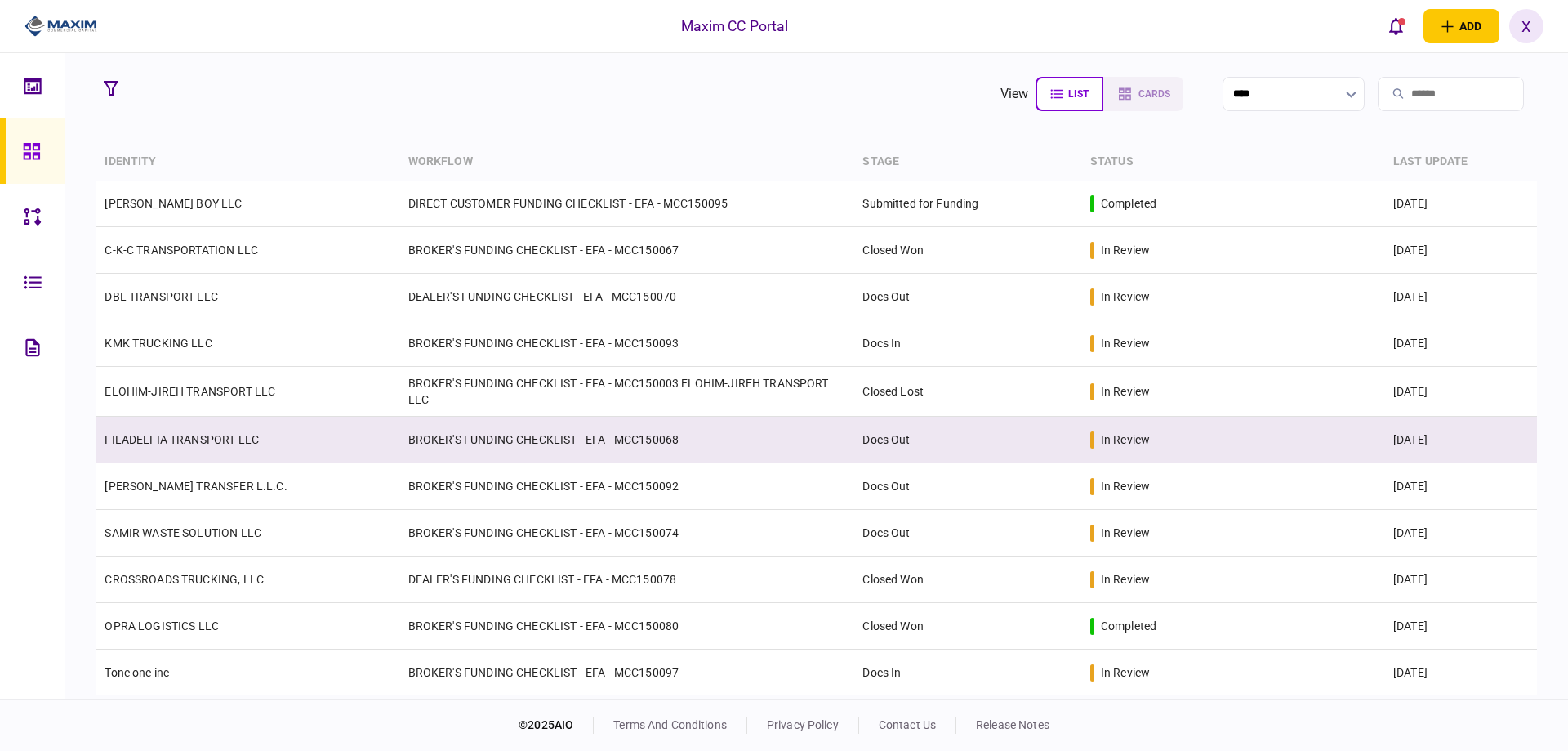
click at [198, 443] on link "FILADELFIA TRANSPORT LLC" at bounding box center [181, 439] width 154 height 13
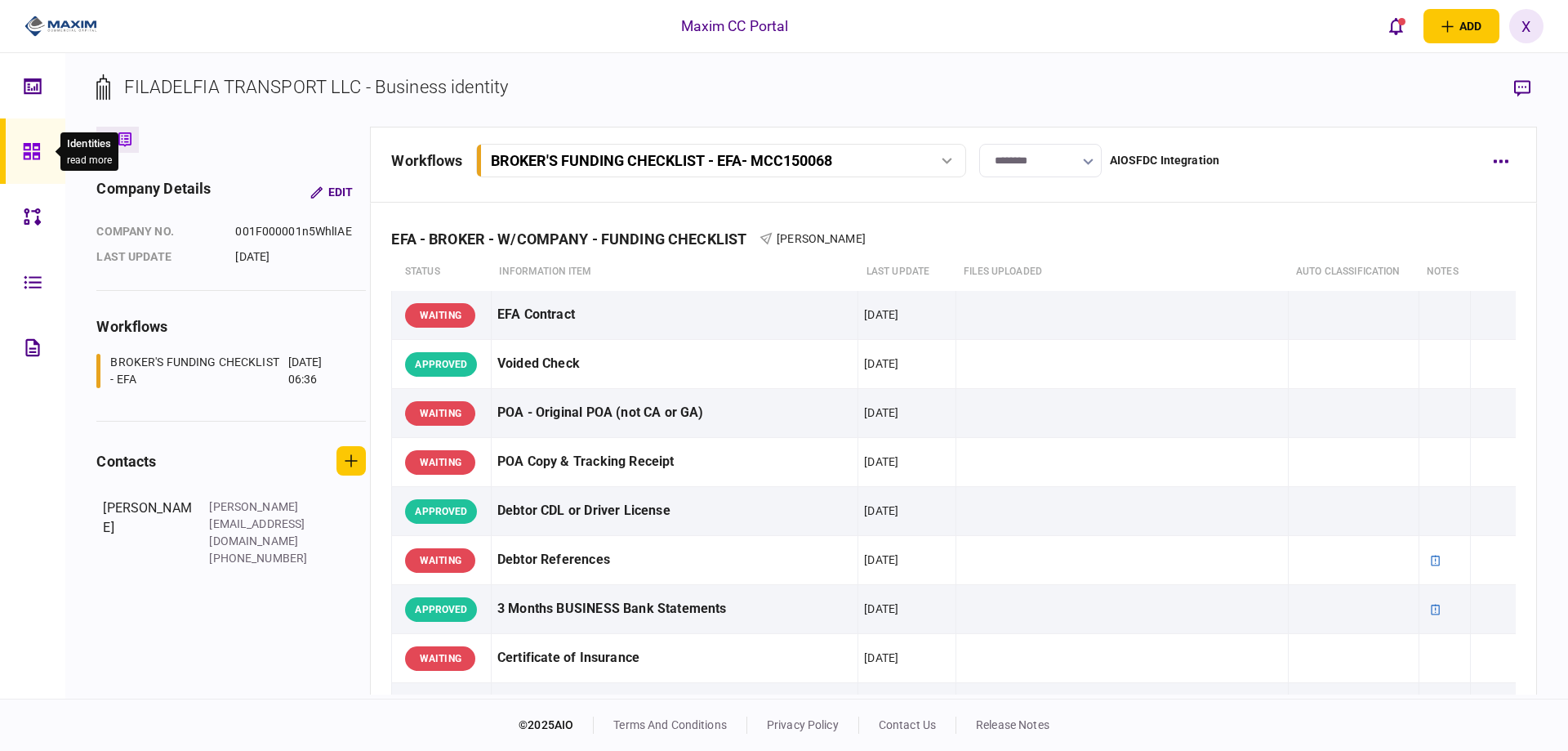
click at [25, 156] on icon at bounding box center [31, 151] width 16 height 16
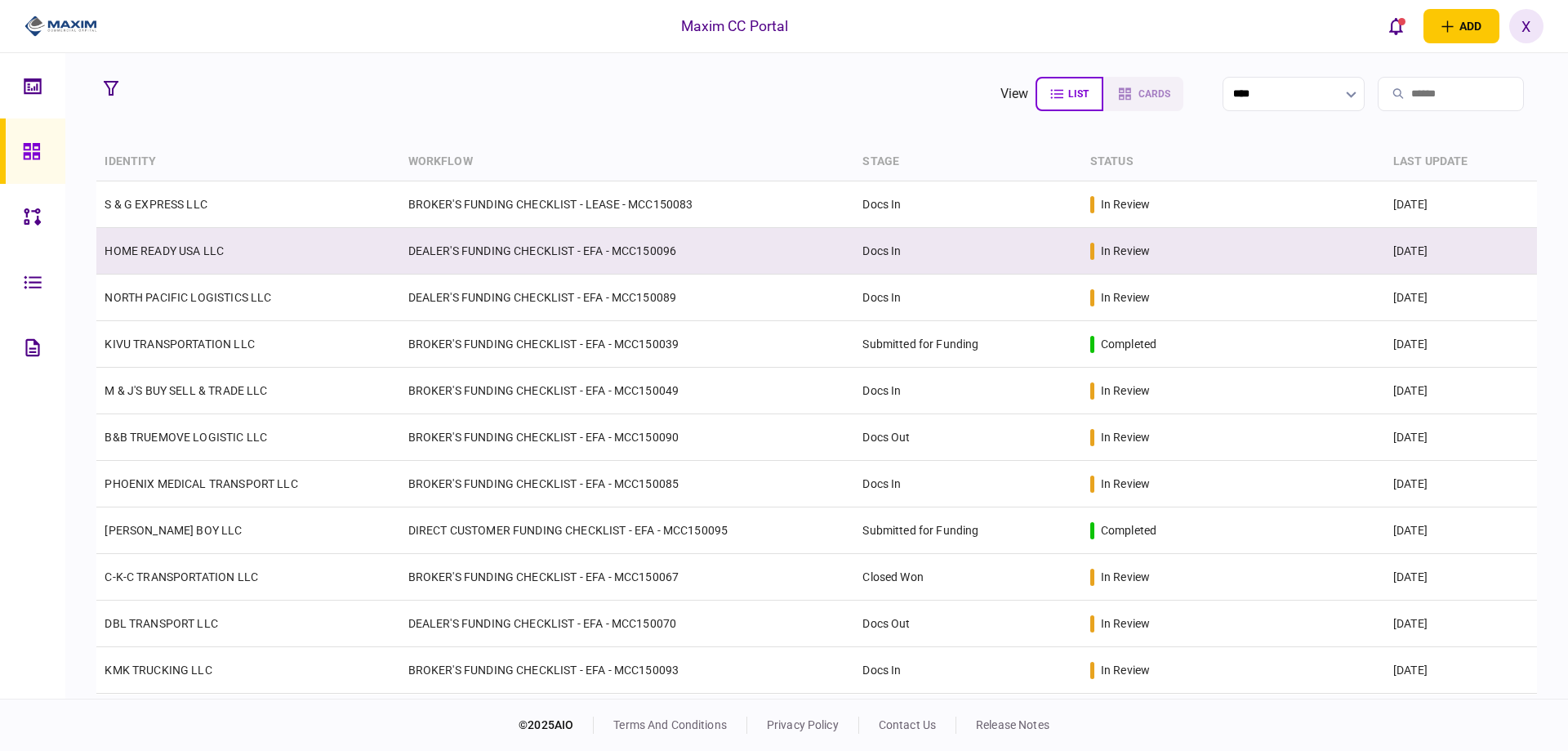
click at [159, 235] on td "HOME READY USA LLC" at bounding box center [248, 251] width 303 height 47
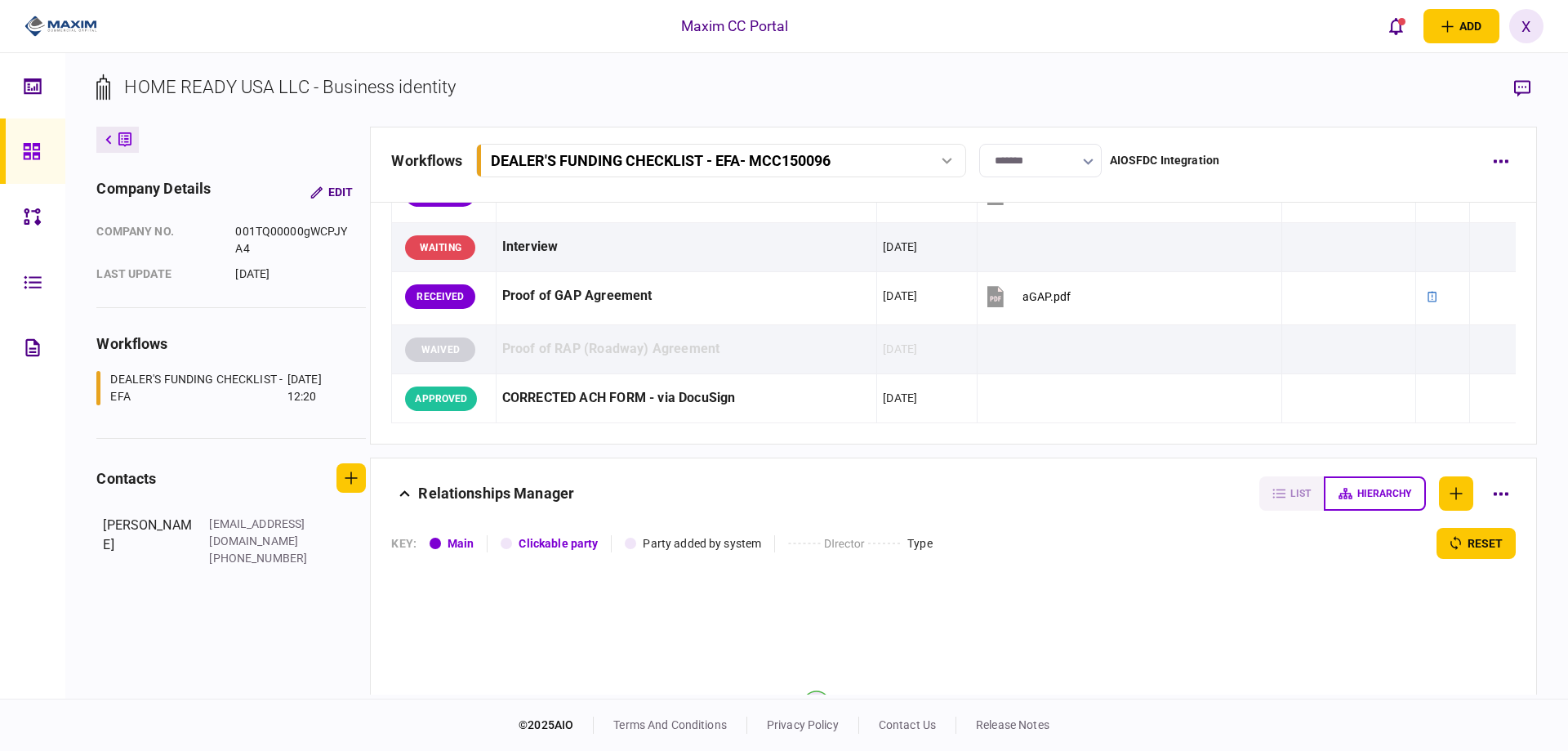
scroll to position [1864, 0]
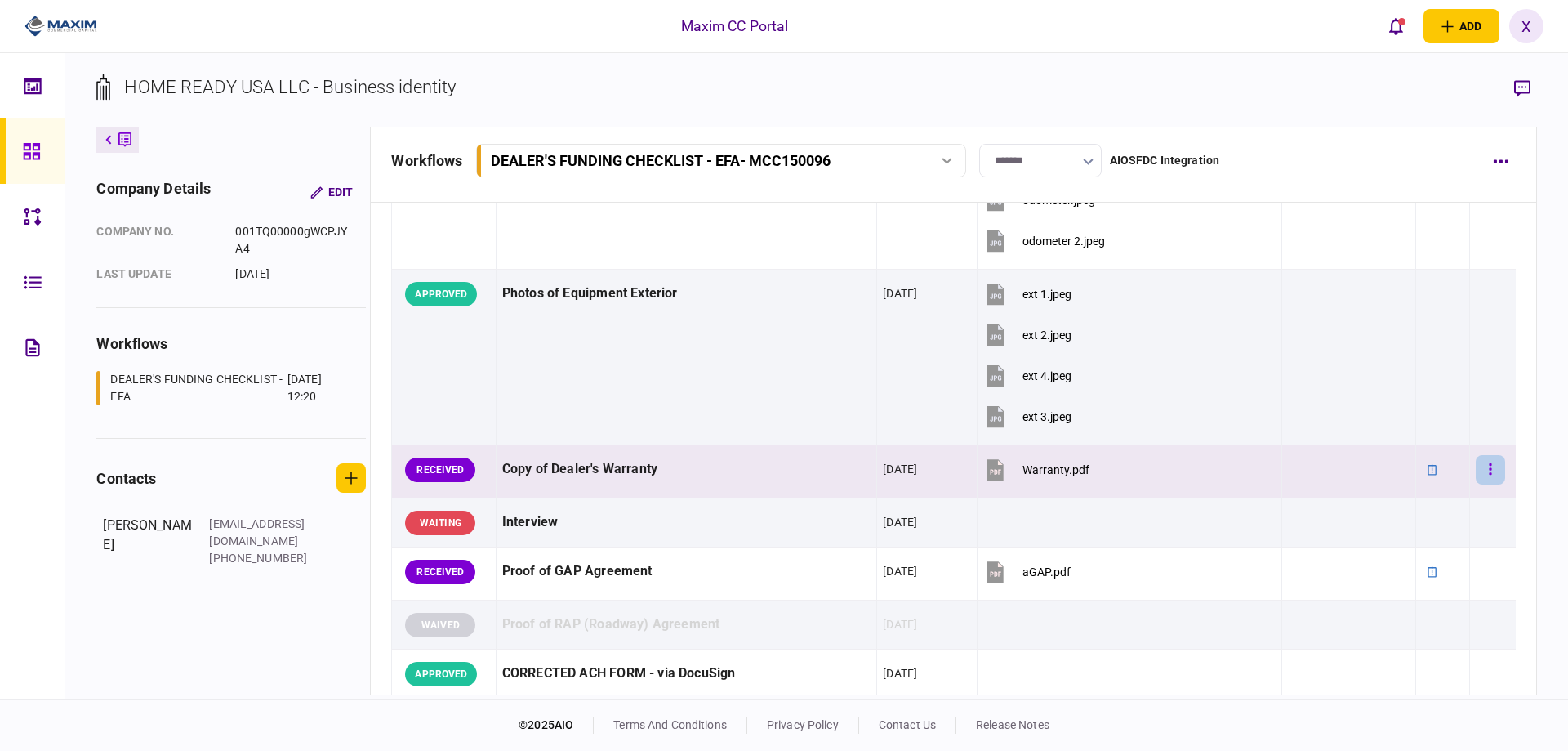
click at [1483, 474] on button "button" at bounding box center [1490, 470] width 30 height 30
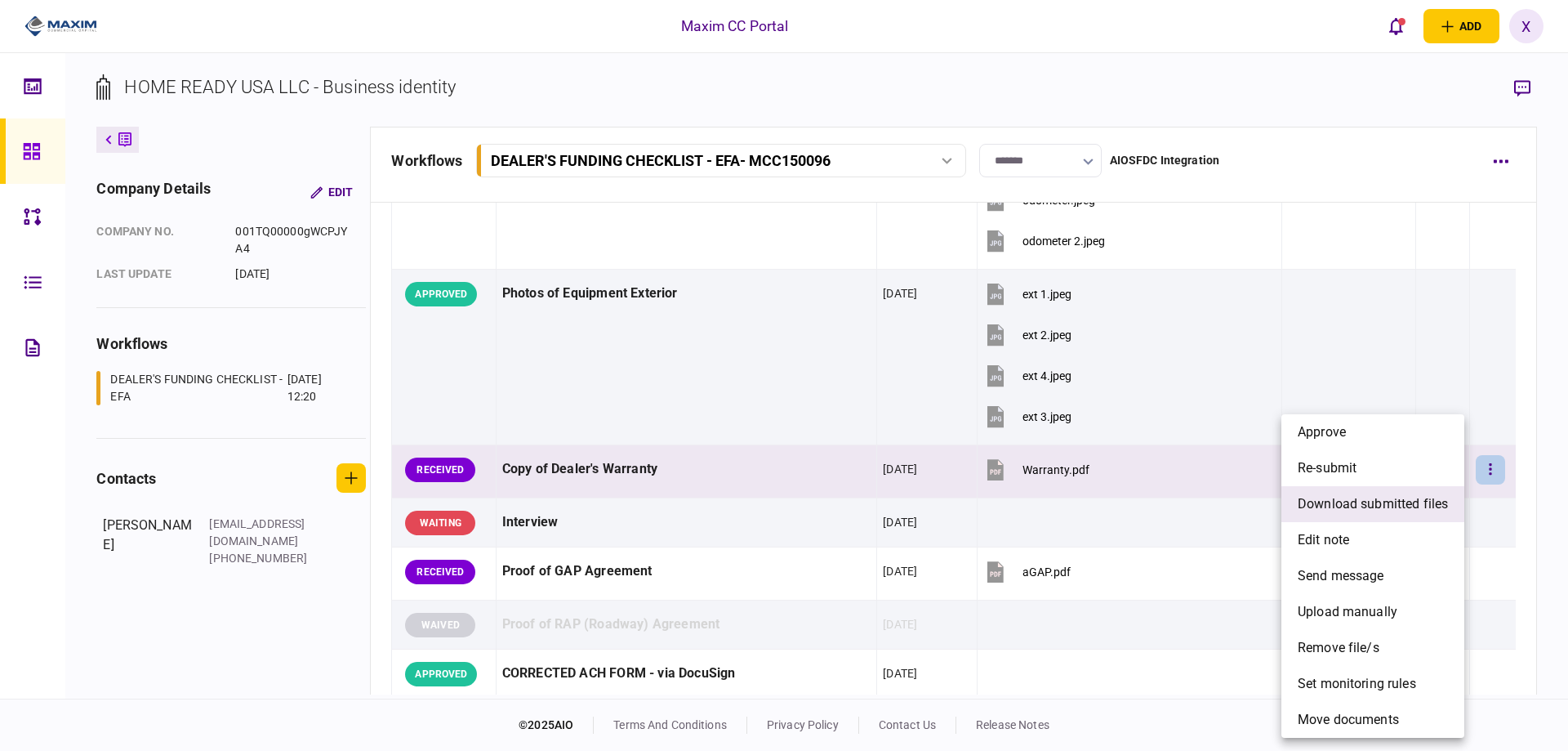
click at [1451, 510] on li "download submitted files" at bounding box center [1373, 504] width 183 height 36
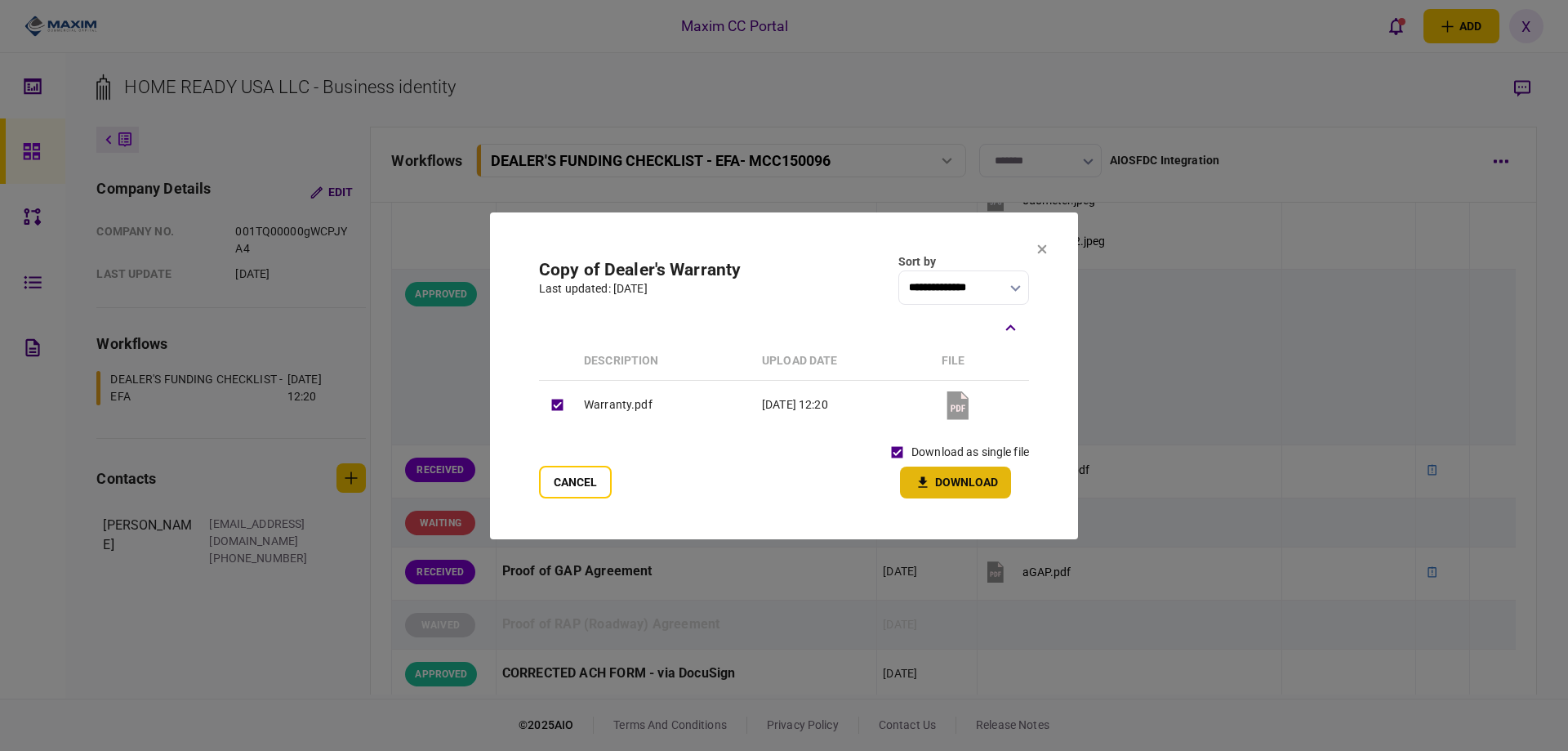
click at [923, 475] on icon "button" at bounding box center [923, 483] width 20 height 16
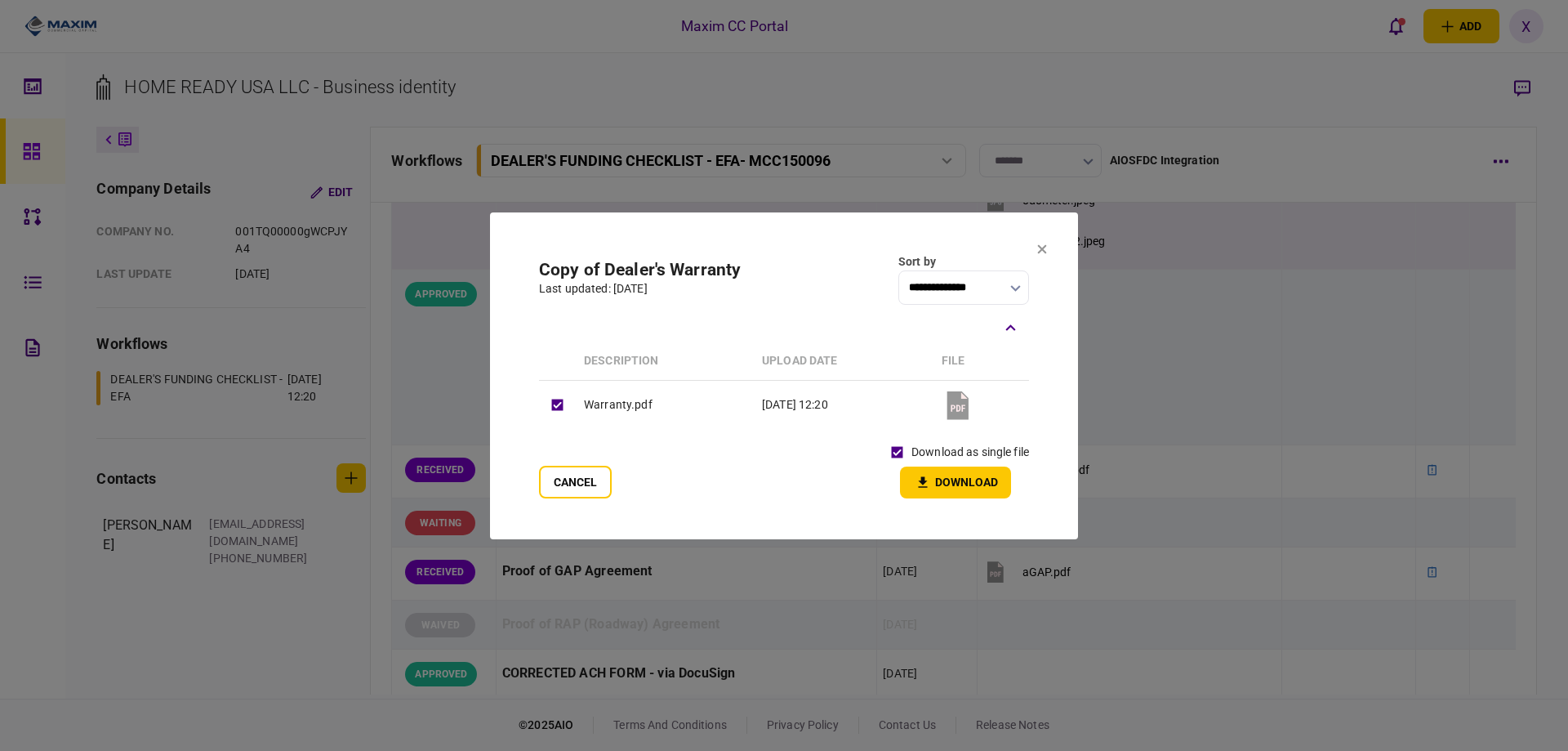
click at [1040, 248] on icon at bounding box center [1042, 248] width 9 height 9
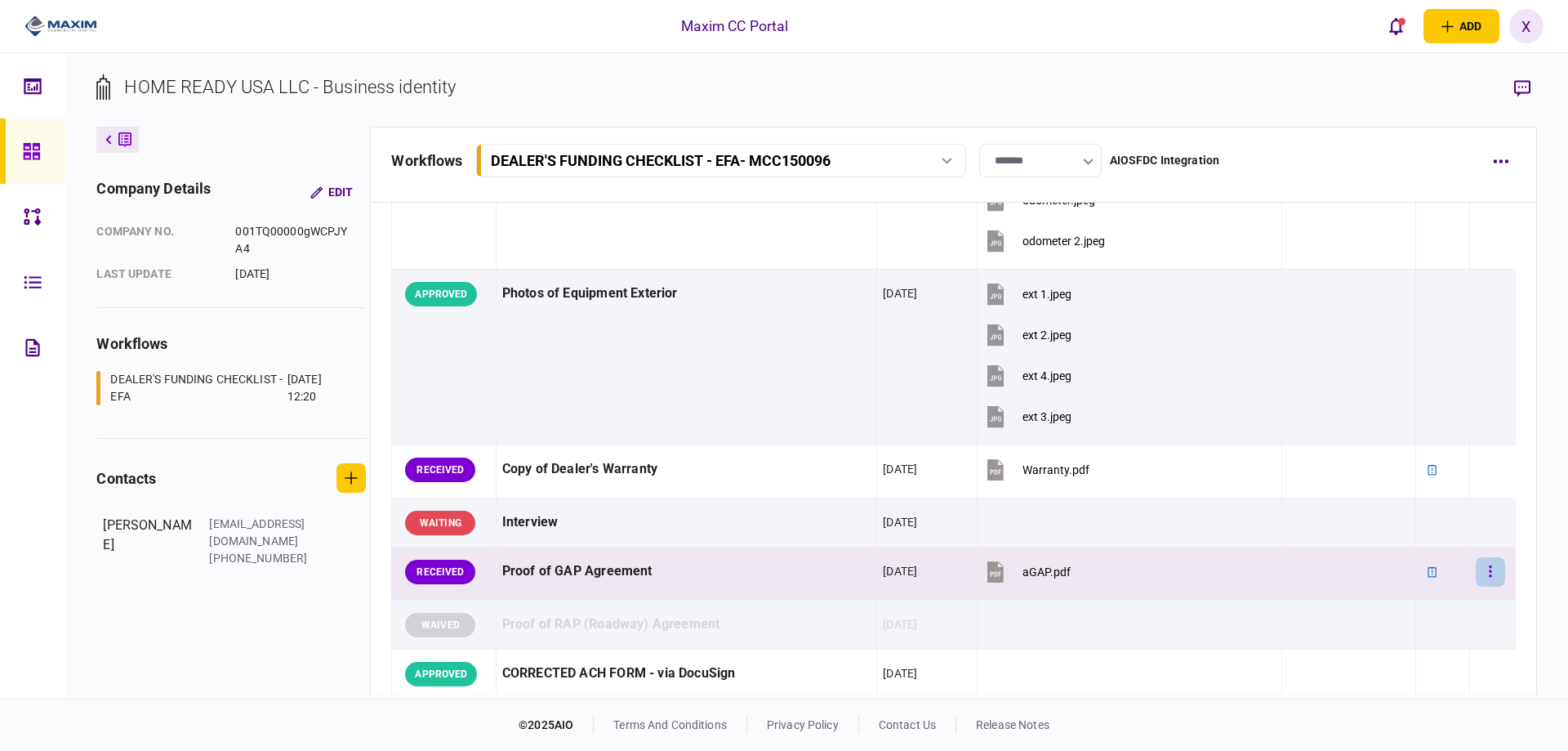
click at [1488, 569] on icon "button" at bounding box center [1489, 572] width 3 height 16
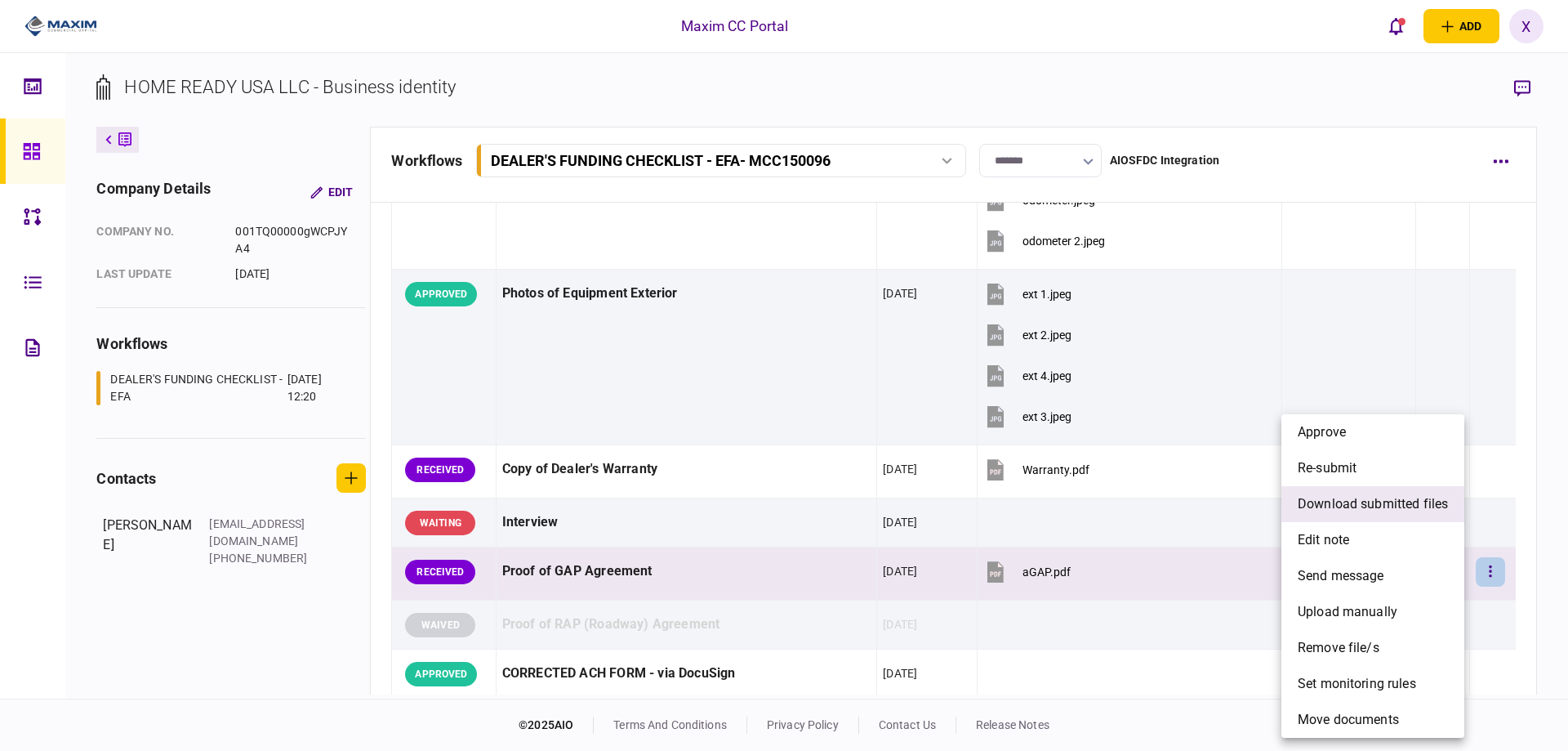
click at [1379, 507] on span "download submitted files" at bounding box center [1372, 504] width 150 height 20
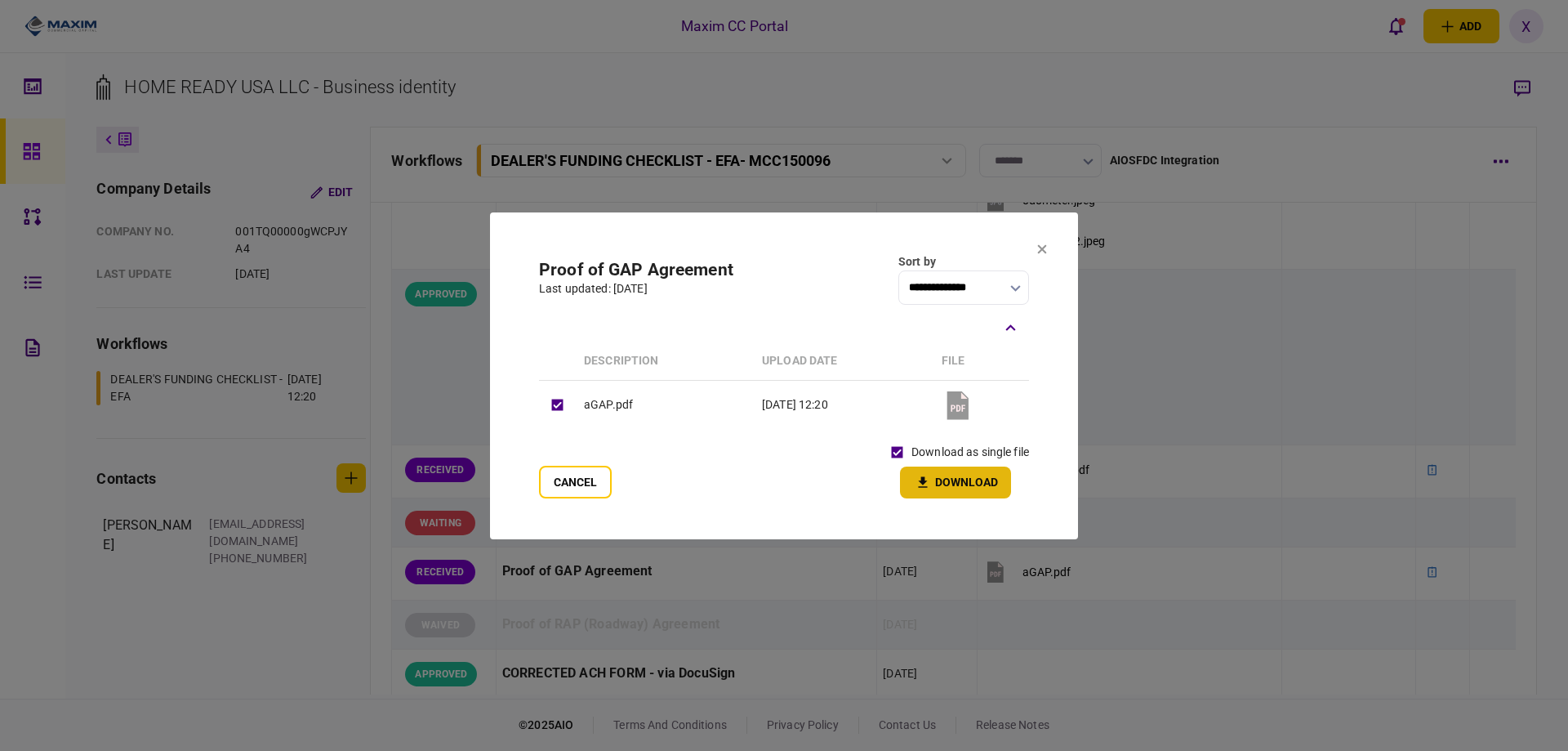
click at [923, 481] on icon "button" at bounding box center [923, 481] width 9 height 11
click at [549, 471] on button "Cancel" at bounding box center [574, 482] width 73 height 33
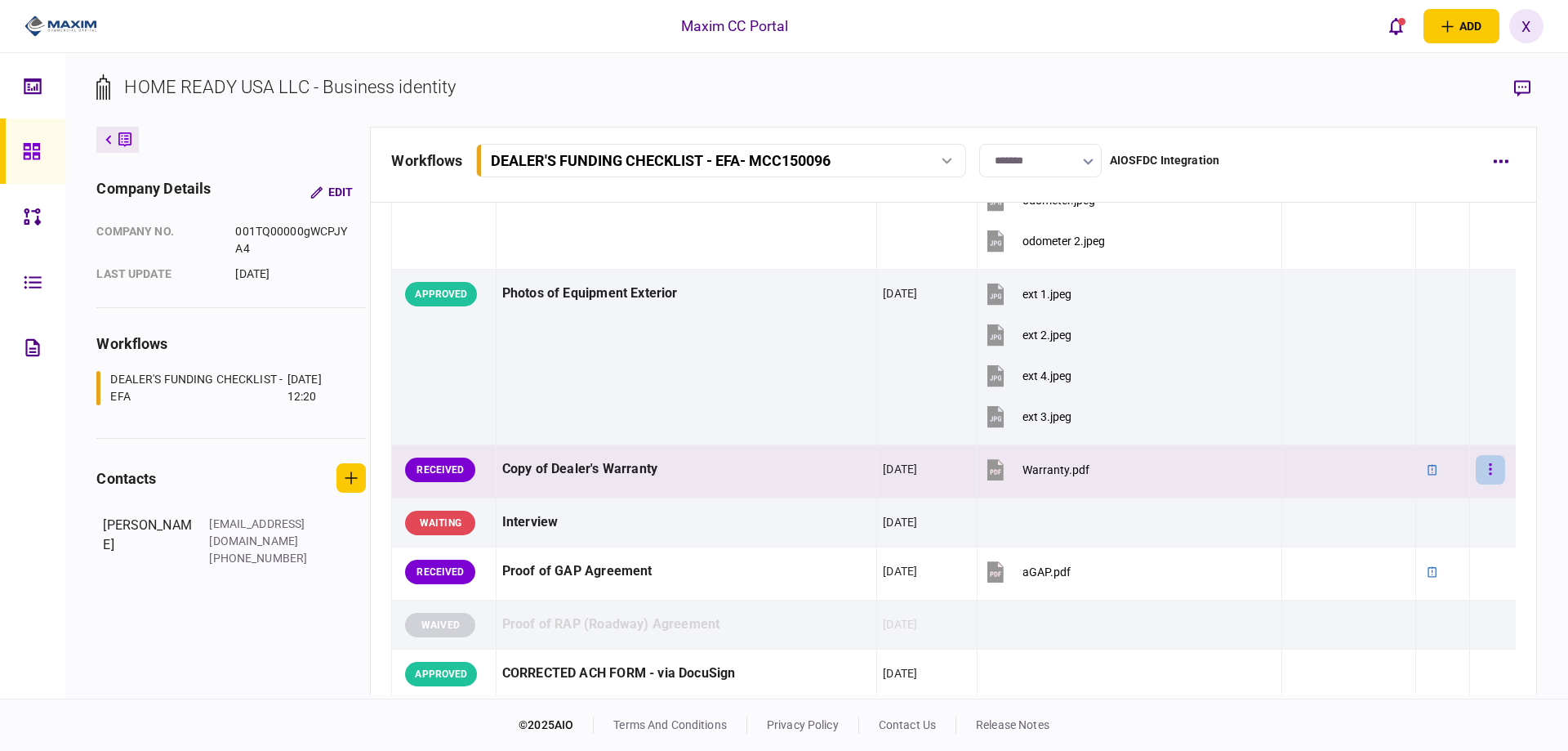
click at [1488, 465] on icon "button" at bounding box center [1489, 468] width 2 height 11
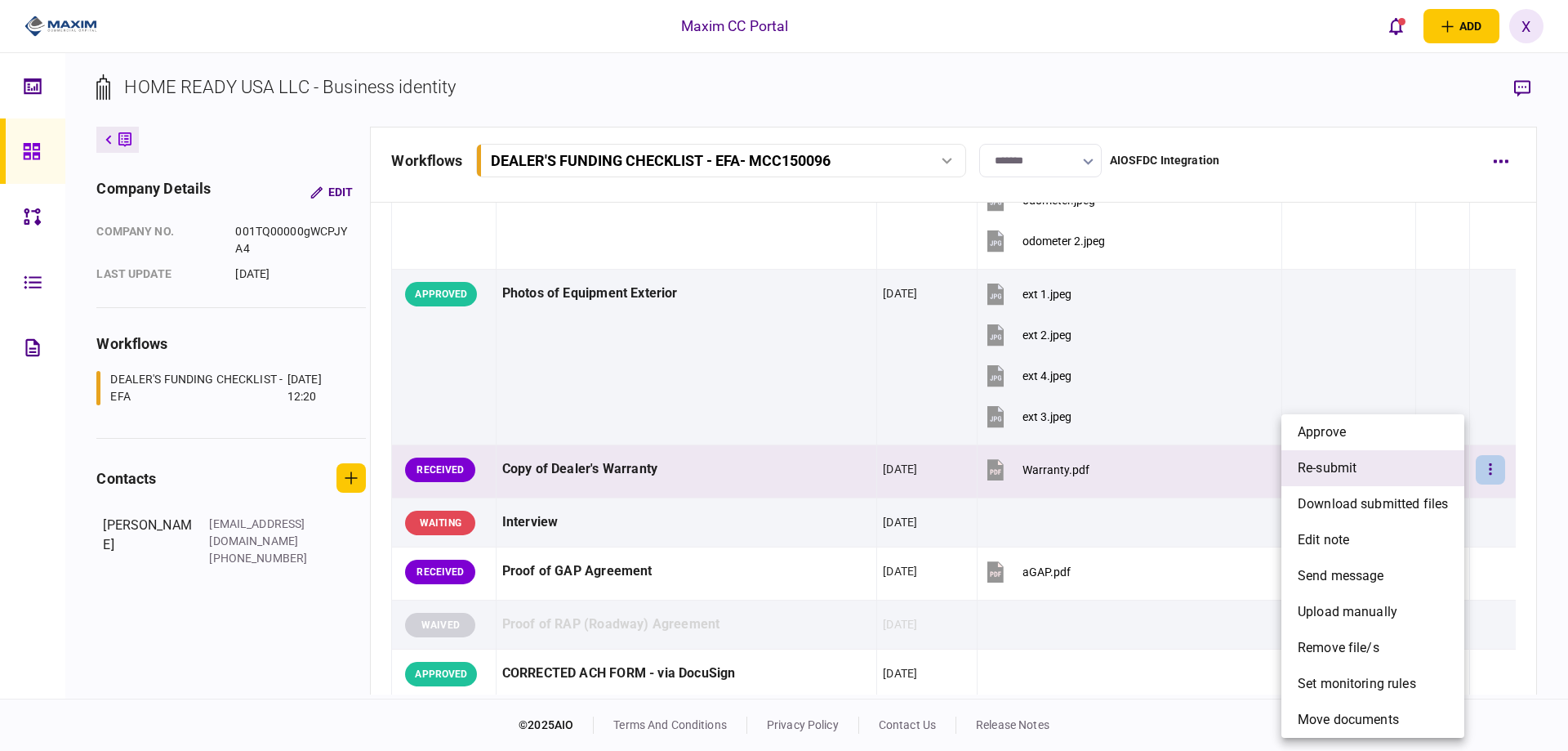
click at [1435, 471] on li "re-submit" at bounding box center [1373, 468] width 183 height 36
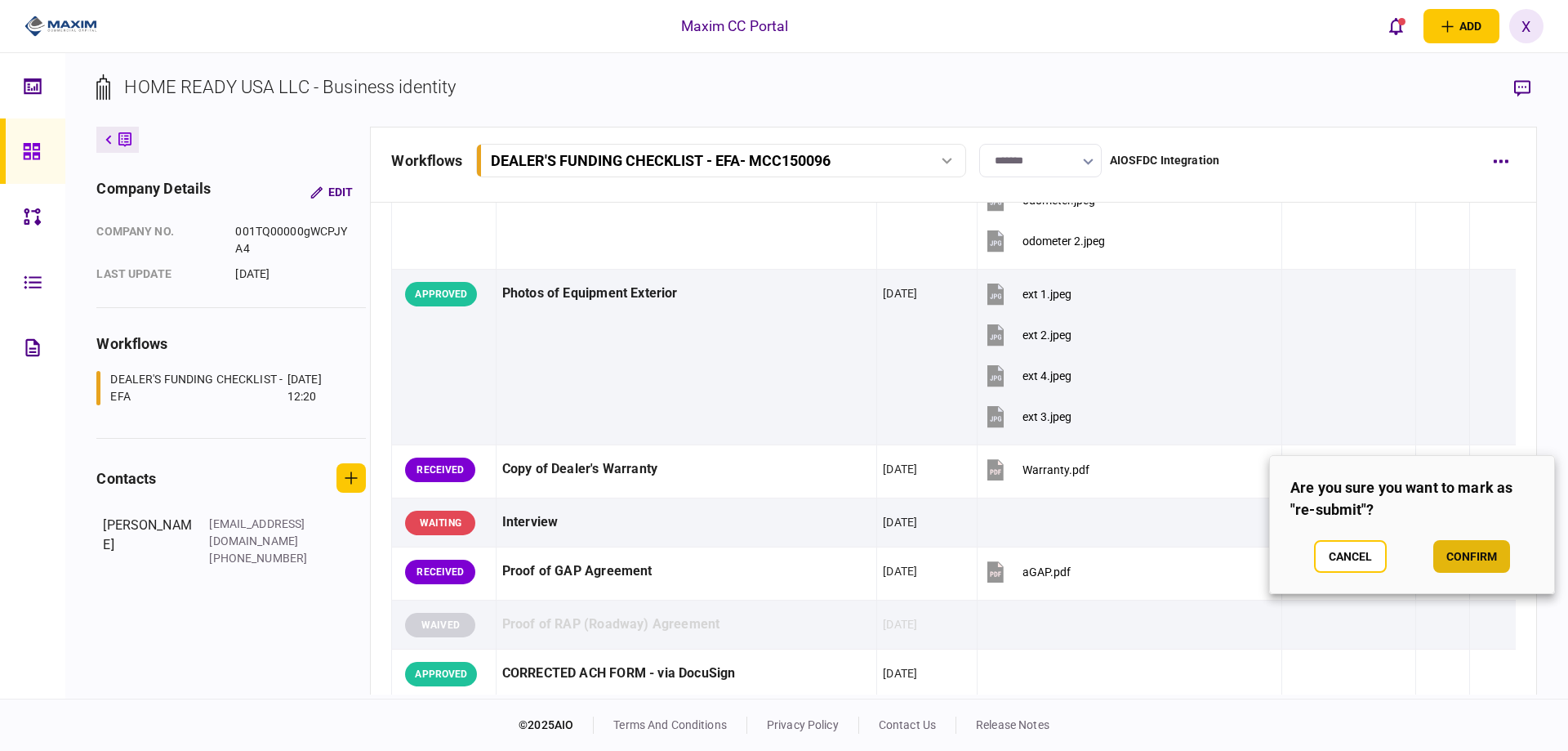
click at [1462, 548] on button "confirm" at bounding box center [1471, 556] width 77 height 33
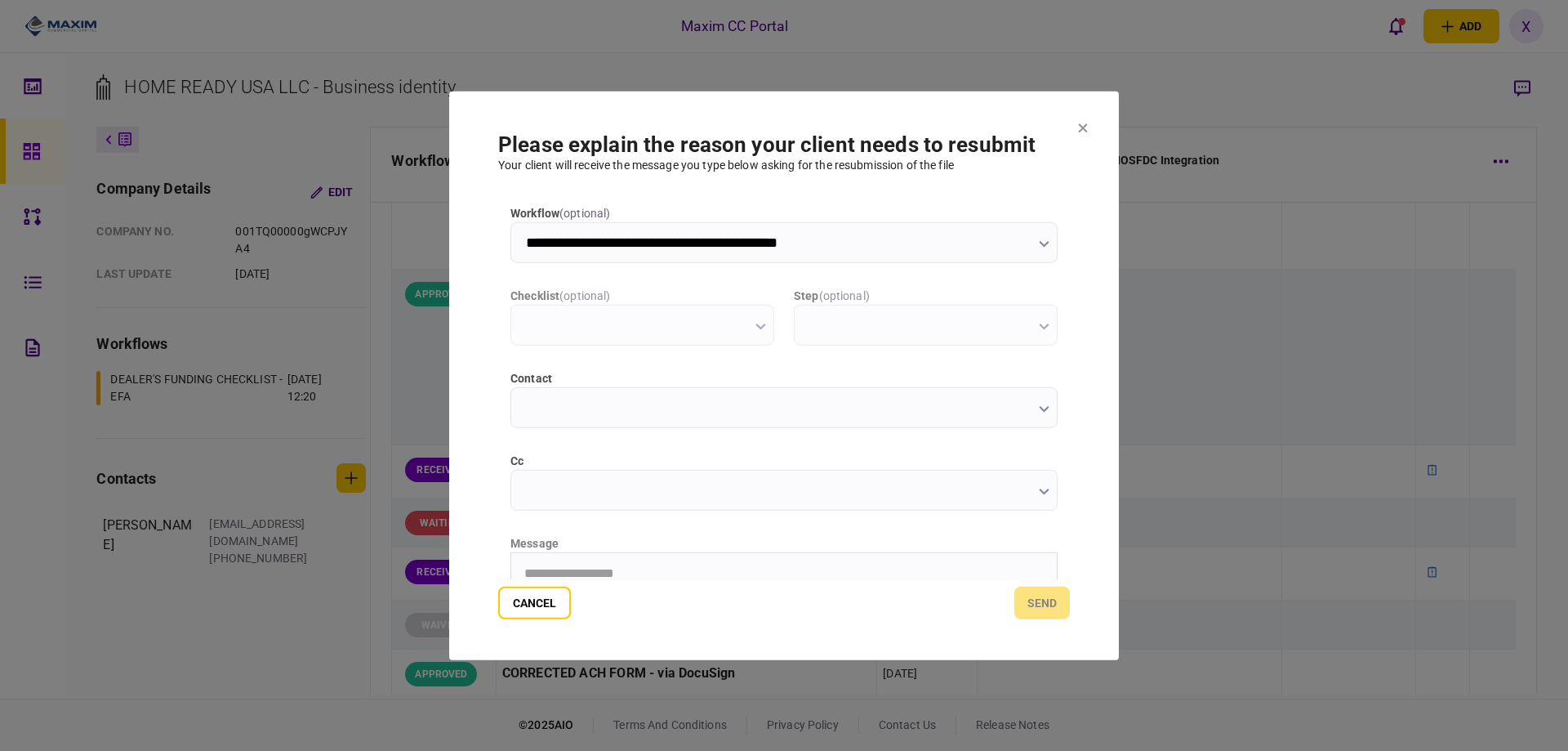
scroll to position [0, 0]
type input "**********"
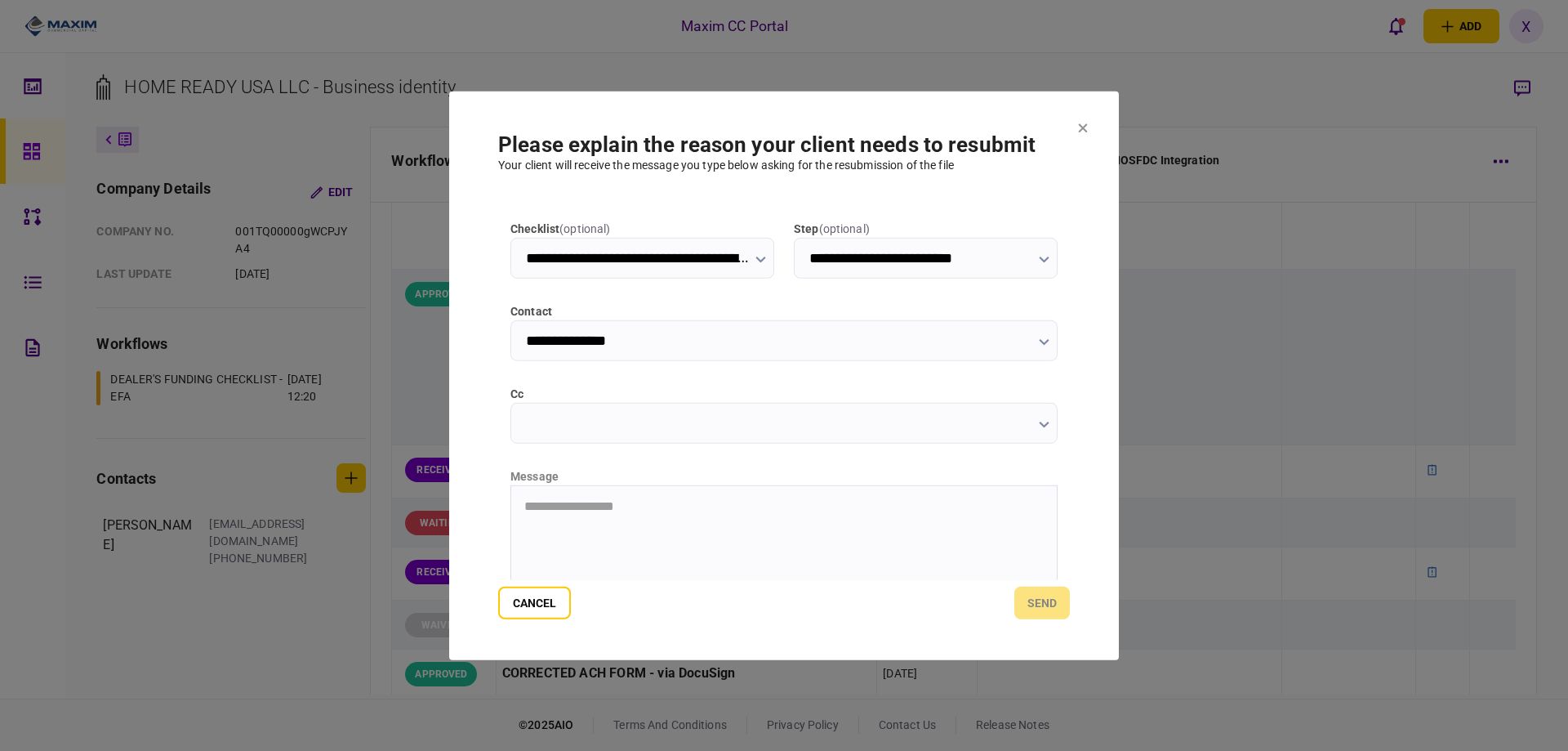
scroll to position [163, 0]
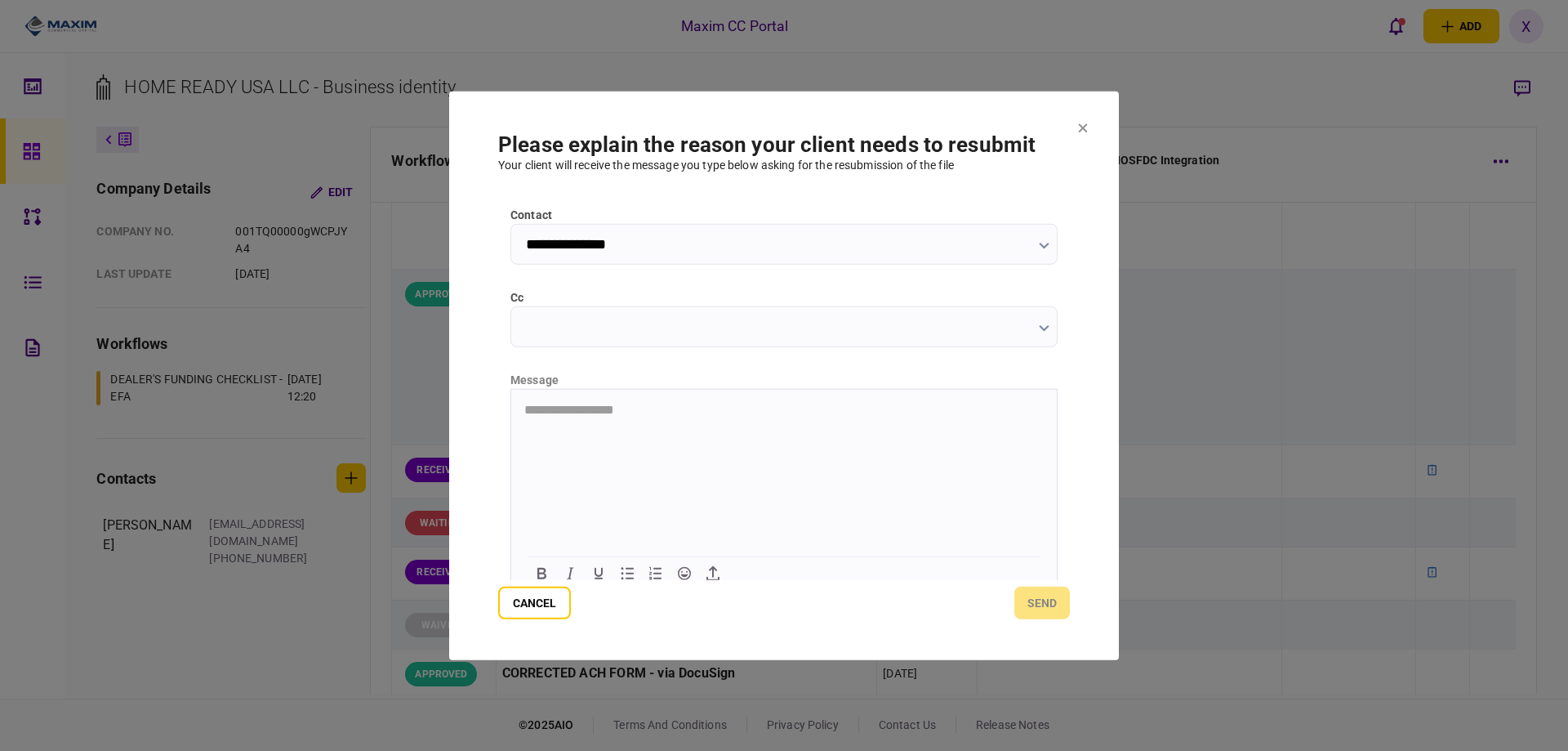
click at [675, 429] on html "**********" at bounding box center [784, 408] width 546 height 41
drag, startPoint x: 884, startPoint y: 414, endPoint x: 862, endPoint y: 764, distance: 350.7
click at [512, 388] on html "**********" at bounding box center [784, 408] width 546 height 41
copy p "**********"
click at [1046, 593] on button "send" at bounding box center [1042, 603] width 56 height 33
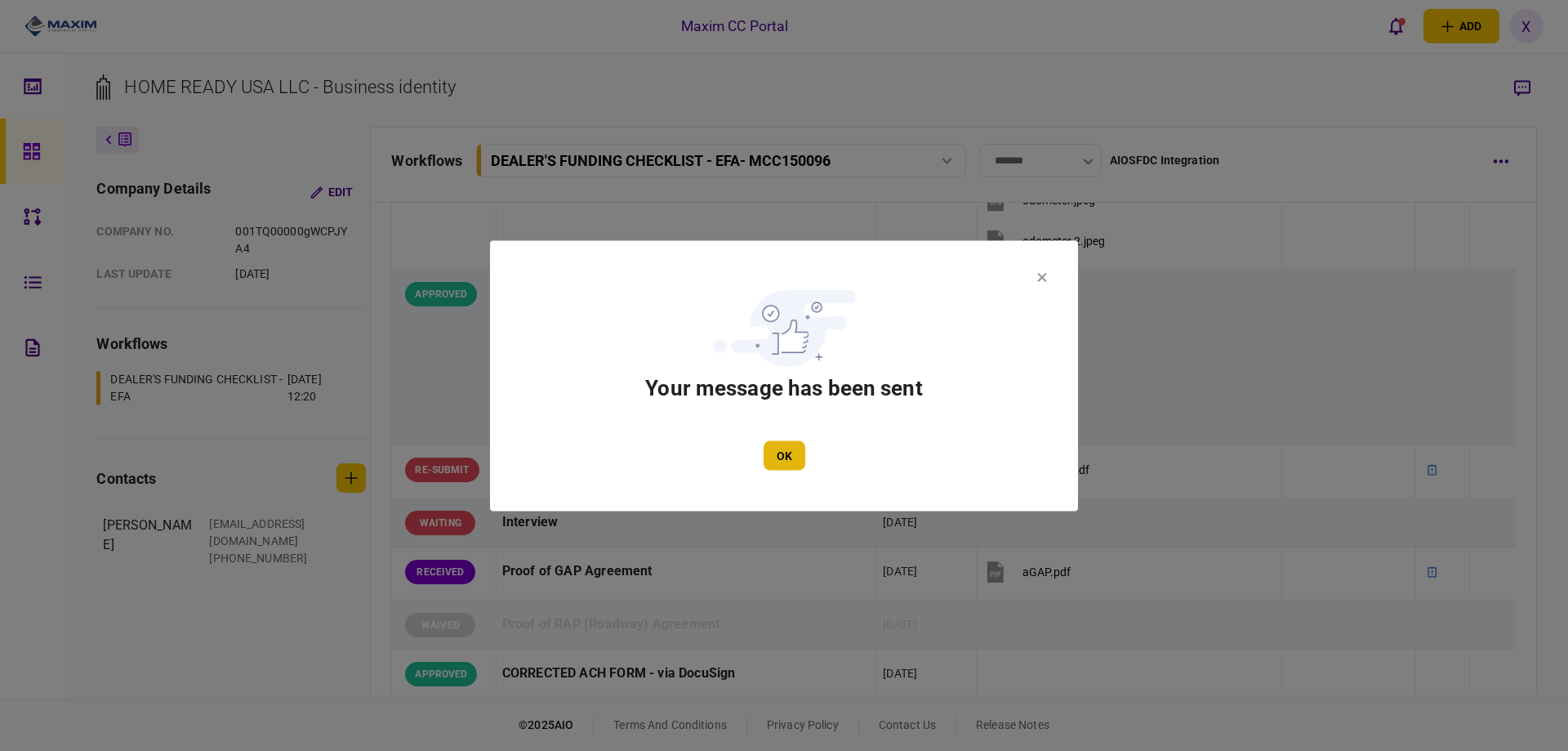
click at [796, 448] on button "OK" at bounding box center [784, 455] width 42 height 30
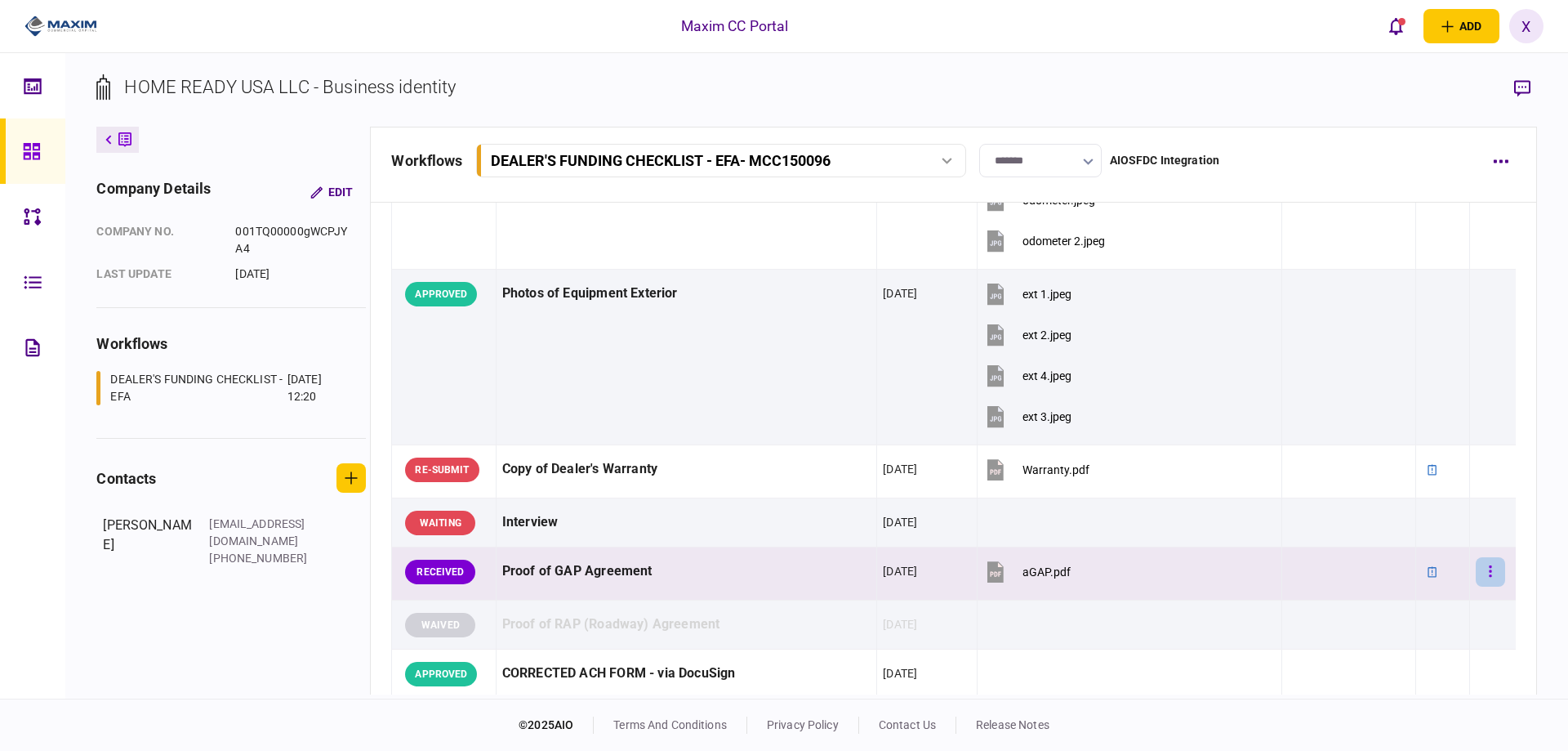
click at [1476, 575] on button "button" at bounding box center [1490, 572] width 30 height 30
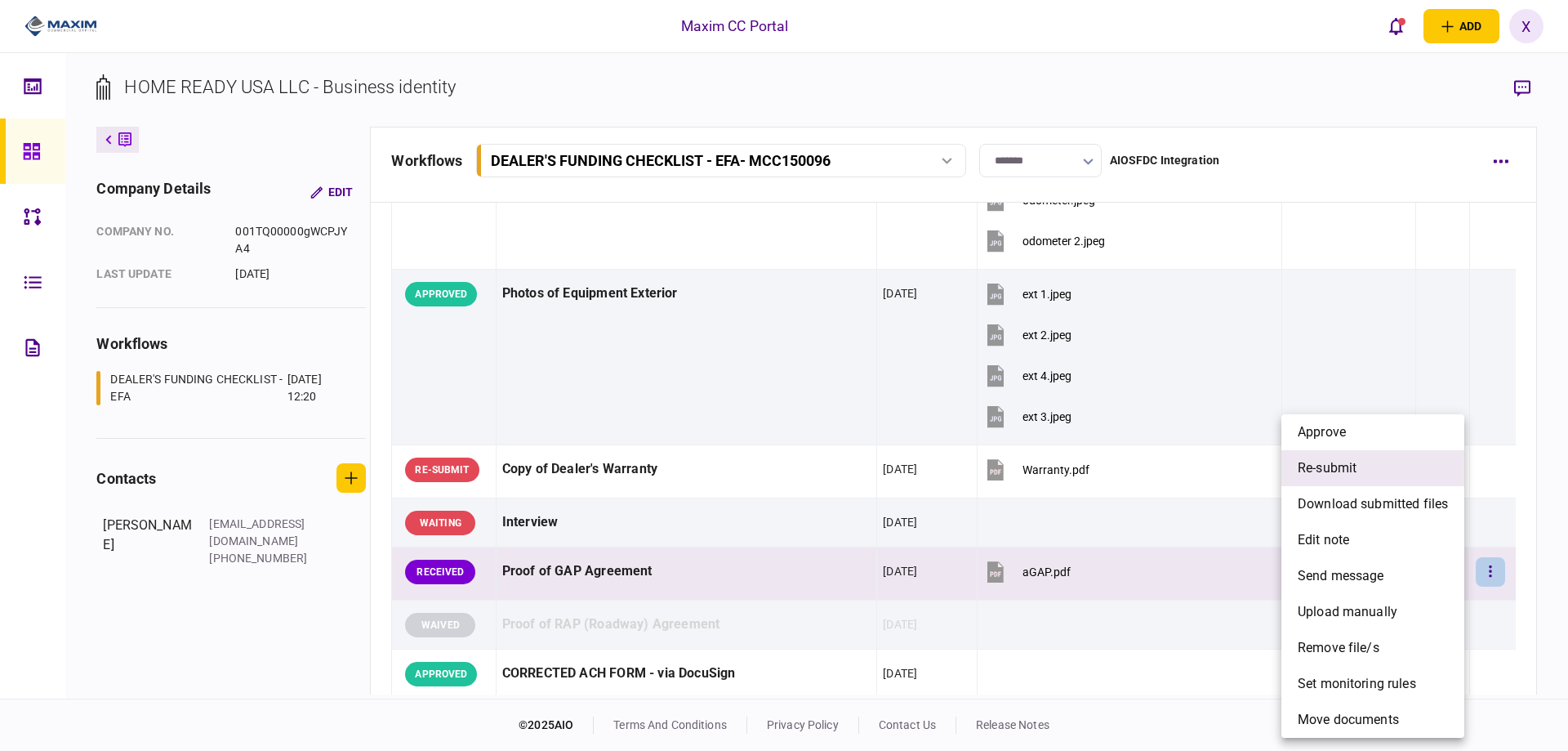
click at [1382, 467] on li "re-submit" at bounding box center [1373, 468] width 183 height 36
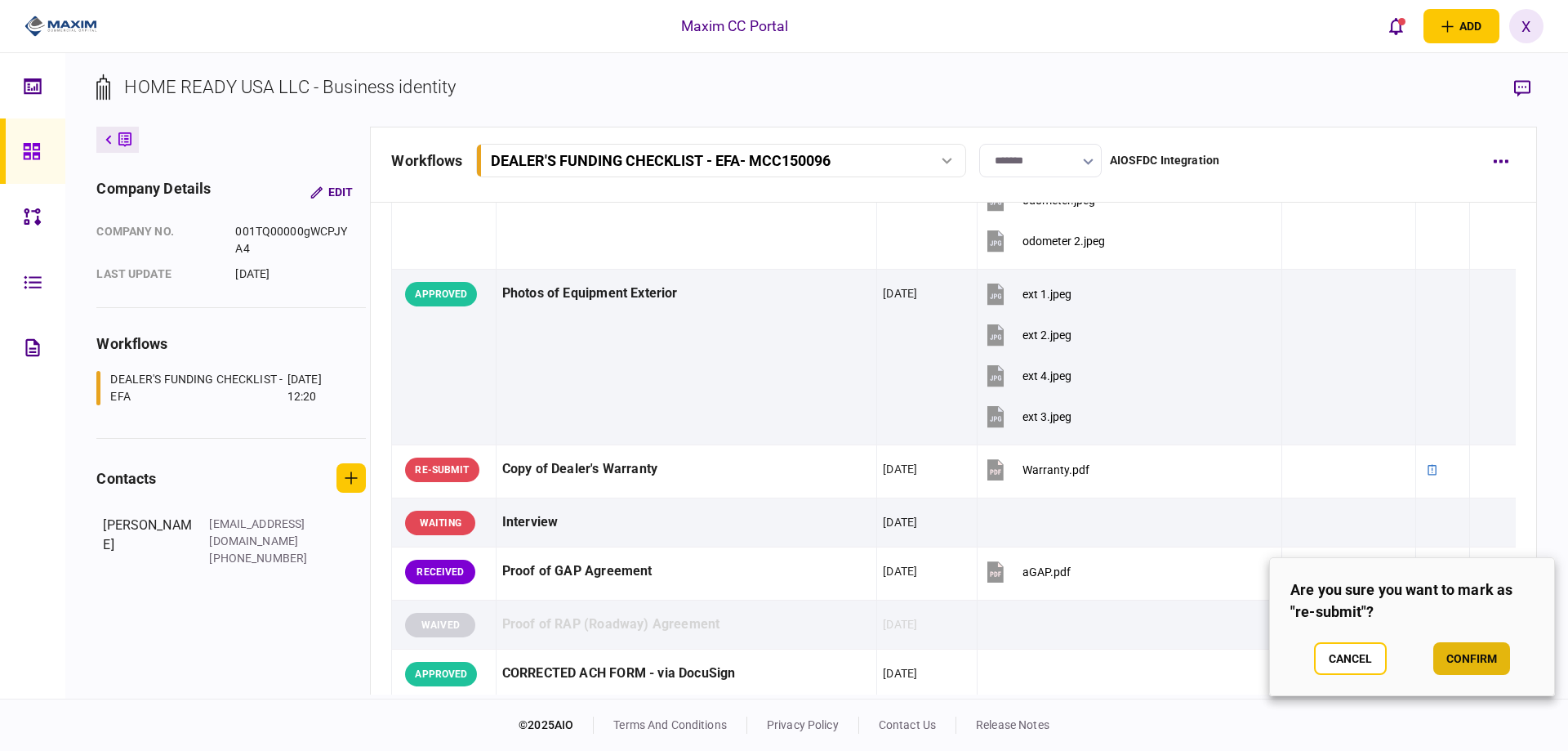
click at [1468, 661] on button "confirm" at bounding box center [1471, 658] width 77 height 33
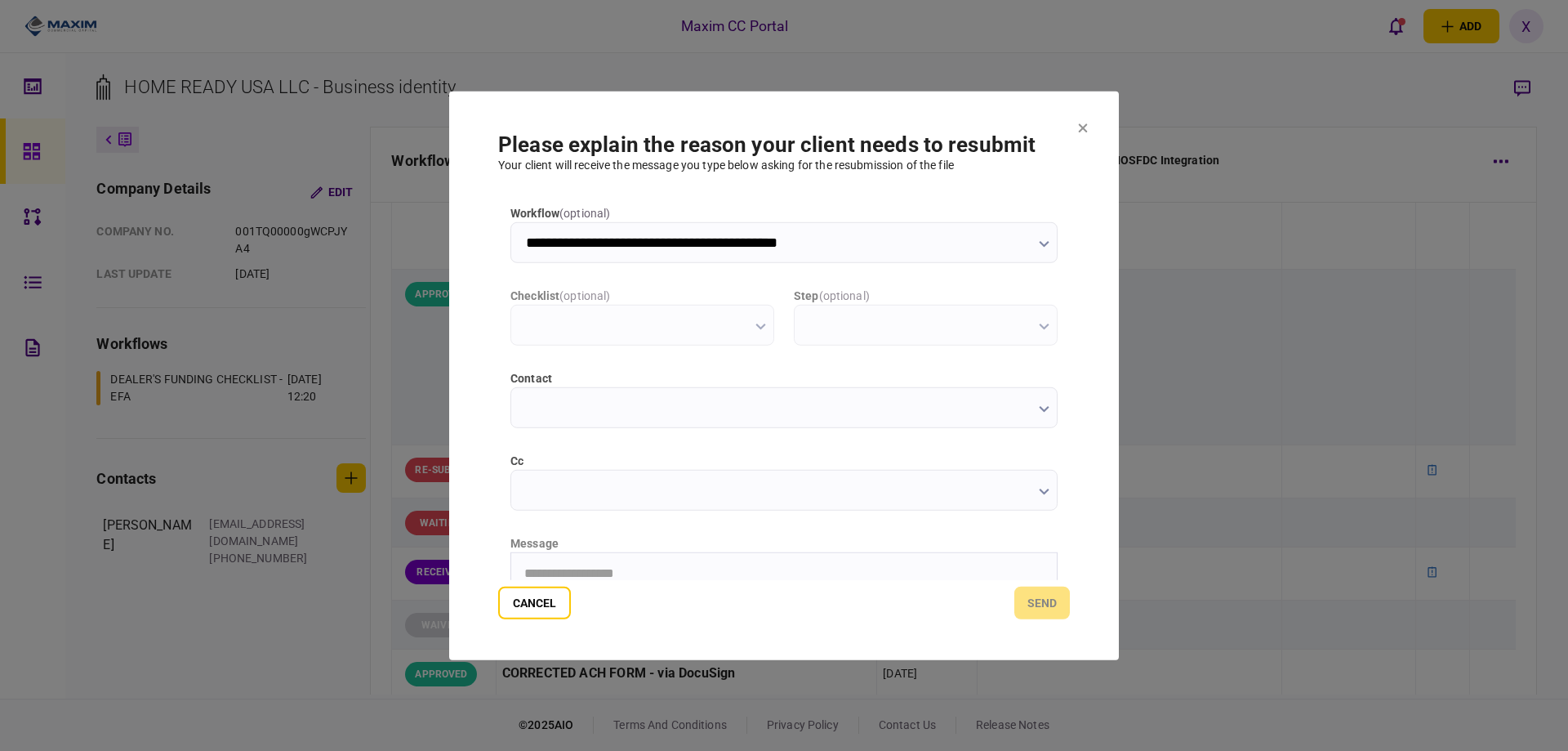
scroll to position [0, 0]
type input "**********"
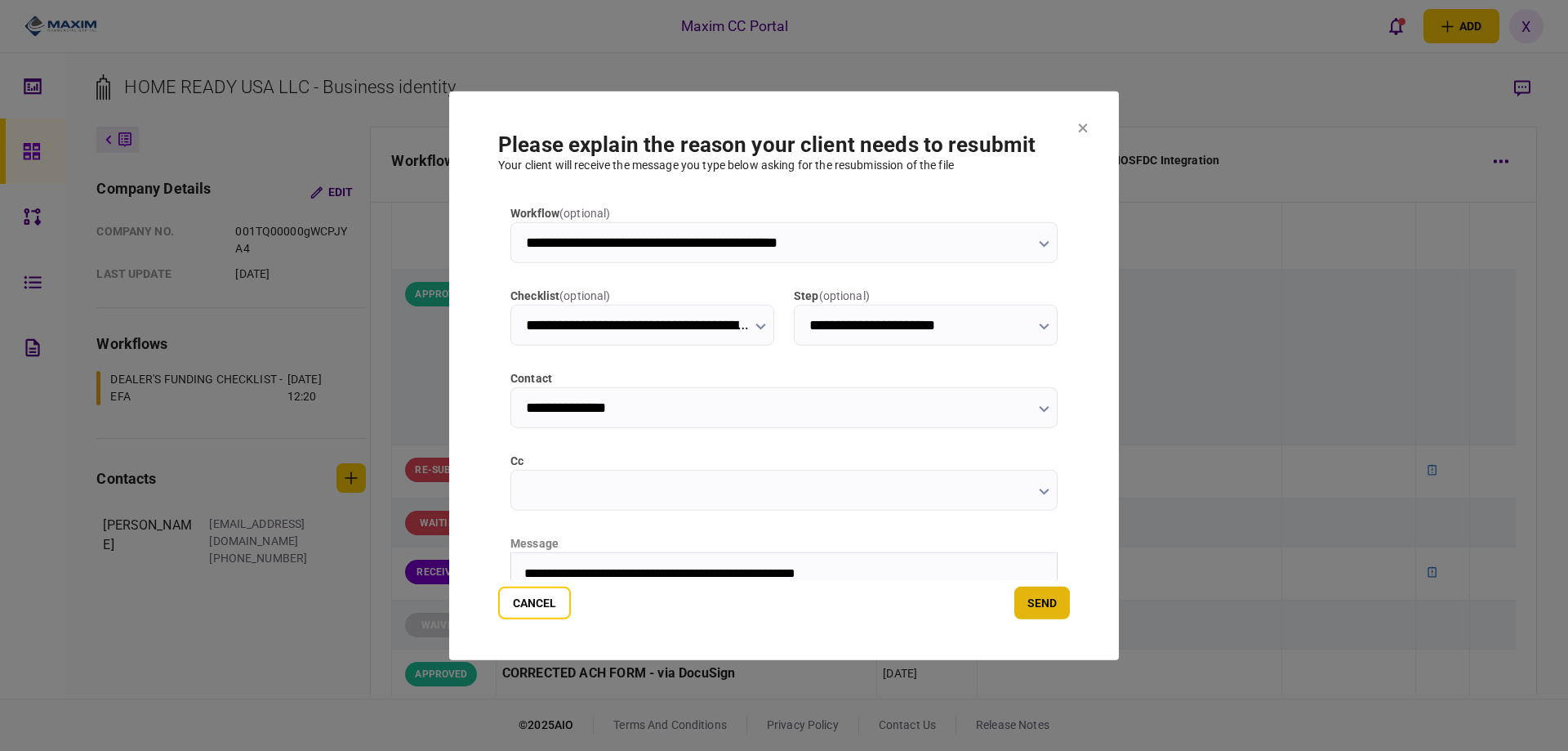
click at [1051, 610] on button "send" at bounding box center [1042, 603] width 56 height 33
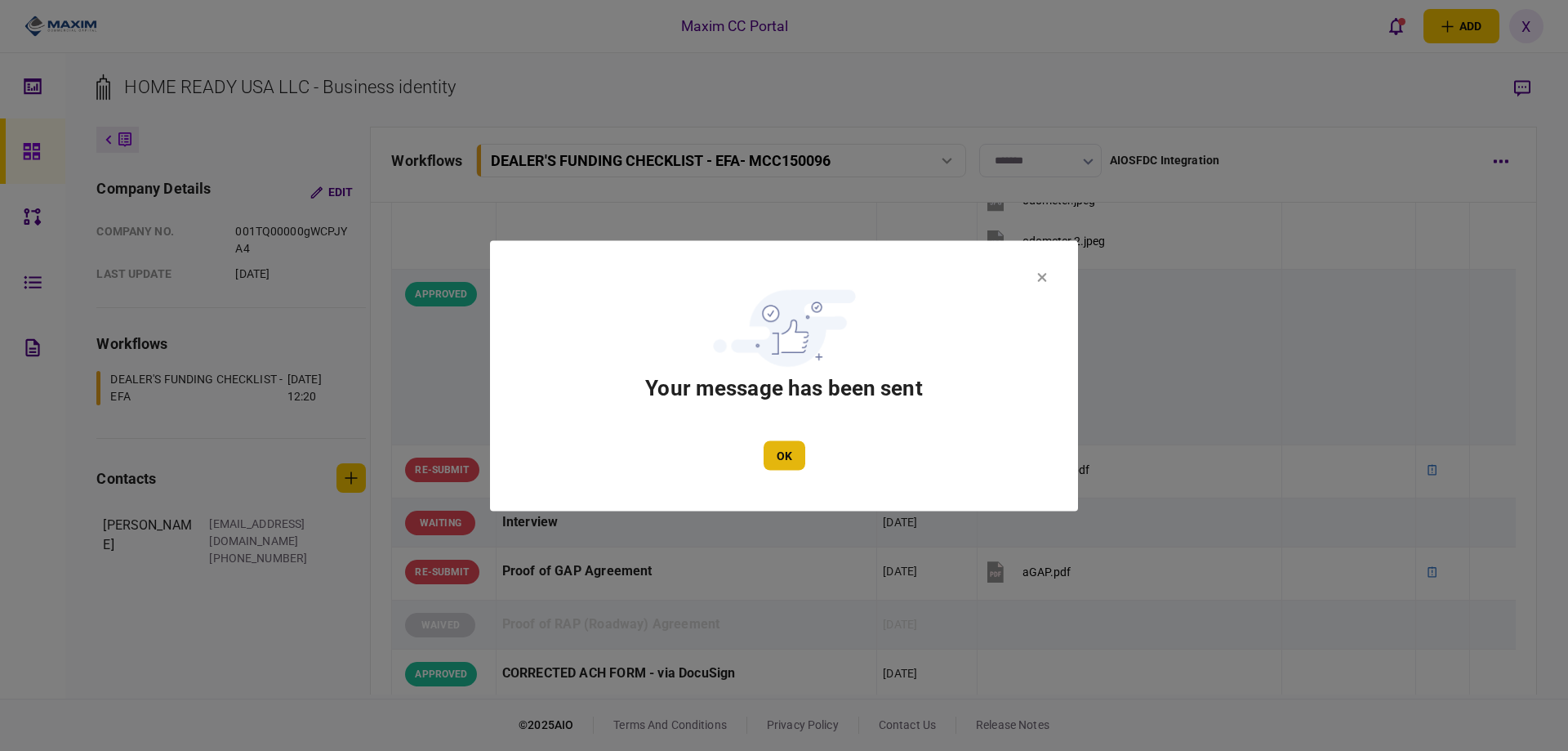
click at [784, 450] on button "OK" at bounding box center [784, 455] width 42 height 30
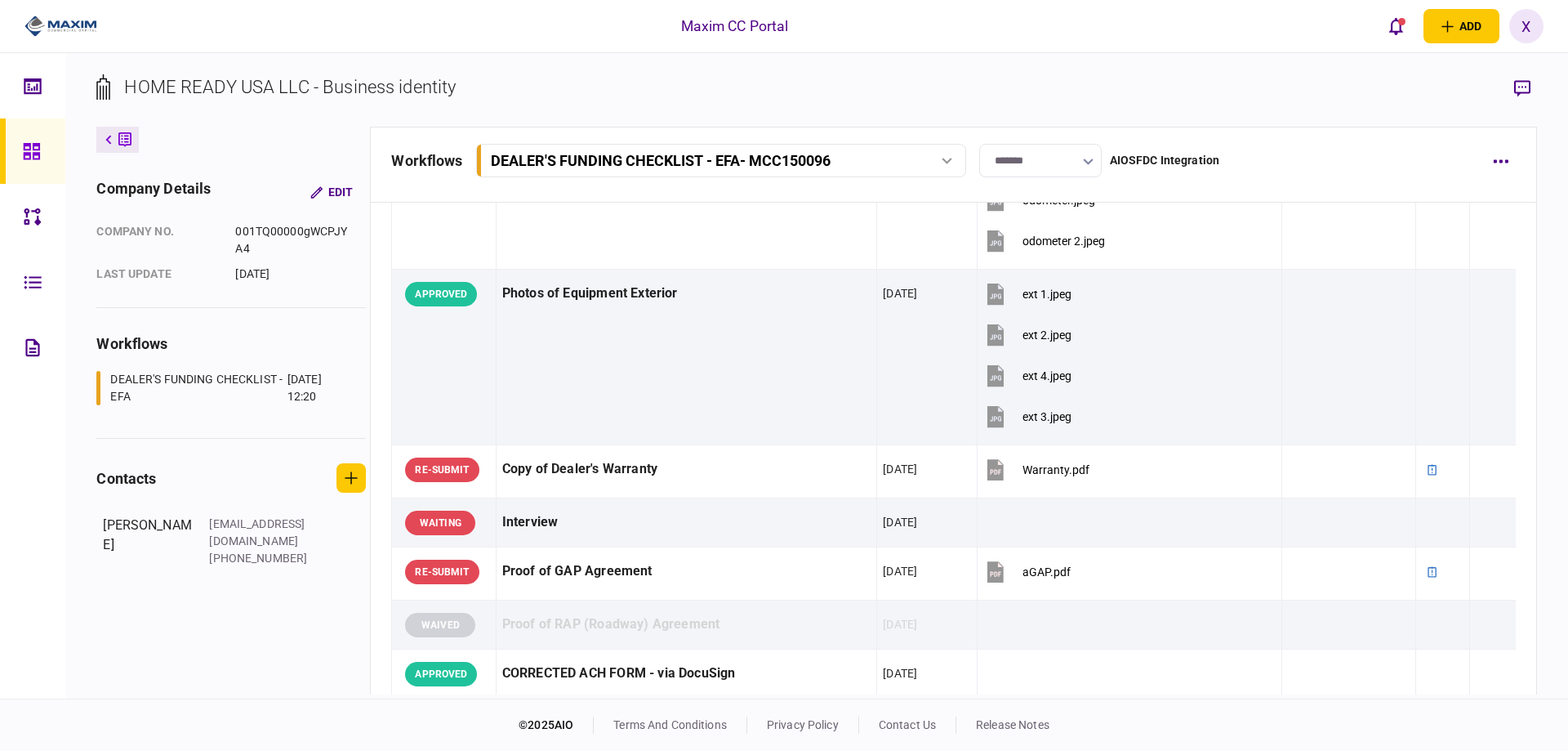
click at [41, 21] on img at bounding box center [61, 26] width 73 height 25
click at [63, 37] on img at bounding box center [61, 26] width 73 height 25
click at [71, 30] on img at bounding box center [61, 26] width 73 height 25
click at [41, 151] on div at bounding box center [36, 151] width 26 height 66
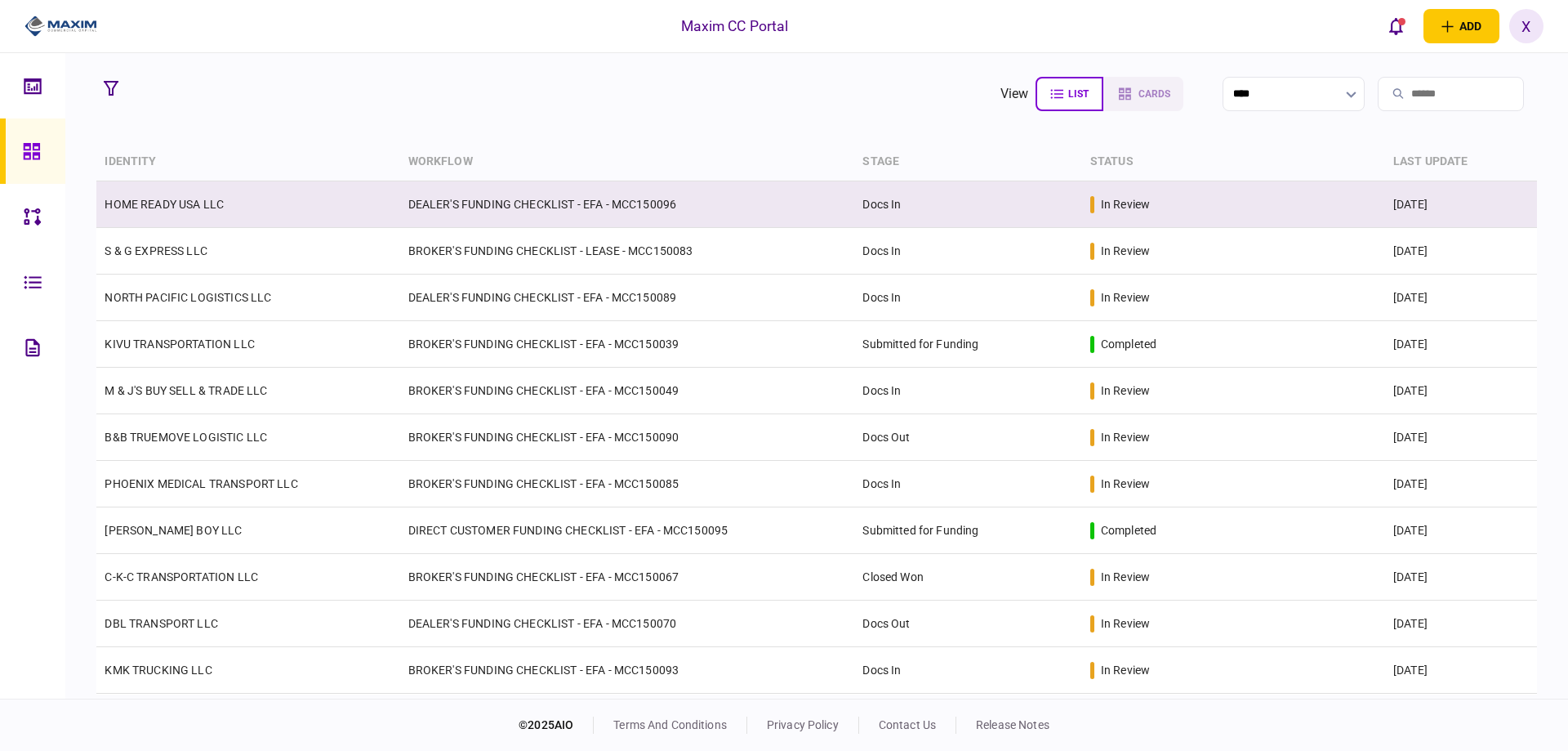
click at [158, 202] on link "HOME READY USA LLC" at bounding box center [164, 204] width 119 height 13
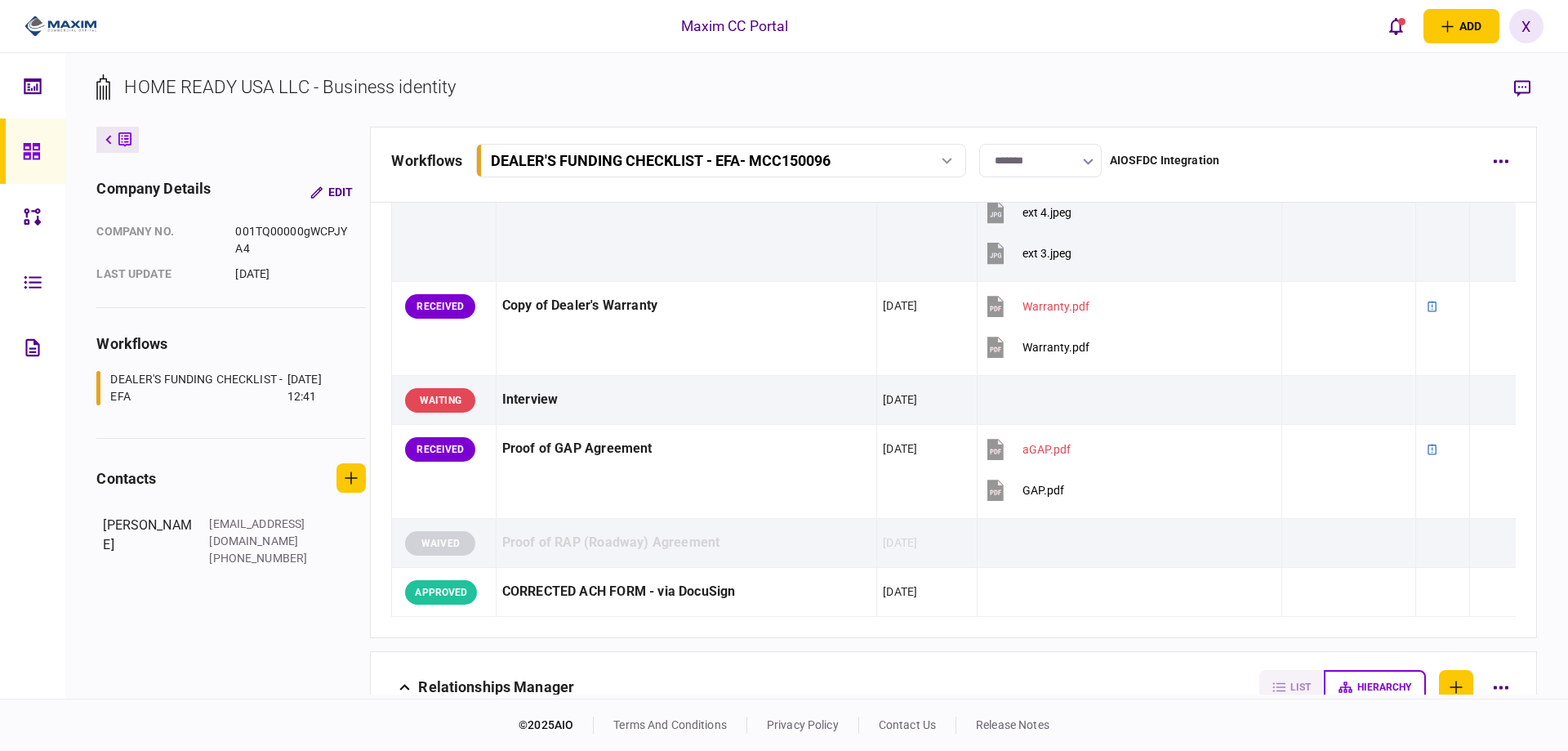
scroll to position [1782, 0]
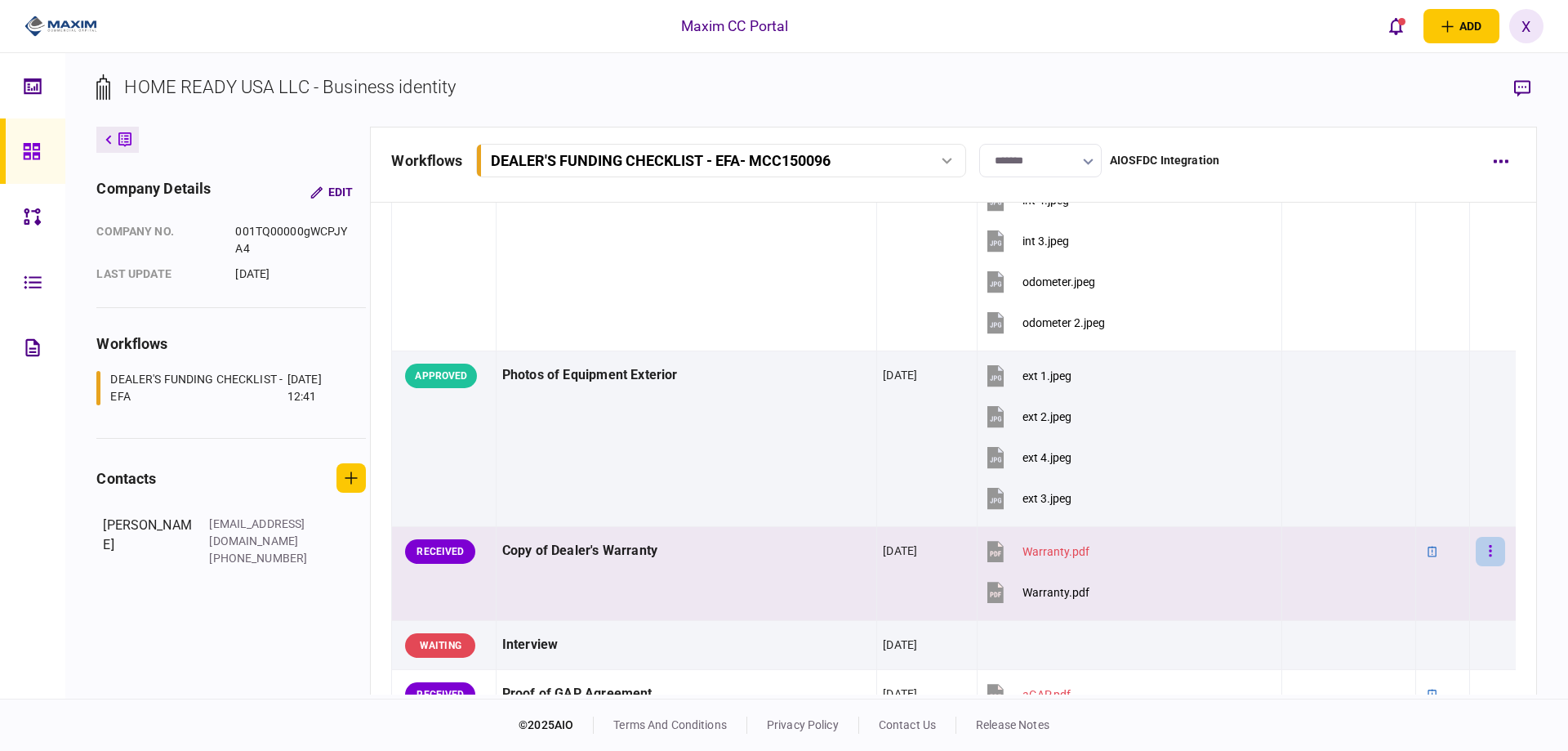
click at [1483, 547] on button "button" at bounding box center [1490, 552] width 30 height 30
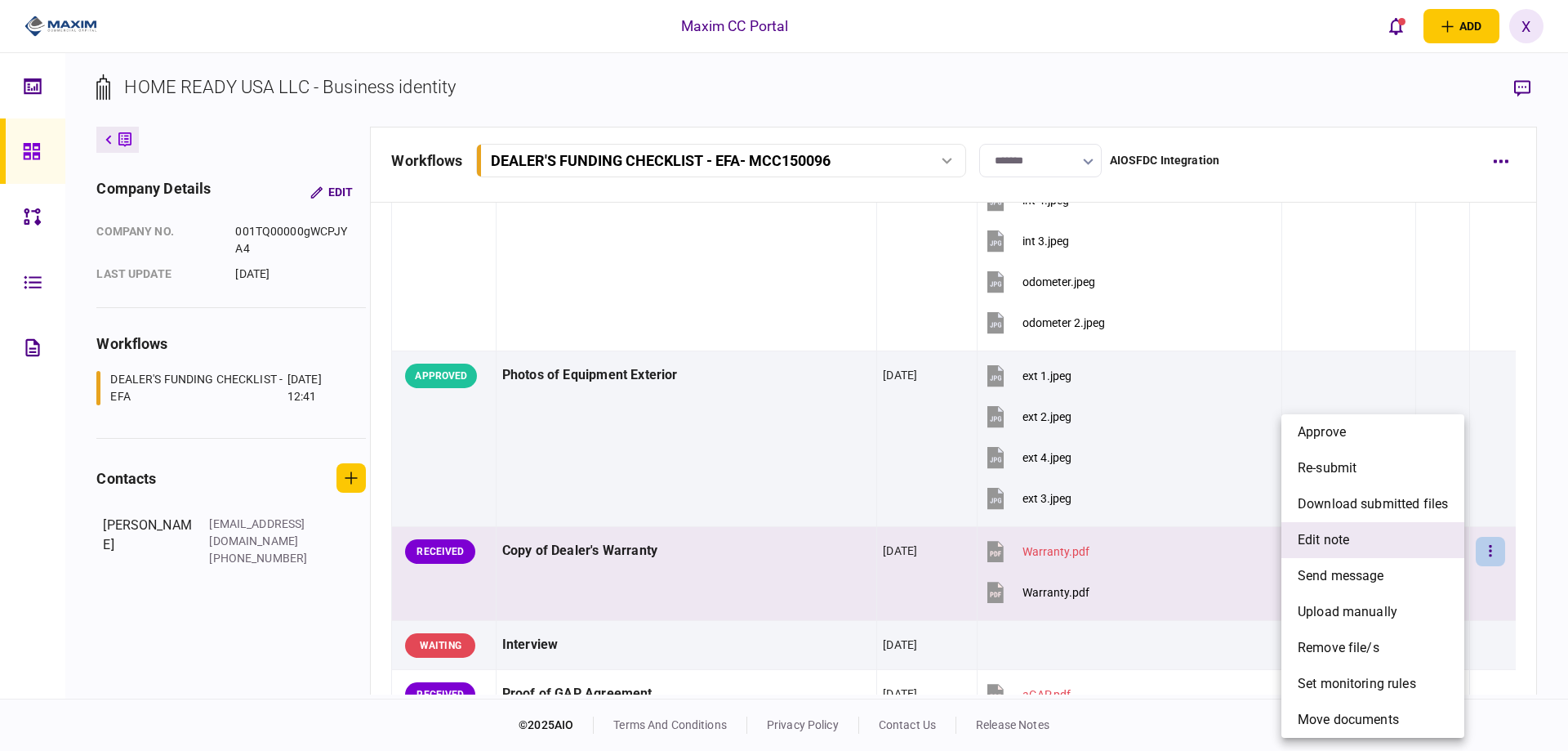
click at [1411, 528] on li "edit note" at bounding box center [1373, 540] width 183 height 36
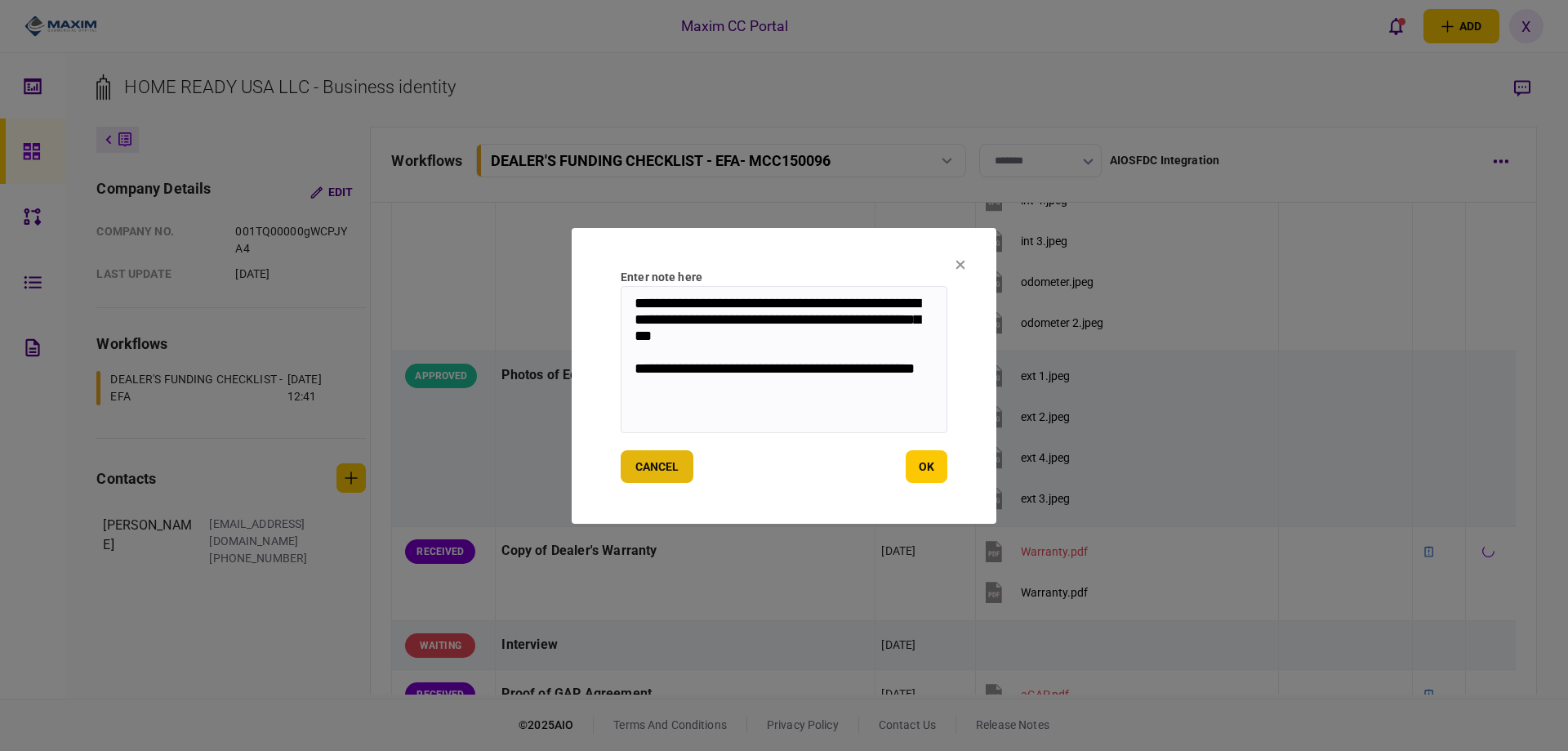
click at [656, 463] on button "cancel" at bounding box center [656, 466] width 73 height 33
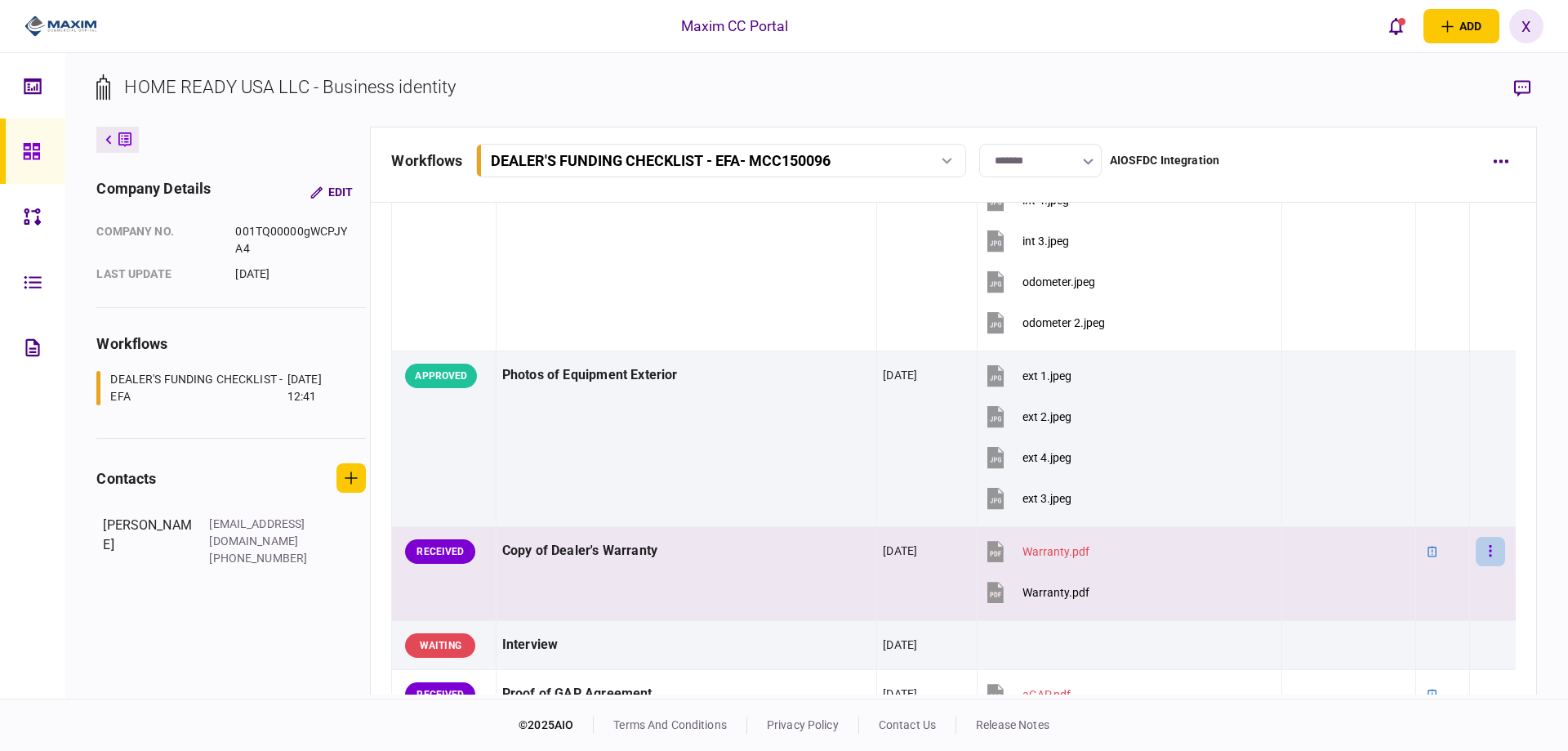
click at [1482, 549] on button "button" at bounding box center [1490, 552] width 30 height 30
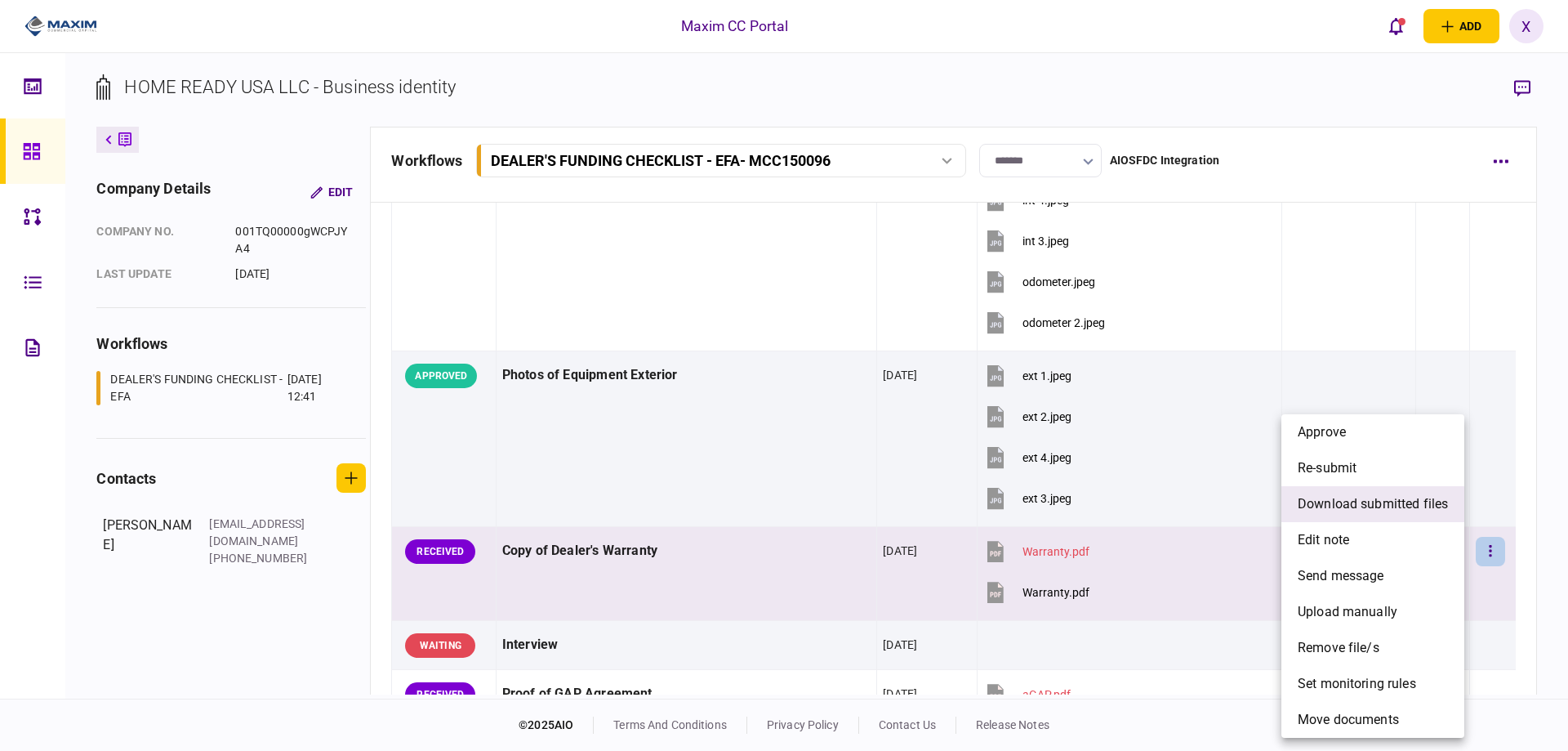
click at [1425, 503] on span "download submitted files" at bounding box center [1372, 504] width 150 height 20
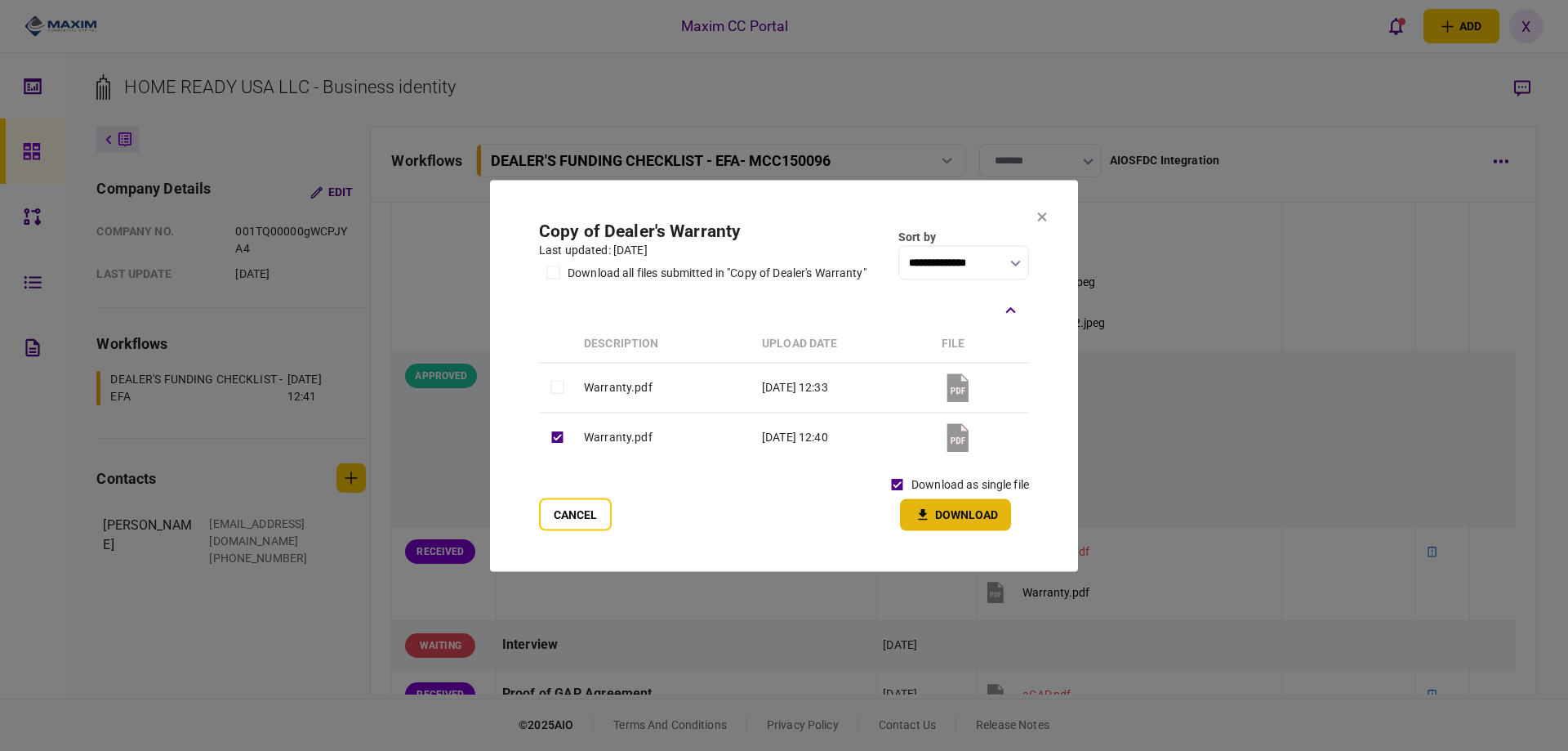
click at [950, 514] on button "Download" at bounding box center [956, 514] width 112 height 32
click at [1044, 214] on icon at bounding box center [1042, 216] width 9 height 9
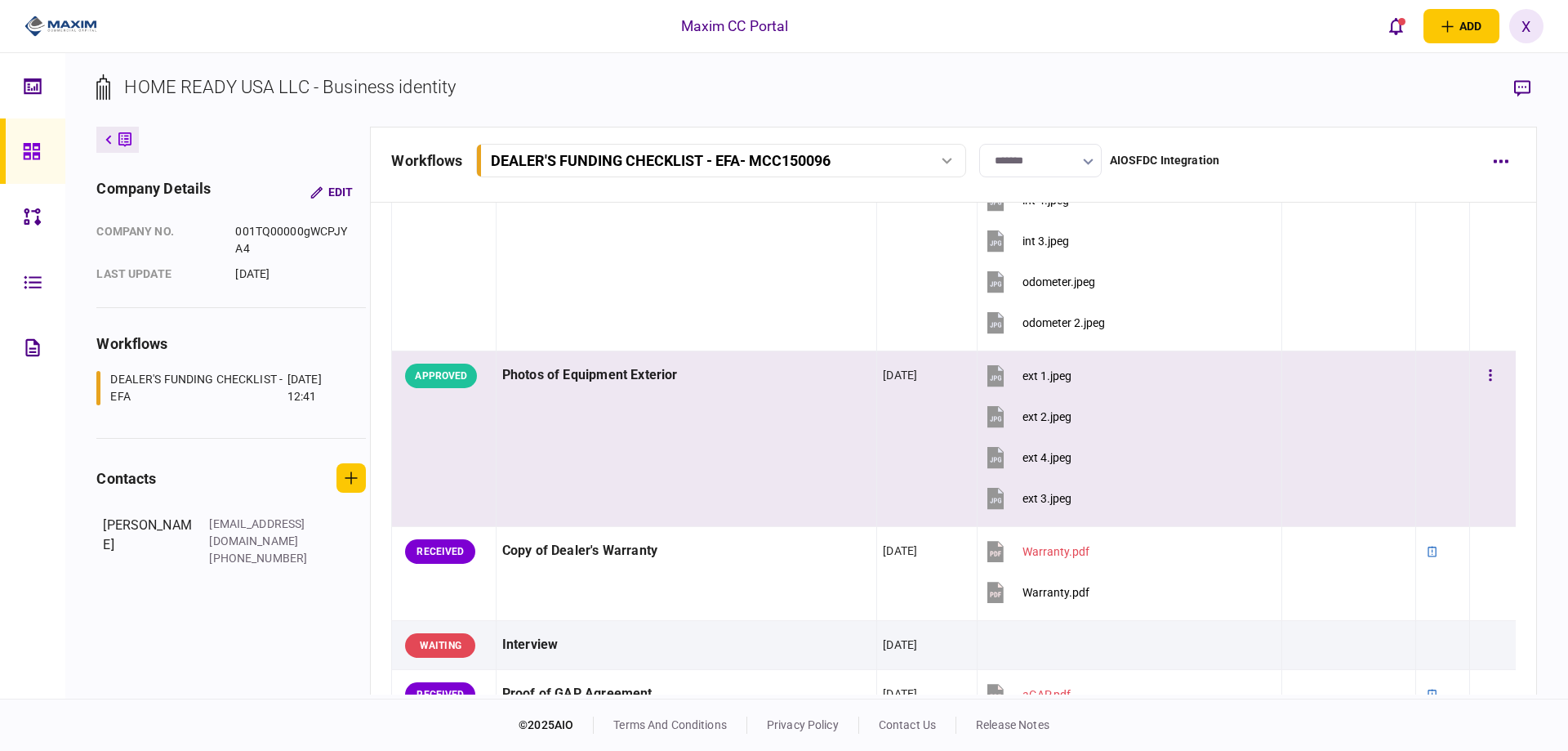
scroll to position [2027, 0]
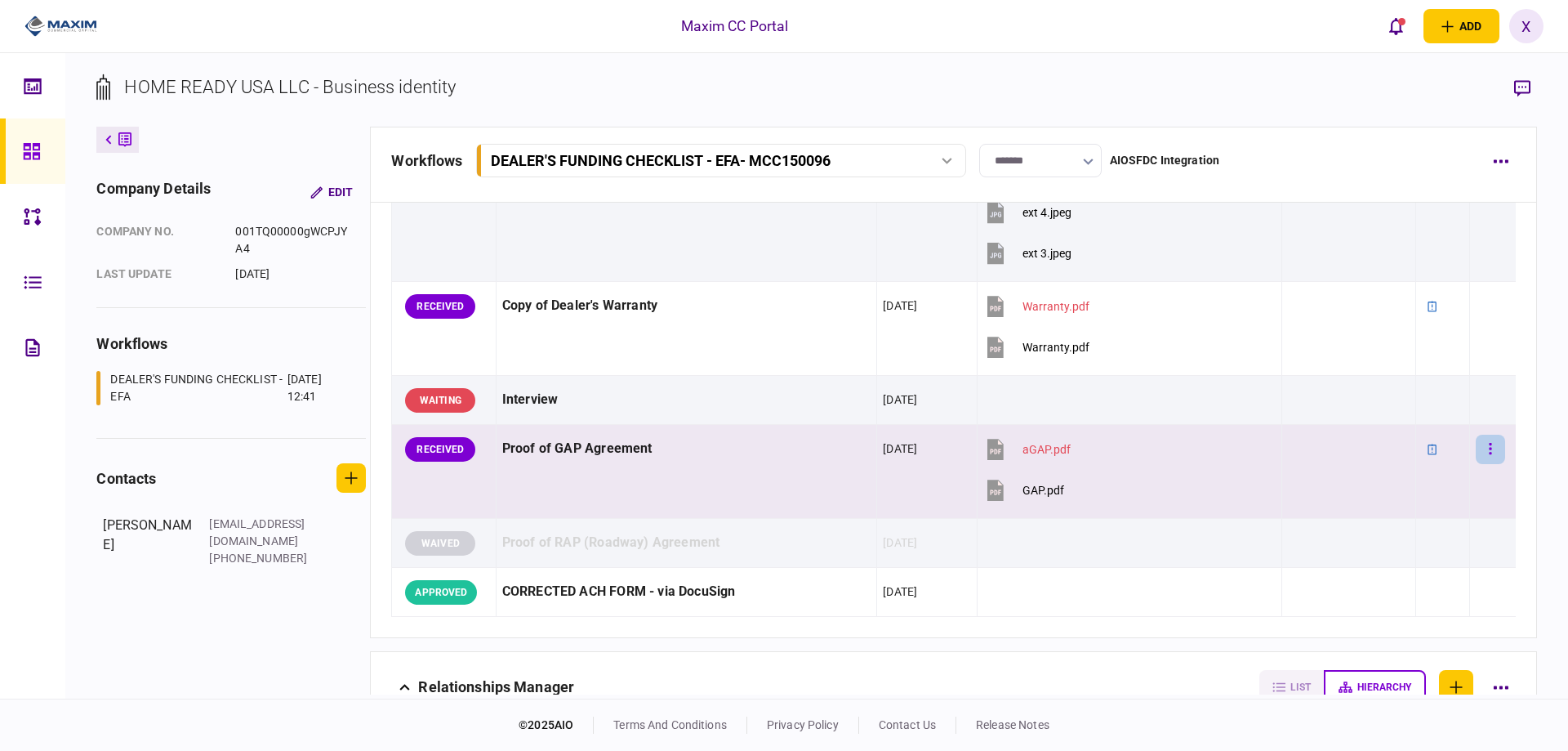
click at [1475, 438] on button "button" at bounding box center [1490, 449] width 30 height 30
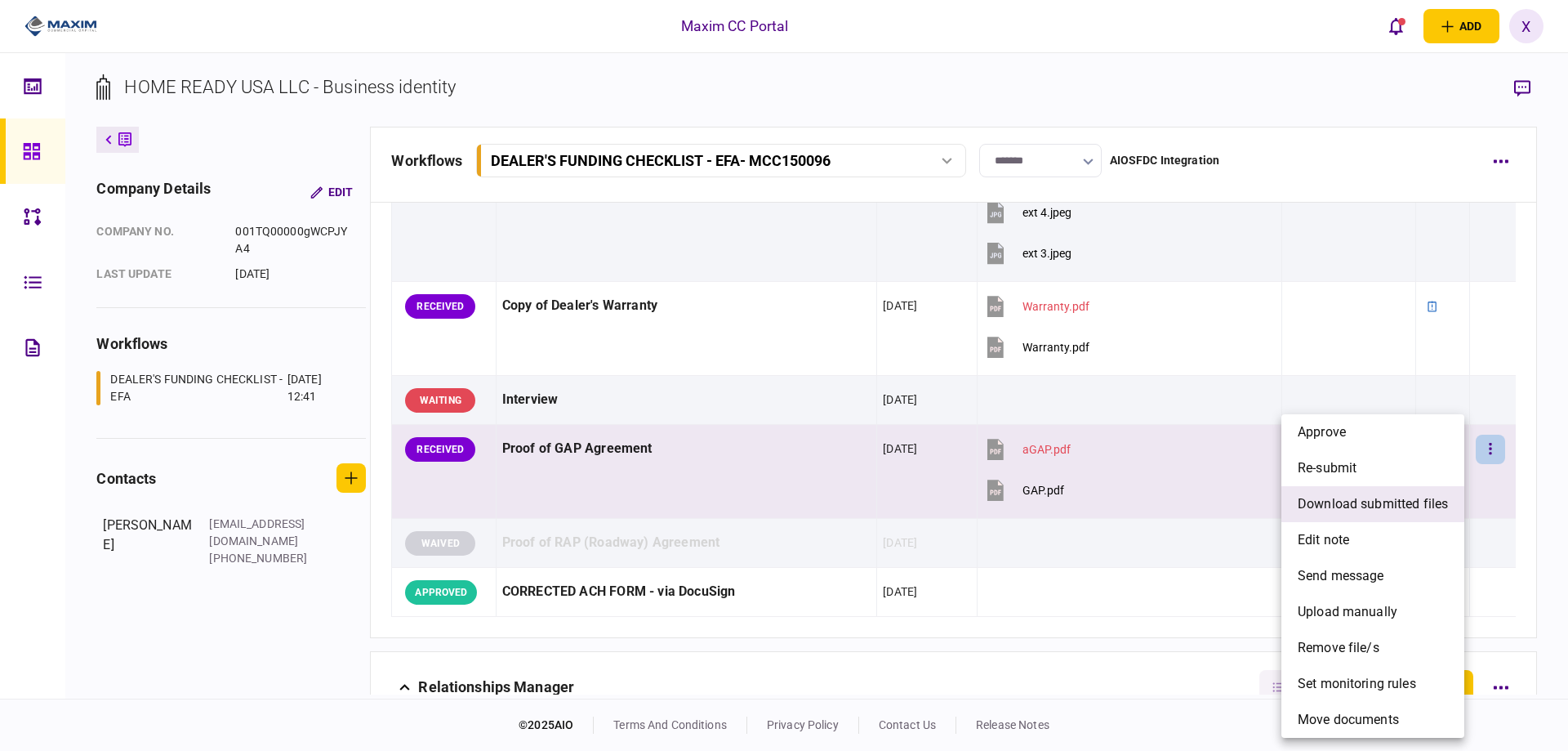
click at [1411, 507] on span "download submitted files" at bounding box center [1372, 504] width 150 height 20
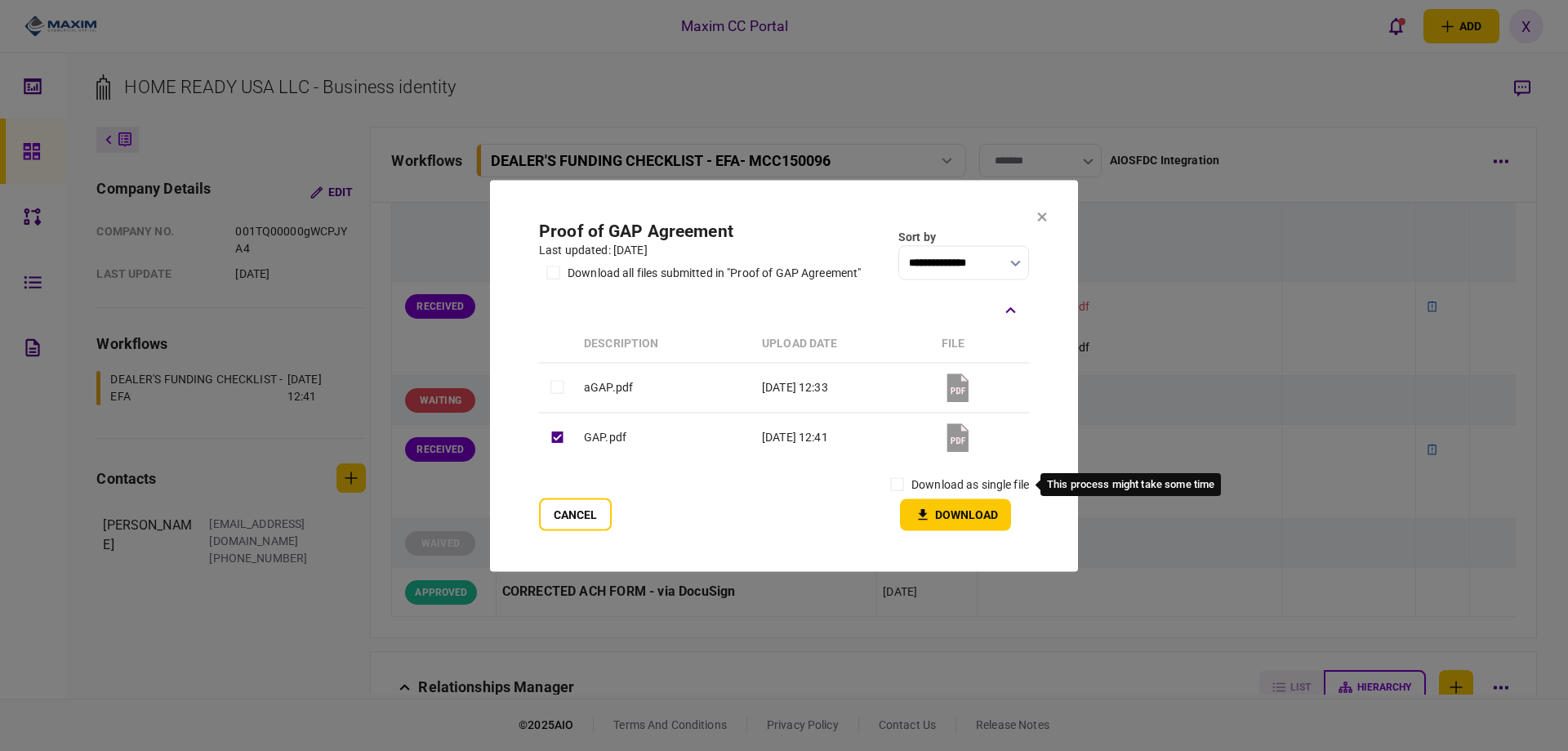
click at [907, 483] on div "download as single file" at bounding box center [956, 484] width 146 height 29
click at [939, 518] on button "Download" at bounding box center [956, 514] width 112 height 32
click at [1038, 216] on icon at bounding box center [1042, 216] width 10 height 10
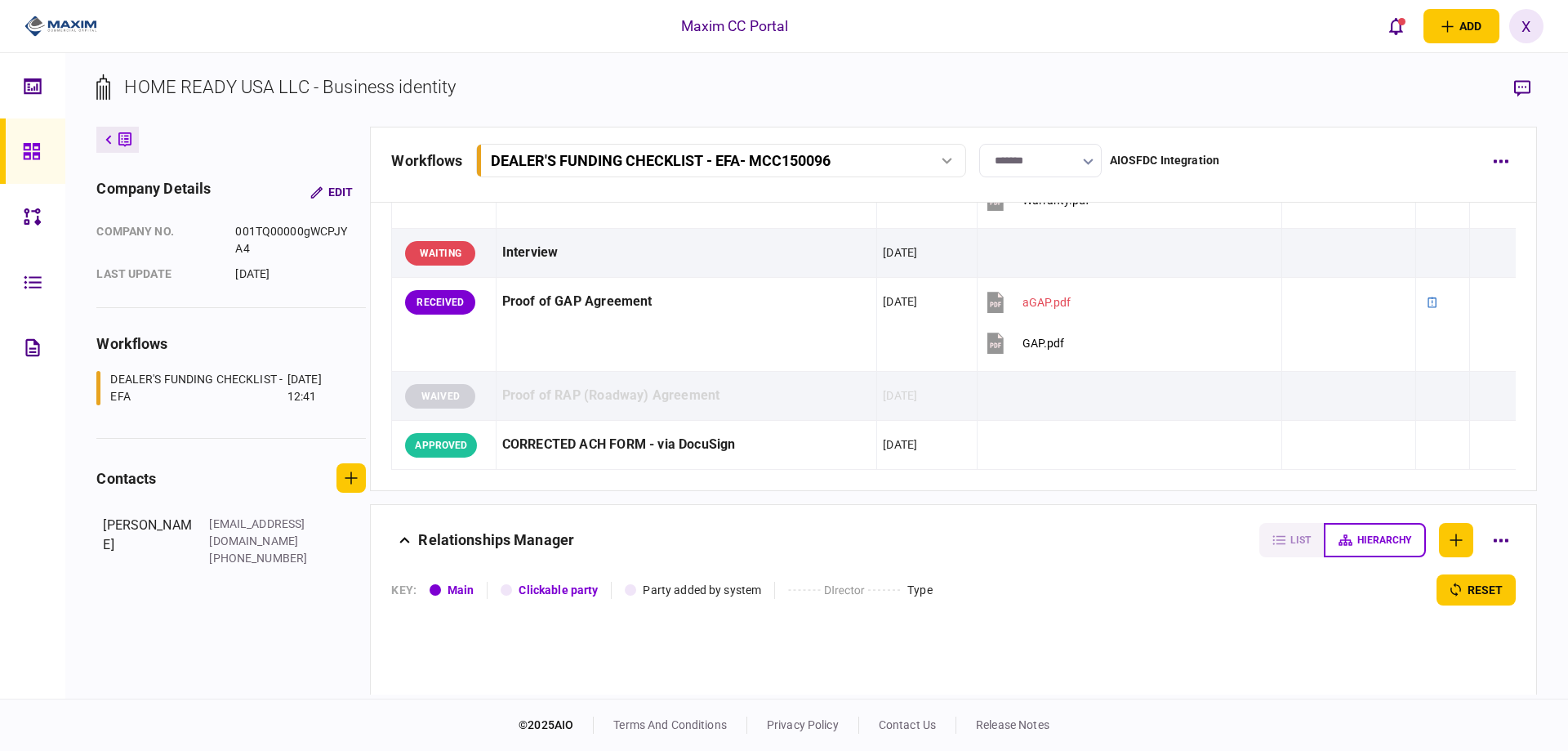
scroll to position [2043, 0]
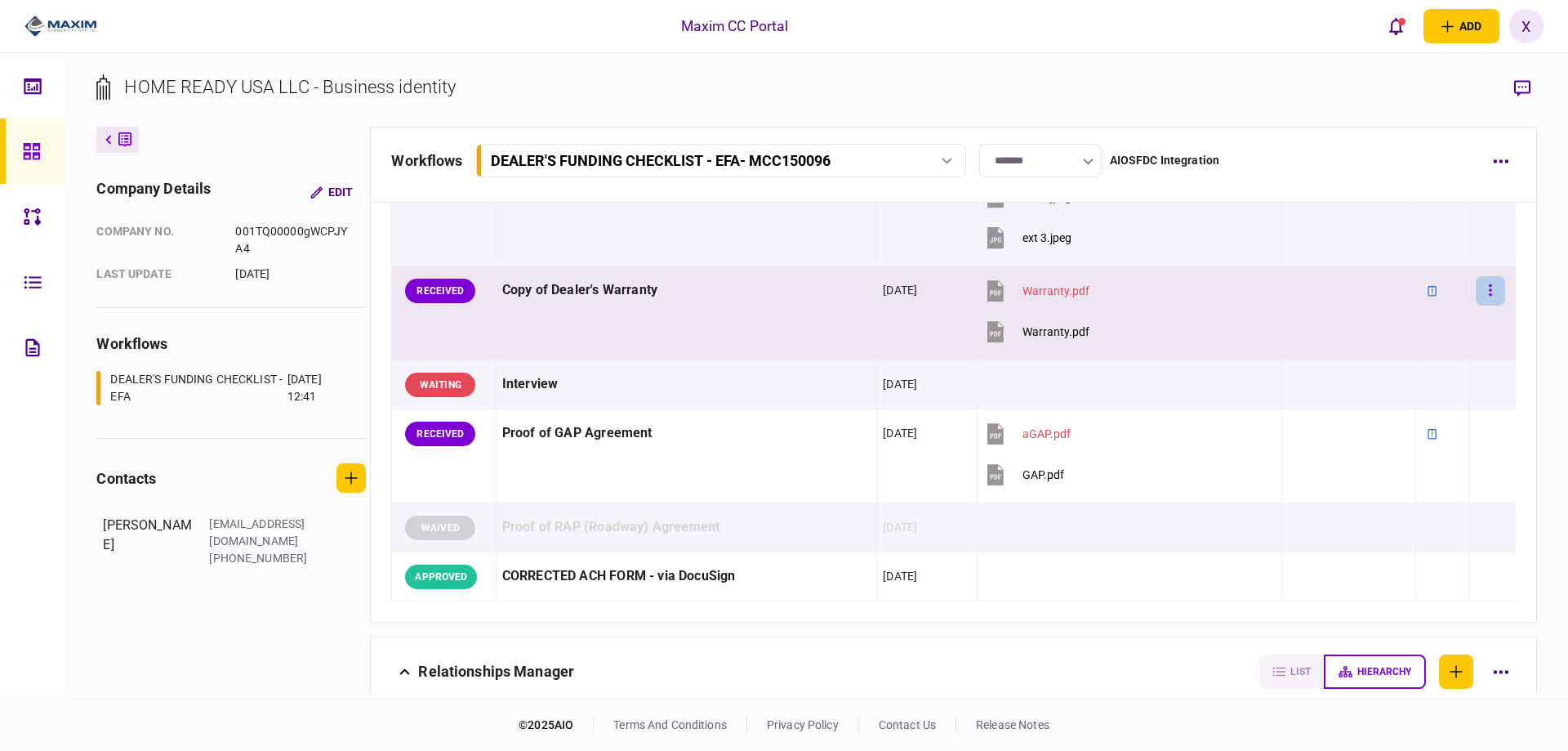
click at [1482, 300] on button "button" at bounding box center [1490, 291] width 30 height 30
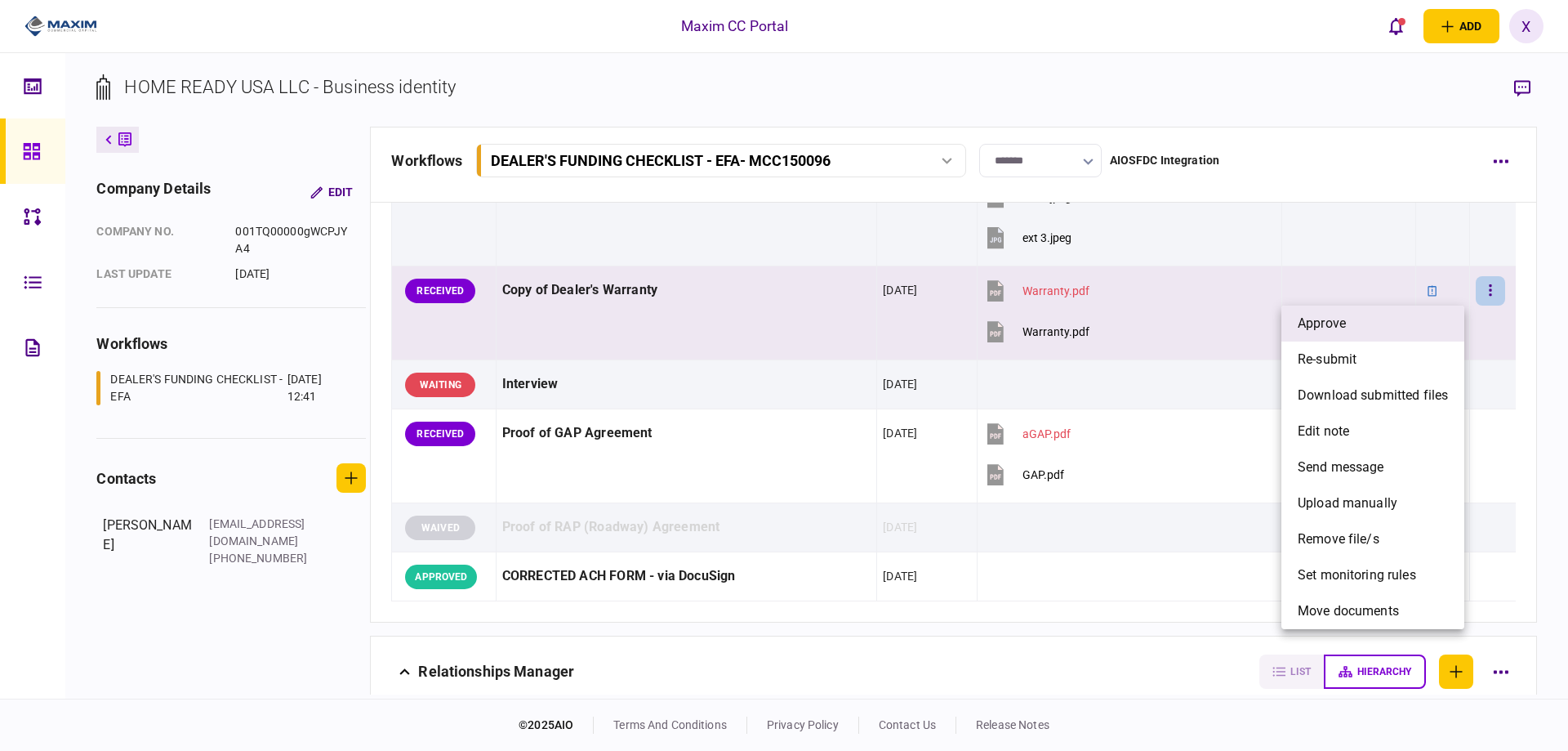
click at [1454, 321] on li "approve" at bounding box center [1373, 324] width 183 height 36
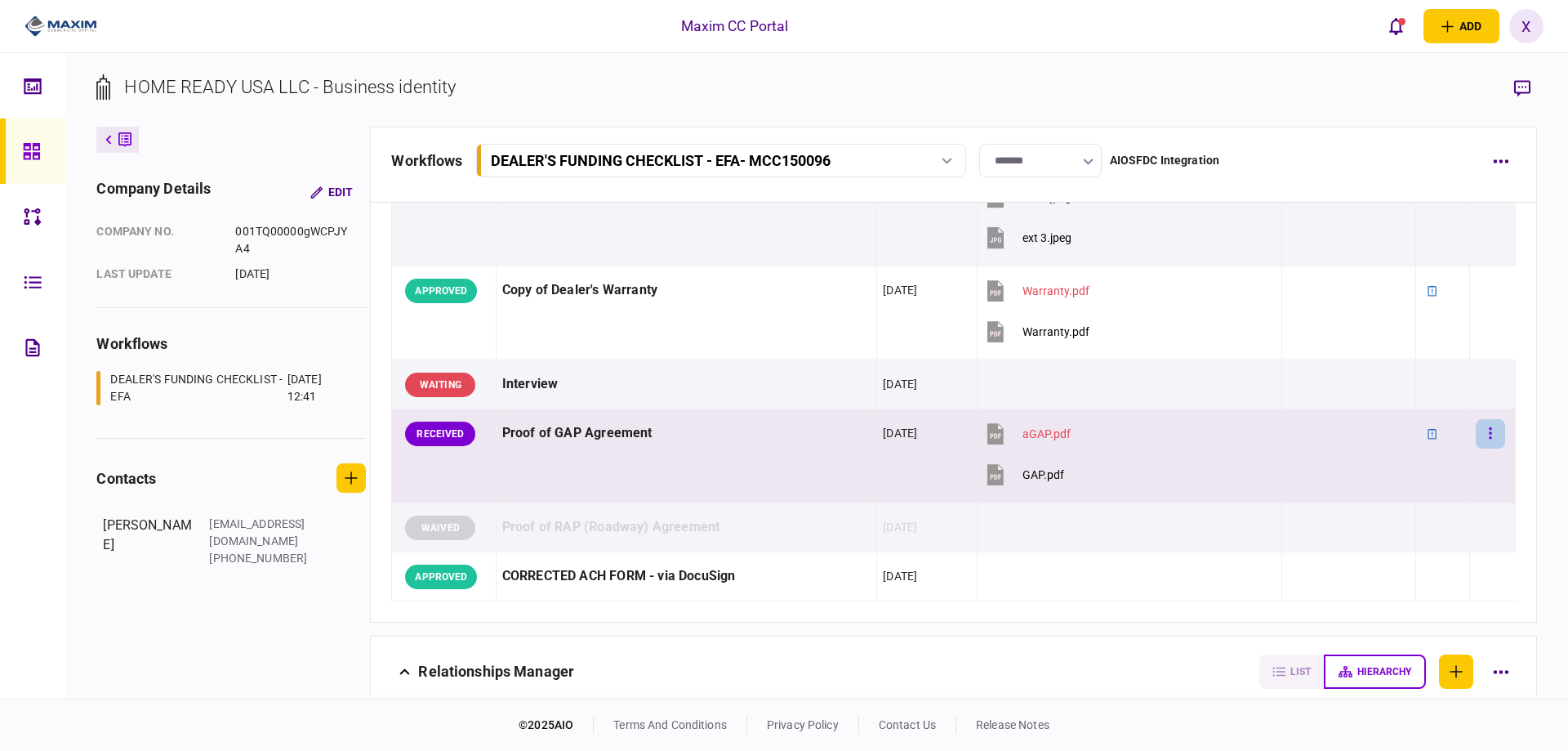
click at [1487, 437] on button "button" at bounding box center [1490, 434] width 30 height 30
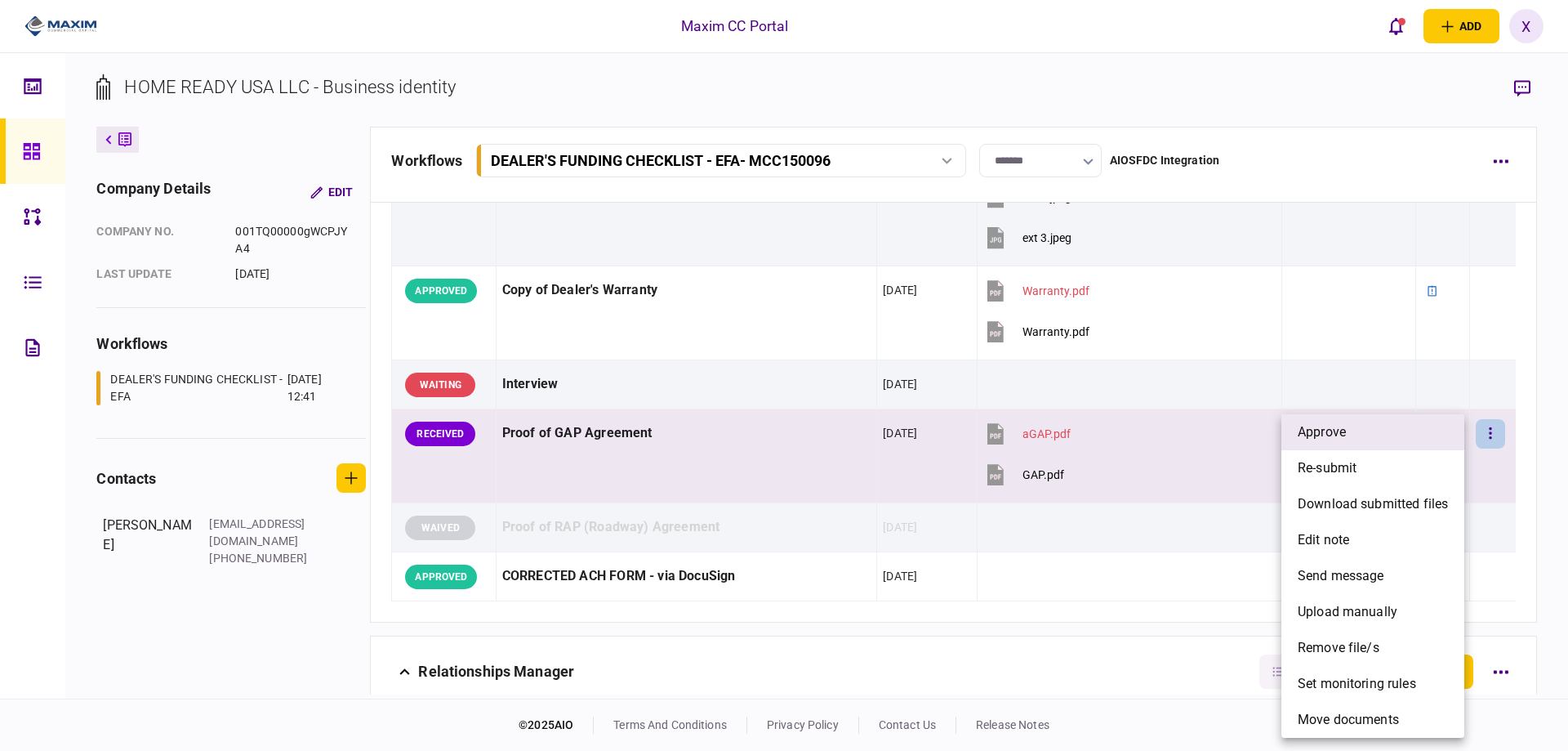
click at [1443, 441] on li "approve" at bounding box center [1373, 432] width 183 height 36
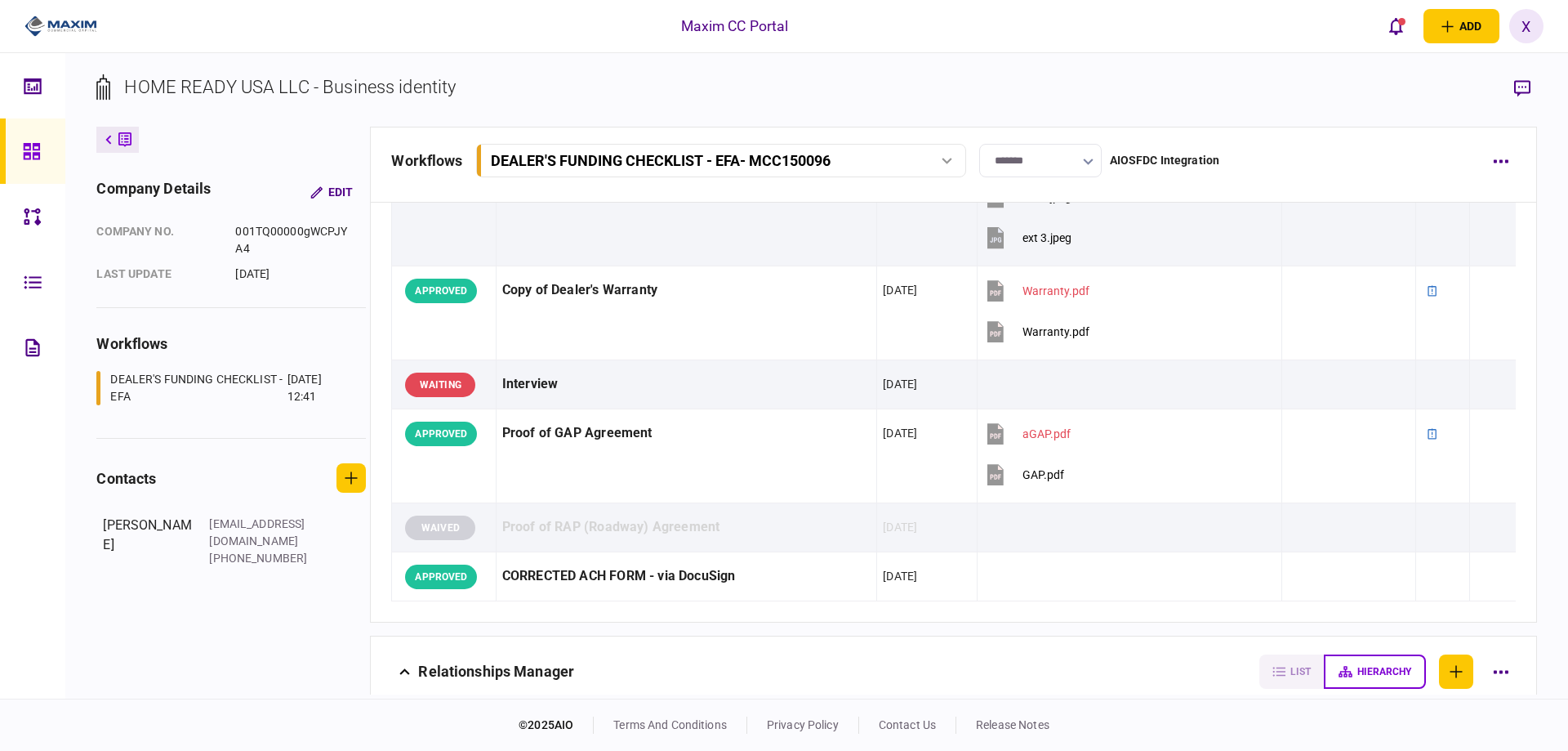
click at [41, 24] on img at bounding box center [61, 26] width 73 height 25
click at [39, 14] on img at bounding box center [61, 26] width 73 height 25
click at [49, 153] on link at bounding box center [33, 151] width 66 height 66
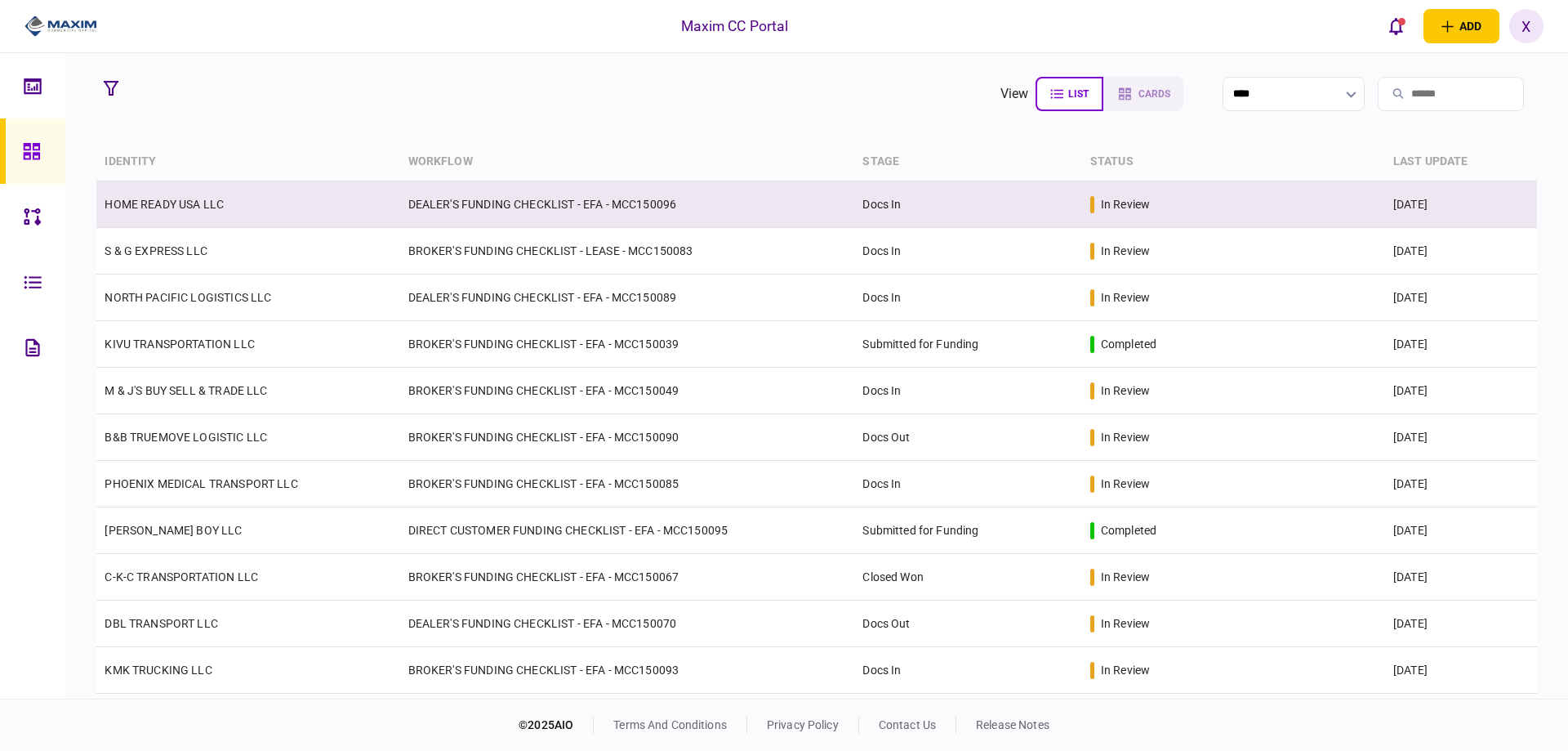
click at [168, 195] on td "HOME READY USA LLC" at bounding box center [248, 204] width 303 height 47
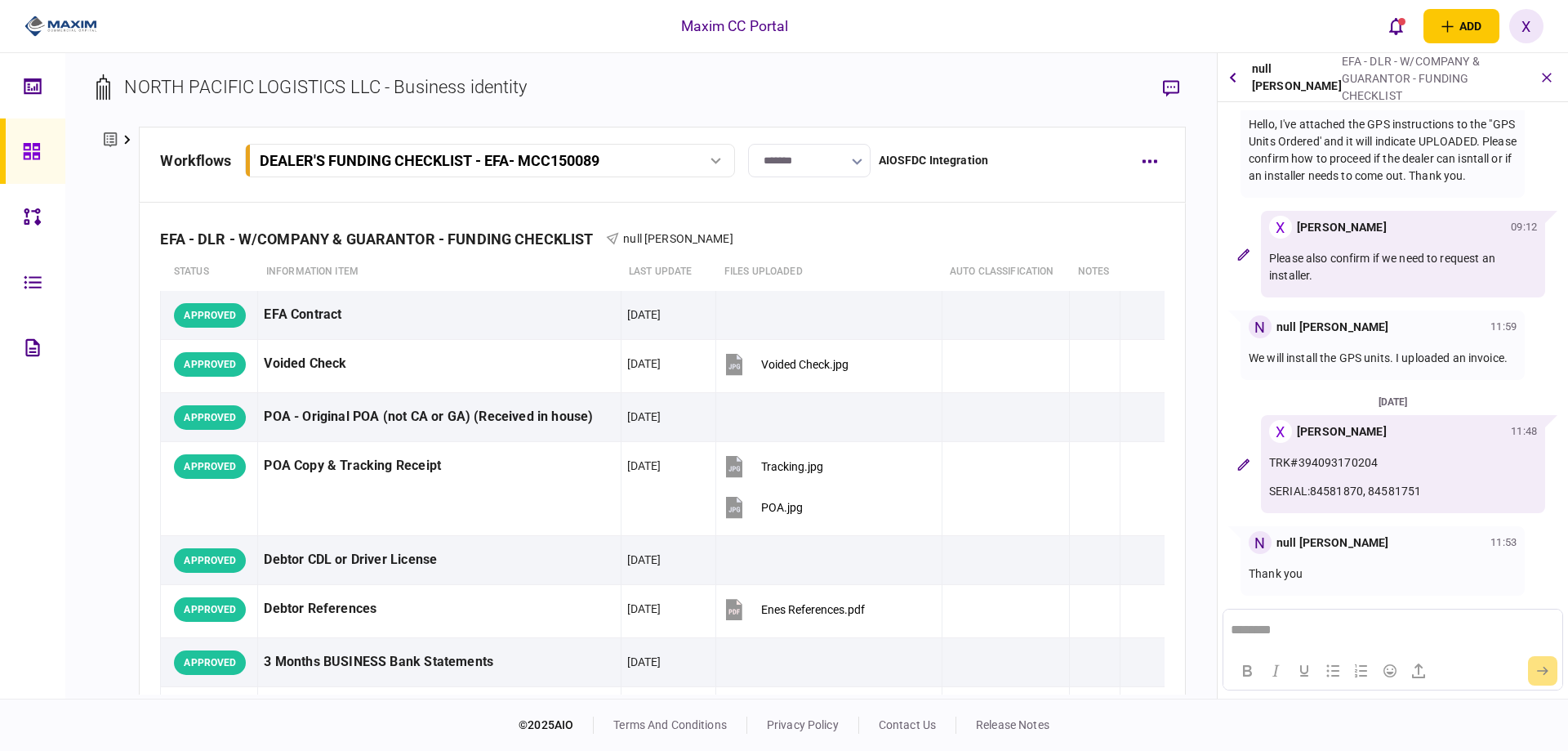
scroll to position [566, 0]
